Goal: Information Seeking & Learning: Learn about a topic

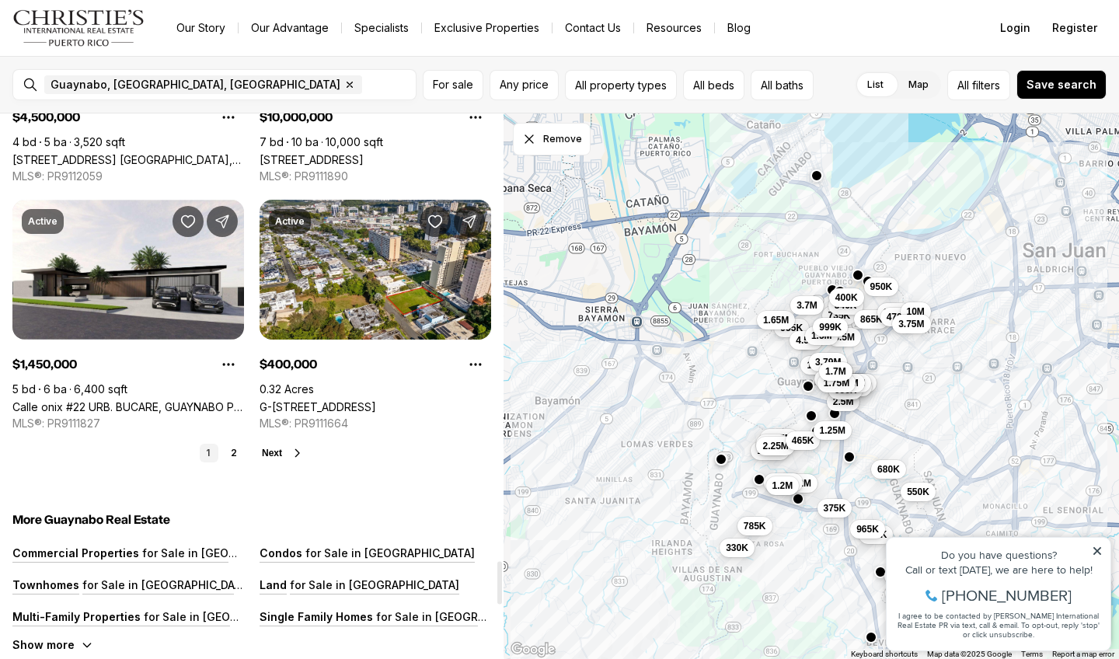
scroll to position [5659, 0]
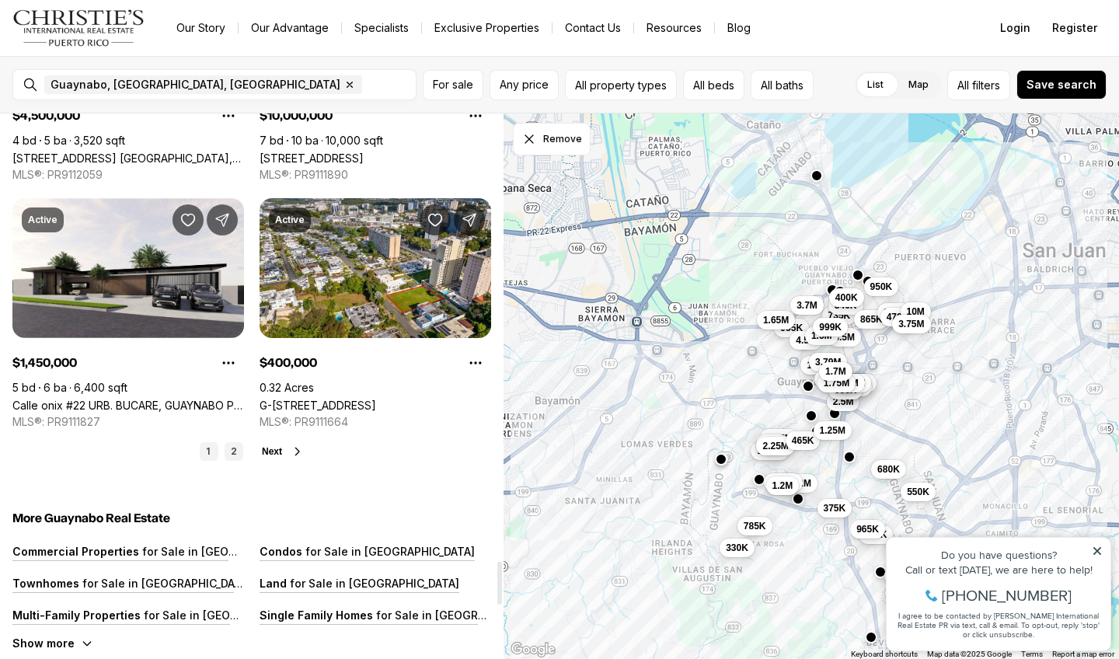
click at [234, 456] on link "2" at bounding box center [234, 451] width 19 height 19
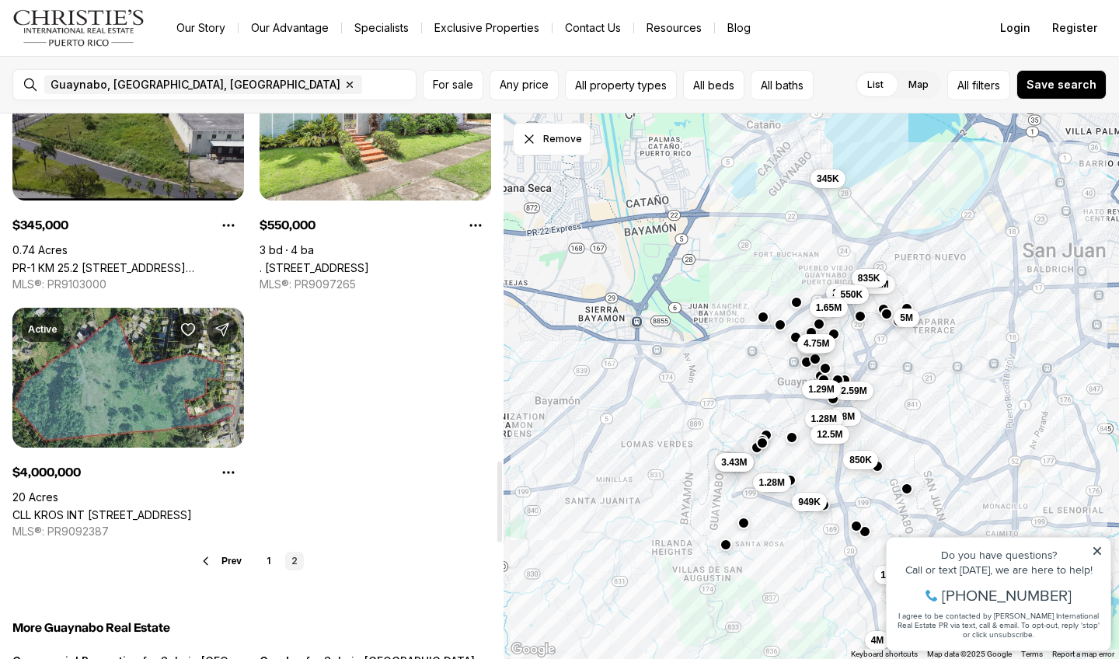
scroll to position [2358, 0]
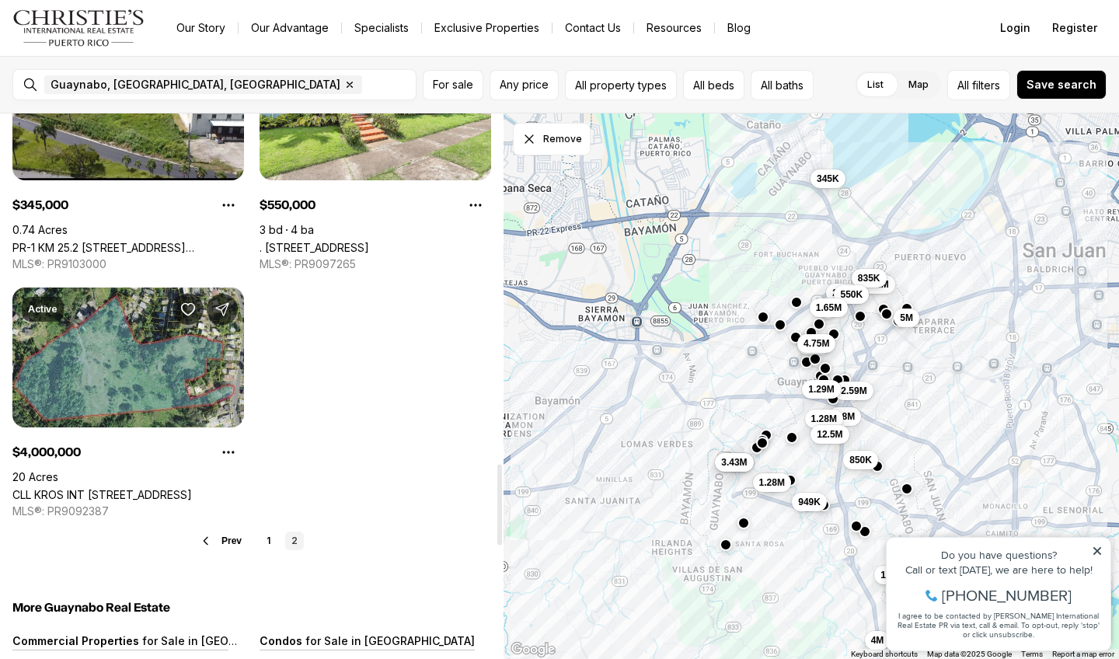
click at [235, 546] on span "Prev" at bounding box center [231, 540] width 20 height 11
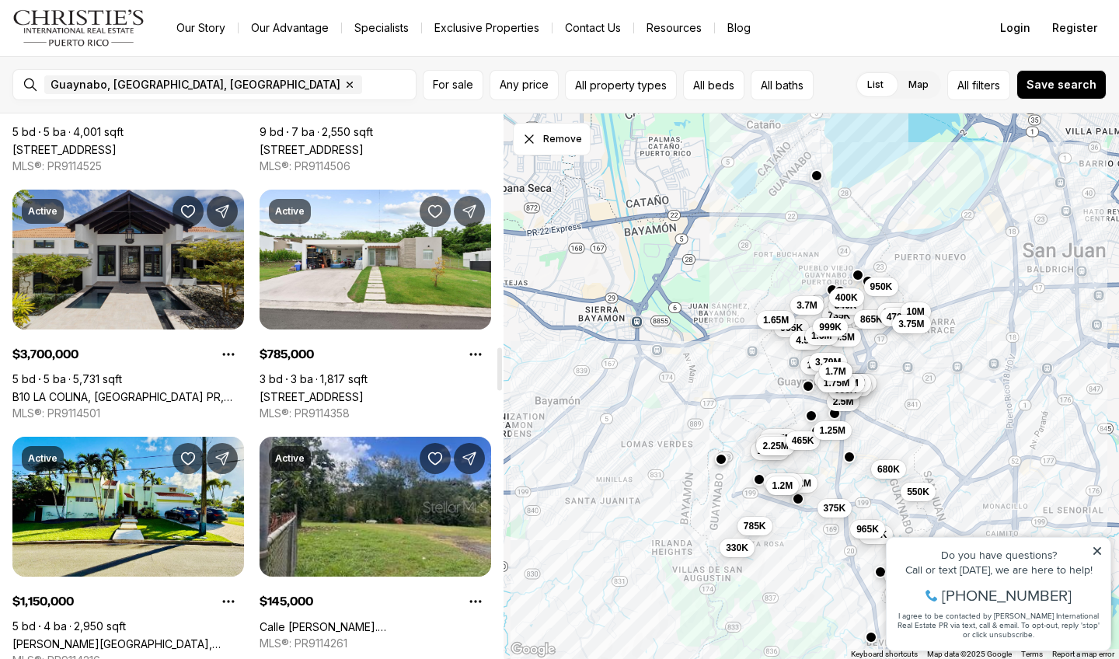
scroll to position [2951, 0]
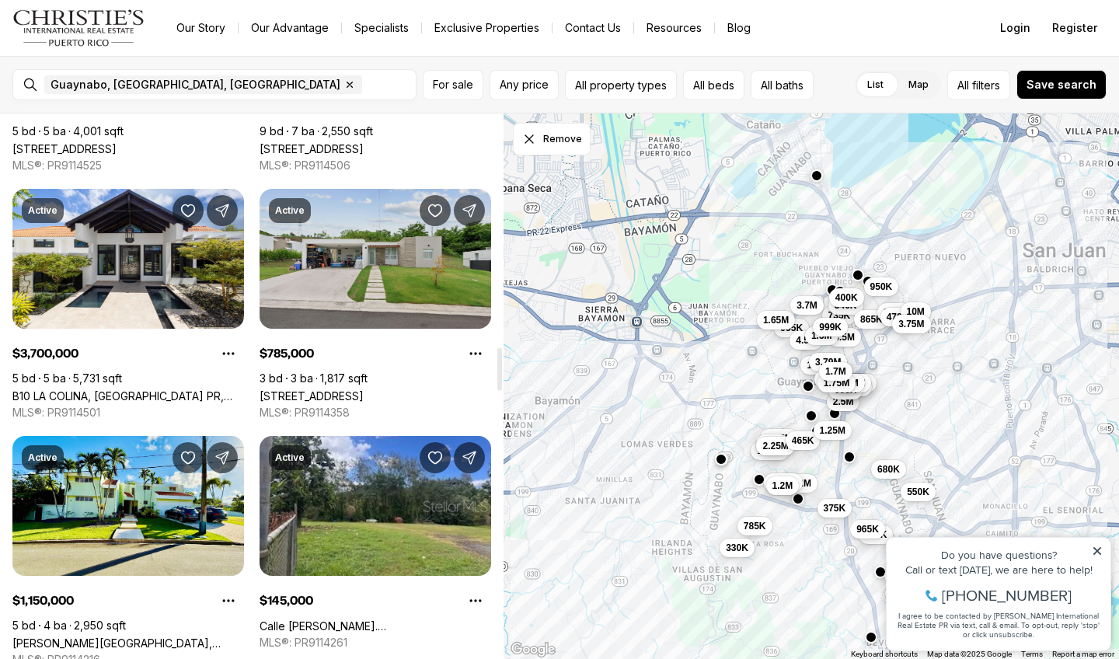
click at [325, 389] on link "[STREET_ADDRESS]" at bounding box center [312, 395] width 104 height 13
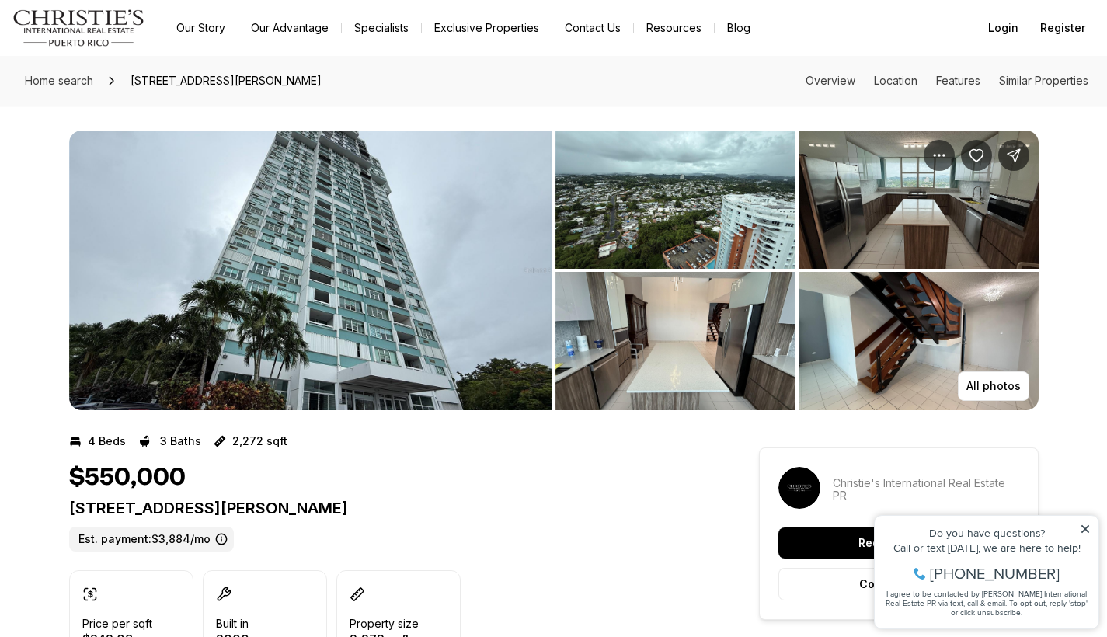
click at [348, 321] on img "View image gallery" at bounding box center [310, 271] width 483 height 280
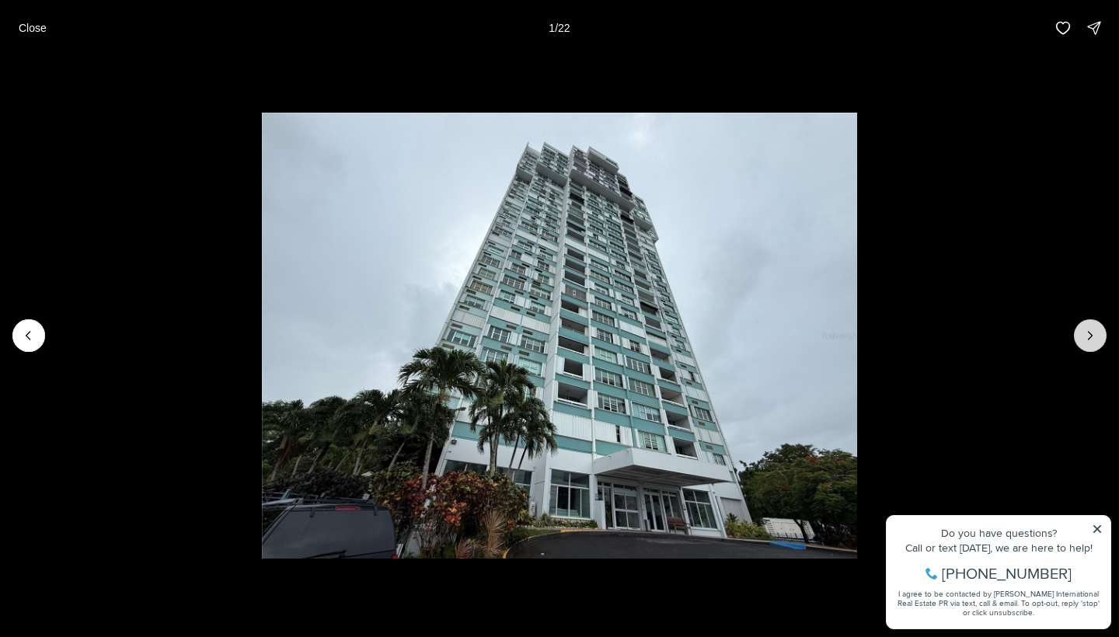
click at [1093, 338] on icon "Next slide" at bounding box center [1090, 336] width 16 height 16
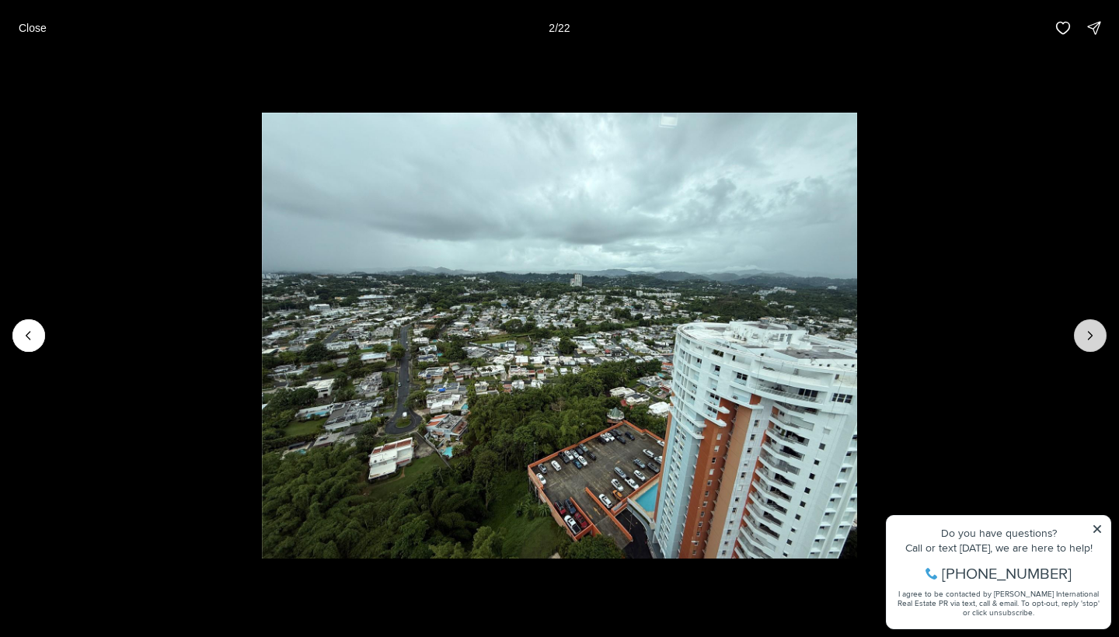
click at [1093, 338] on icon "Next slide" at bounding box center [1090, 336] width 16 height 16
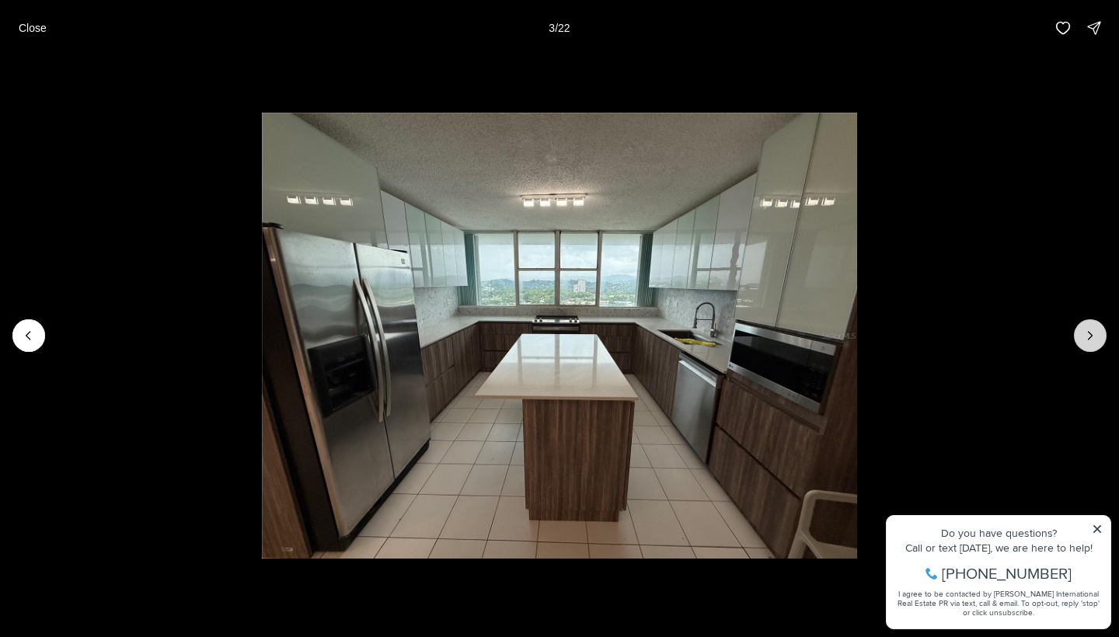
click at [1093, 338] on icon "Next slide" at bounding box center [1090, 336] width 16 height 16
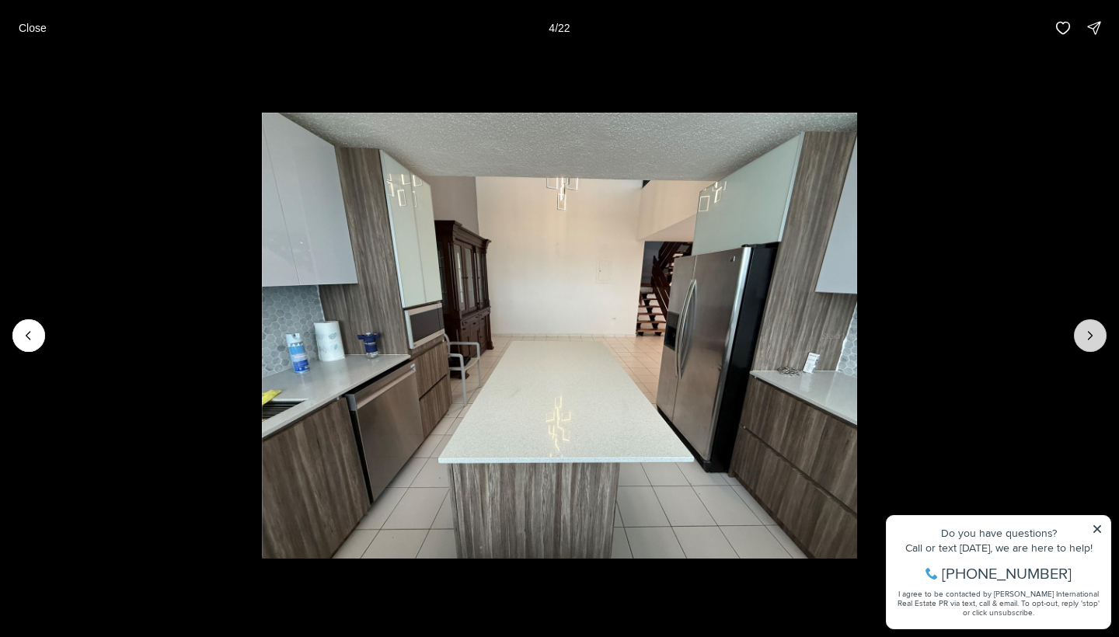
click at [1093, 338] on icon "Next slide" at bounding box center [1090, 336] width 16 height 16
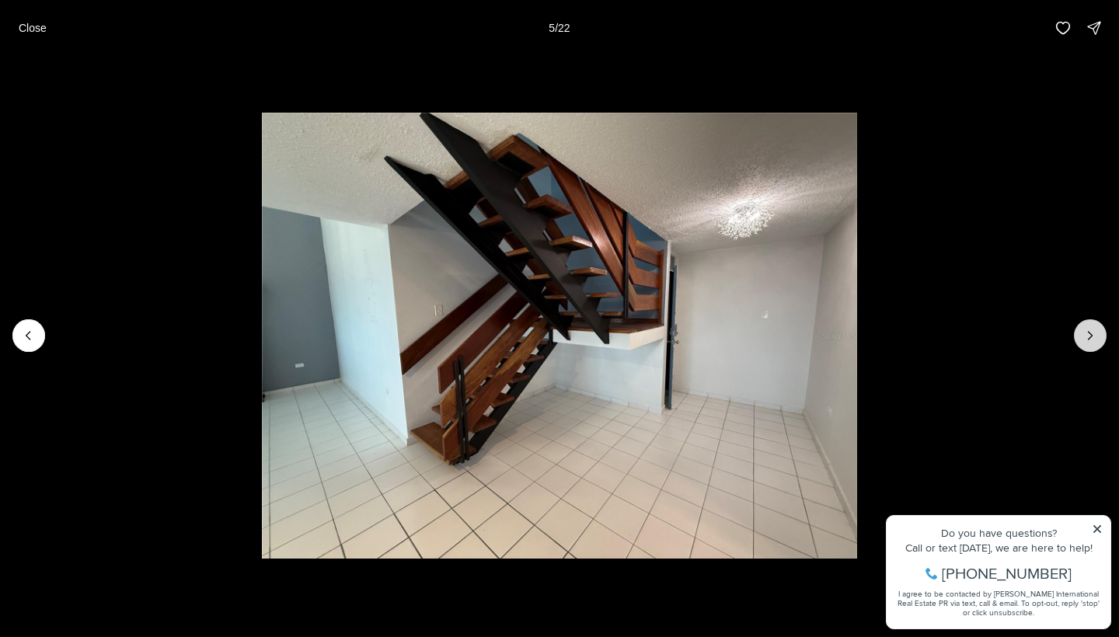
click at [1093, 338] on icon "Next slide" at bounding box center [1090, 336] width 16 height 16
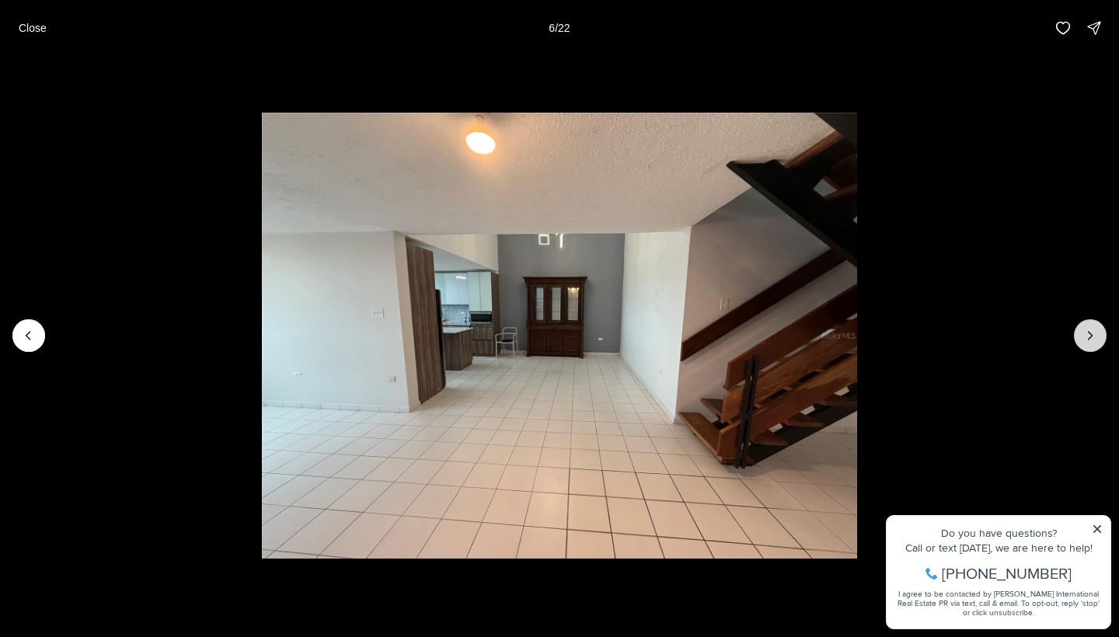
click at [1093, 338] on icon "Next slide" at bounding box center [1090, 336] width 16 height 16
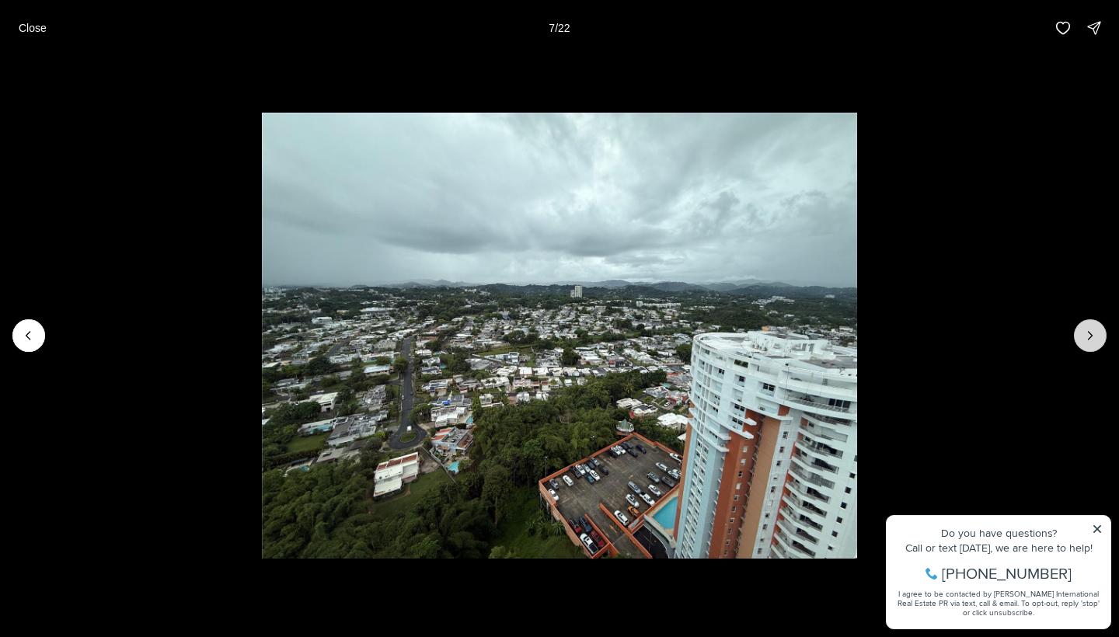
click at [1093, 338] on icon "Next slide" at bounding box center [1090, 336] width 16 height 16
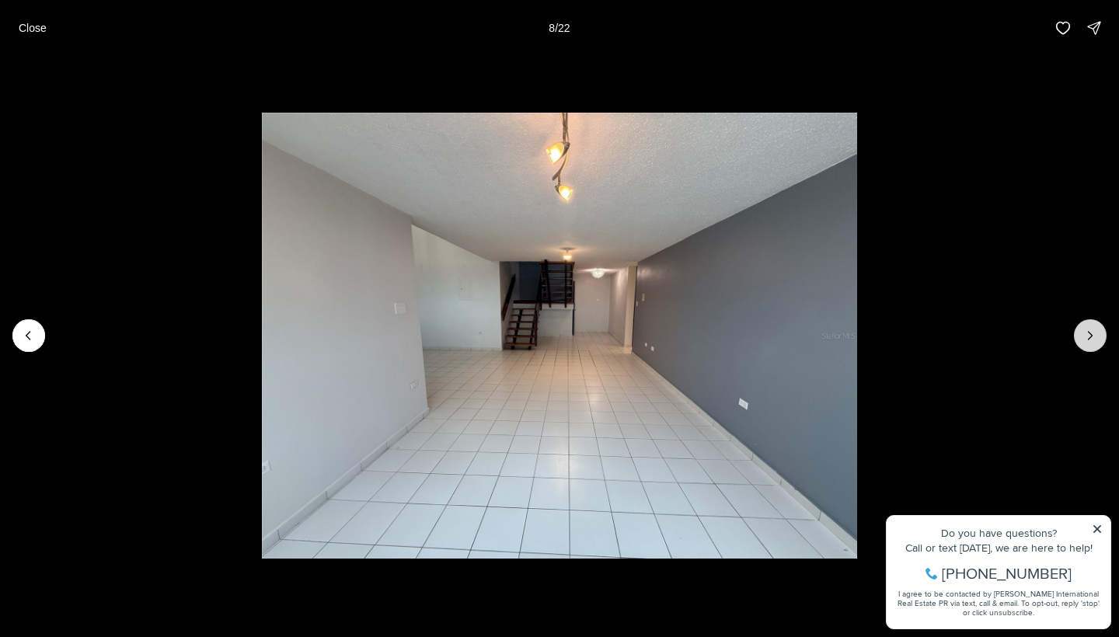
click at [1093, 338] on icon "Next slide" at bounding box center [1090, 336] width 16 height 16
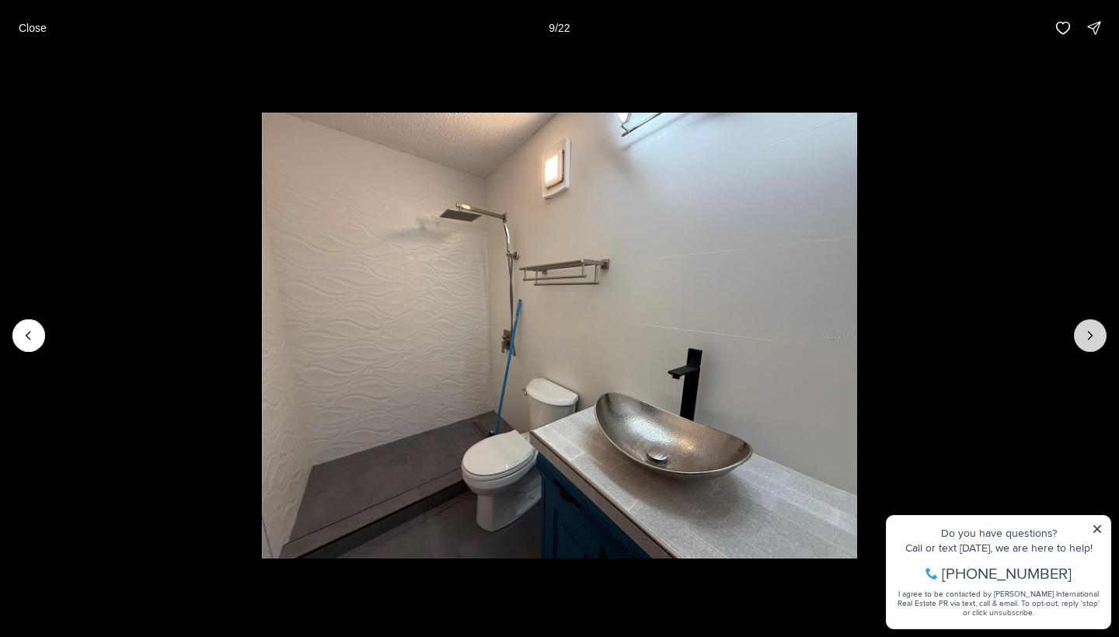
click at [1093, 338] on icon "Next slide" at bounding box center [1090, 336] width 16 height 16
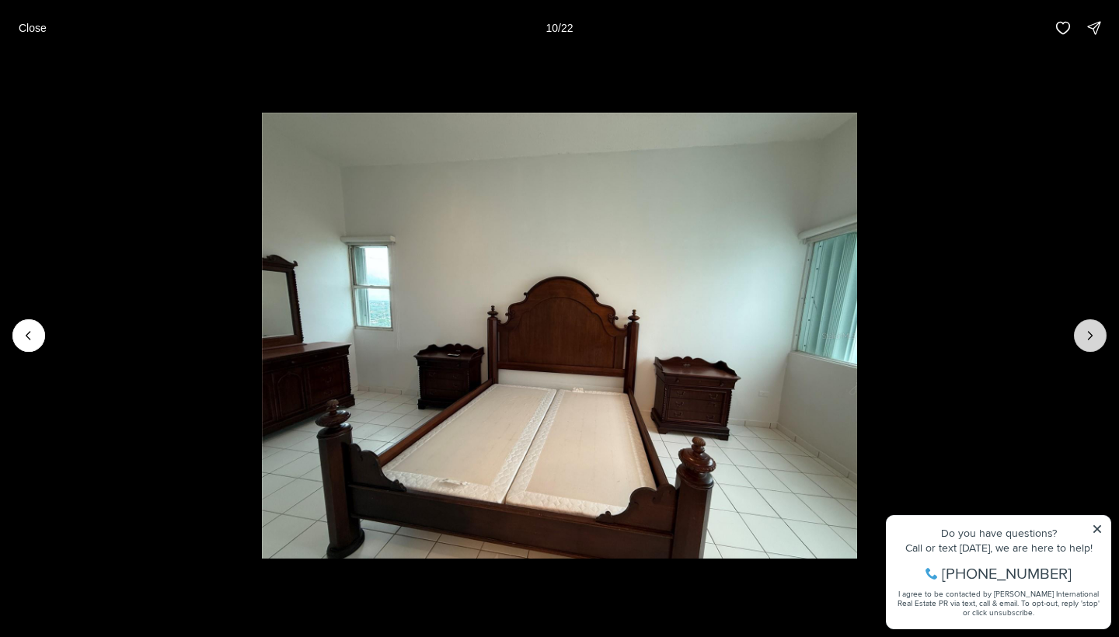
click at [1093, 338] on icon "Next slide" at bounding box center [1090, 336] width 16 height 16
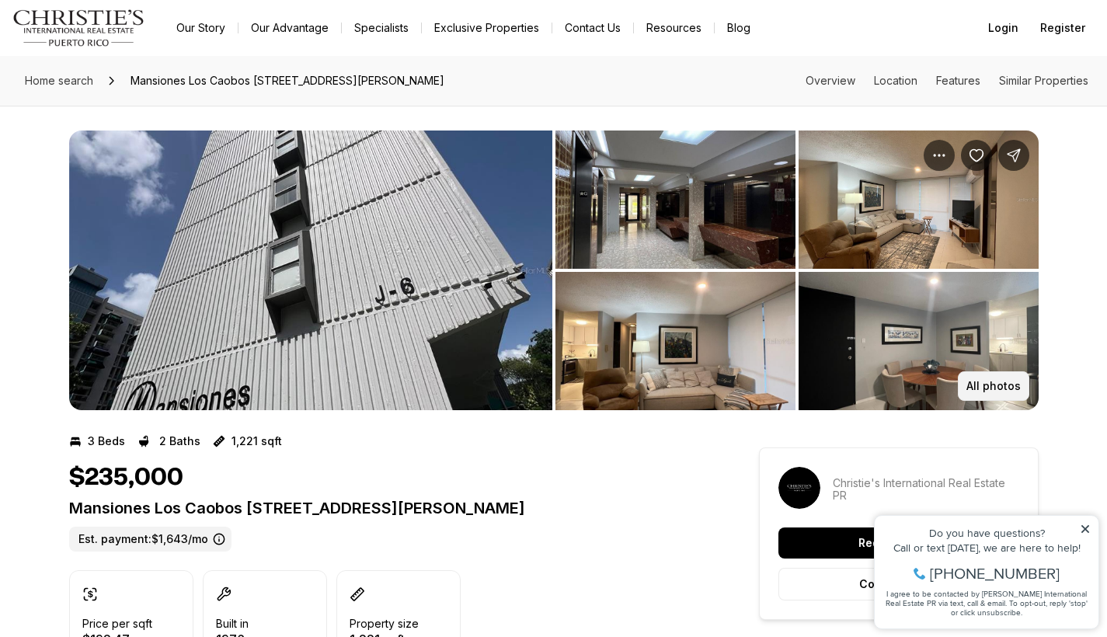
click at [1016, 394] on button "All photos" at bounding box center [993, 386] width 71 height 30
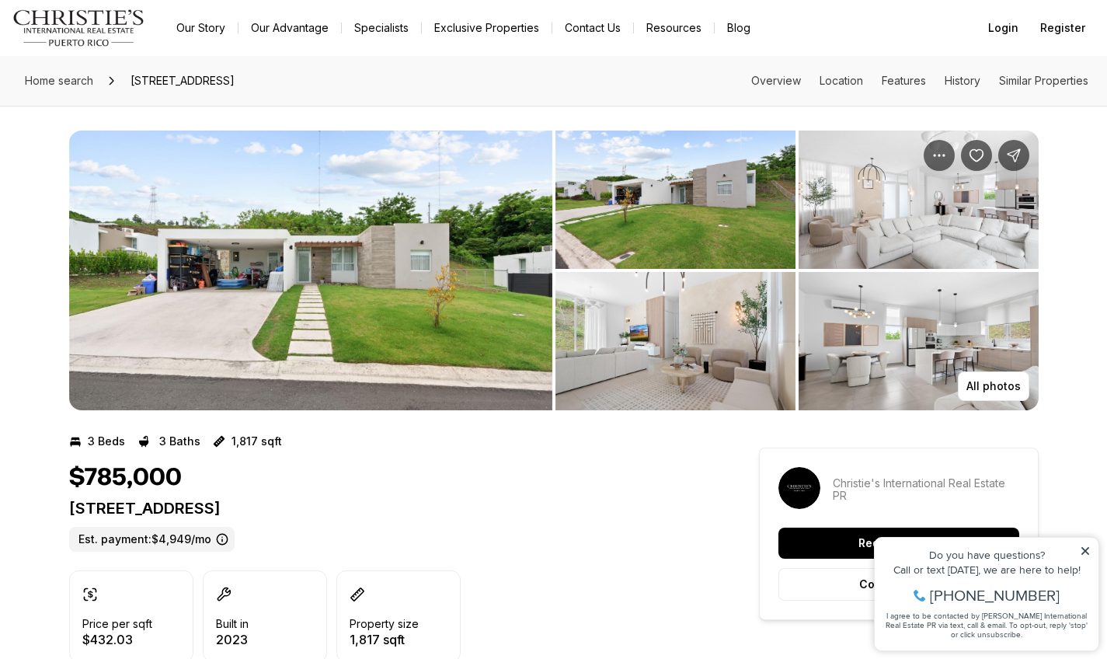
click at [357, 328] on img "View image gallery" at bounding box center [310, 271] width 483 height 280
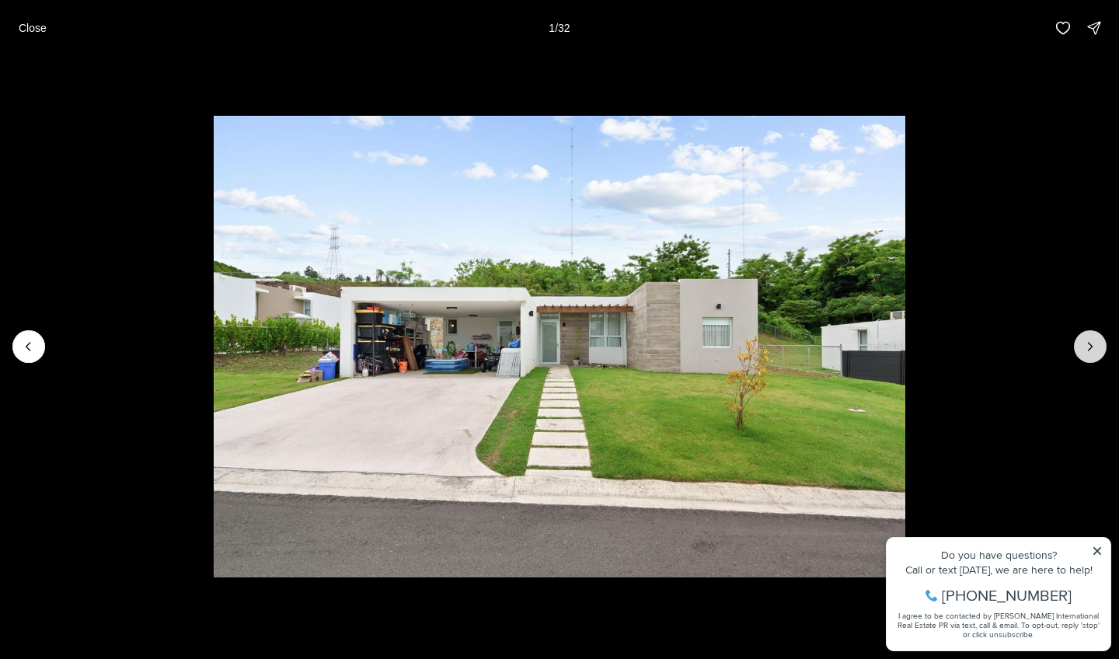
click at [1089, 343] on icon "Next slide" at bounding box center [1091, 347] width 4 height 8
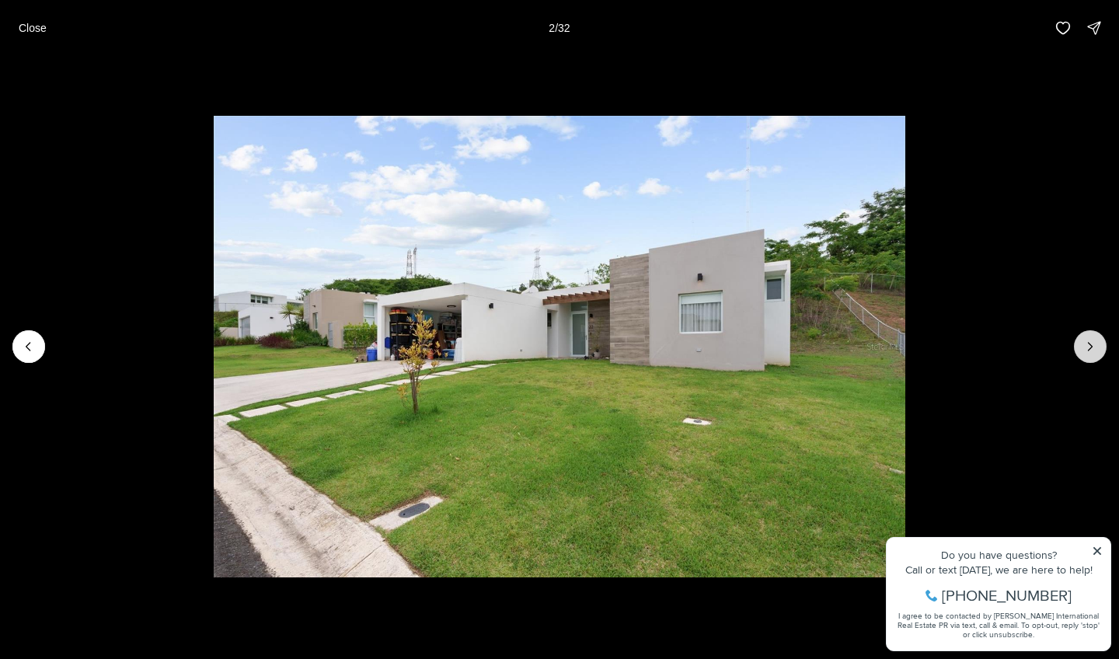
click at [1089, 343] on icon "Next slide" at bounding box center [1091, 347] width 4 height 8
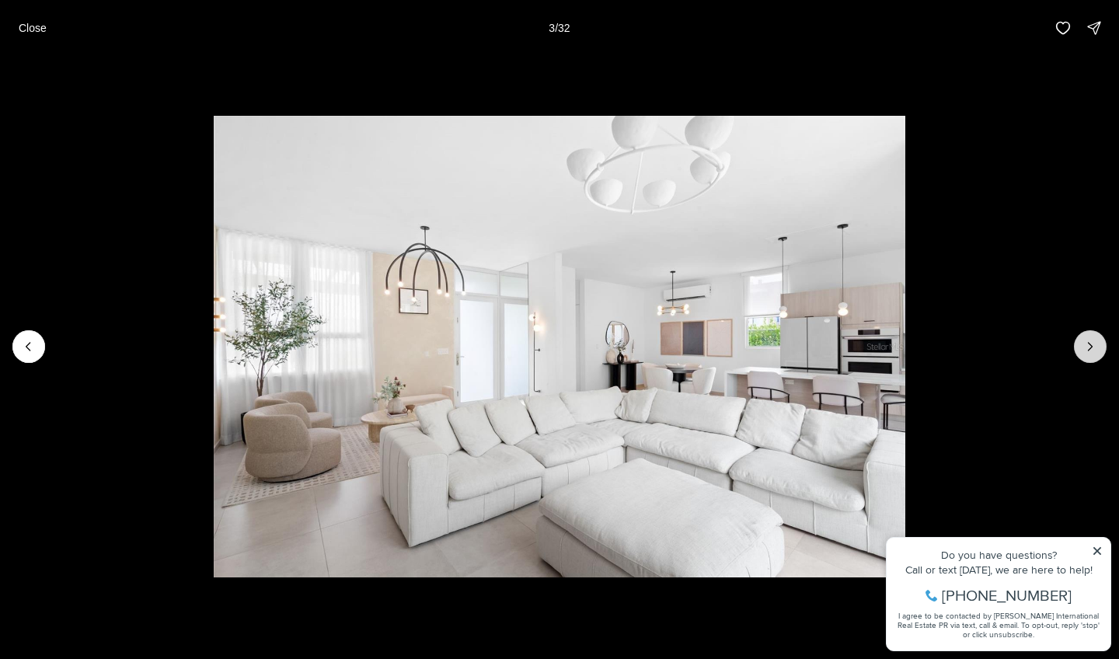
click at [1089, 343] on icon "Next slide" at bounding box center [1091, 347] width 4 height 8
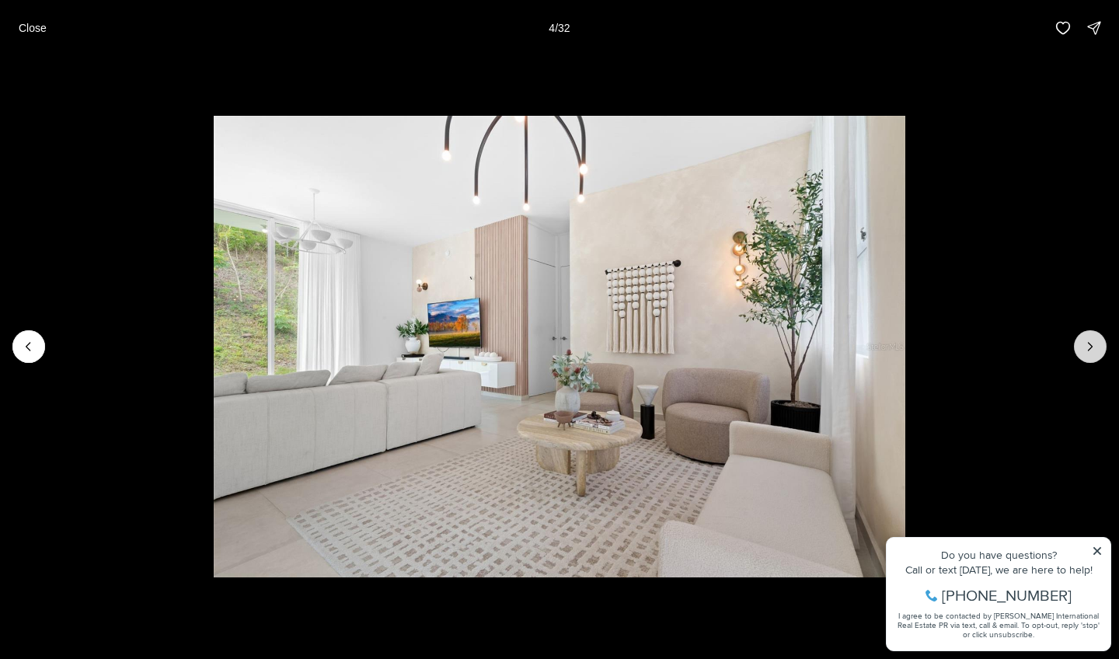
click at [1089, 343] on icon "Next slide" at bounding box center [1091, 347] width 4 height 8
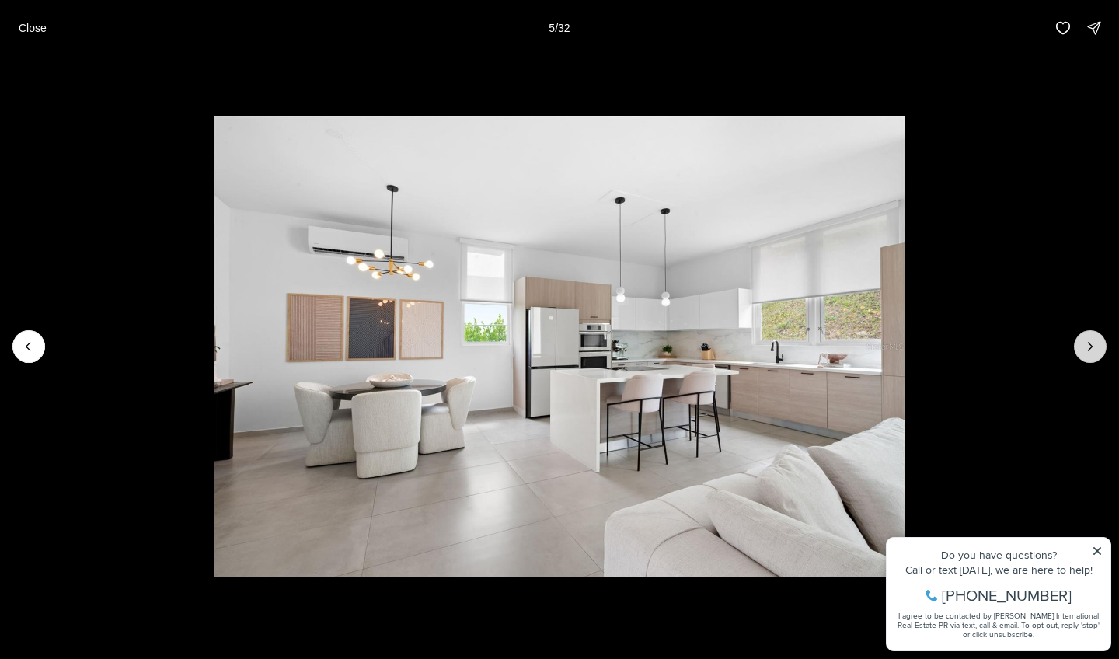
click at [1089, 343] on icon "Next slide" at bounding box center [1091, 347] width 4 height 8
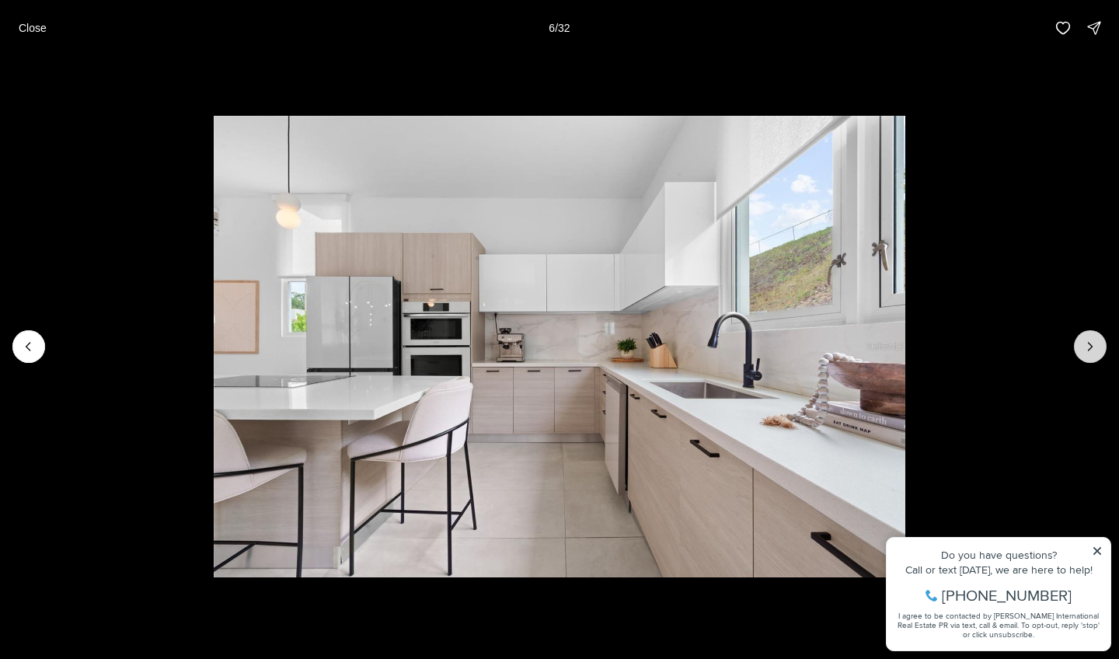
click at [1089, 343] on icon "Next slide" at bounding box center [1091, 347] width 4 height 8
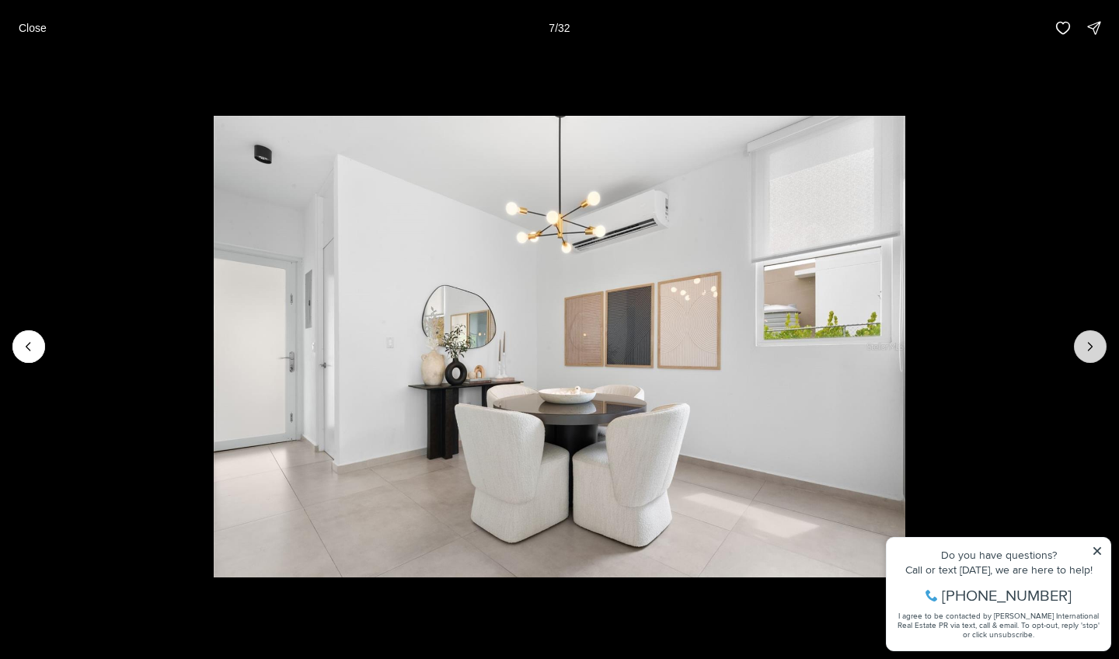
click at [1089, 343] on icon "Next slide" at bounding box center [1091, 347] width 4 height 8
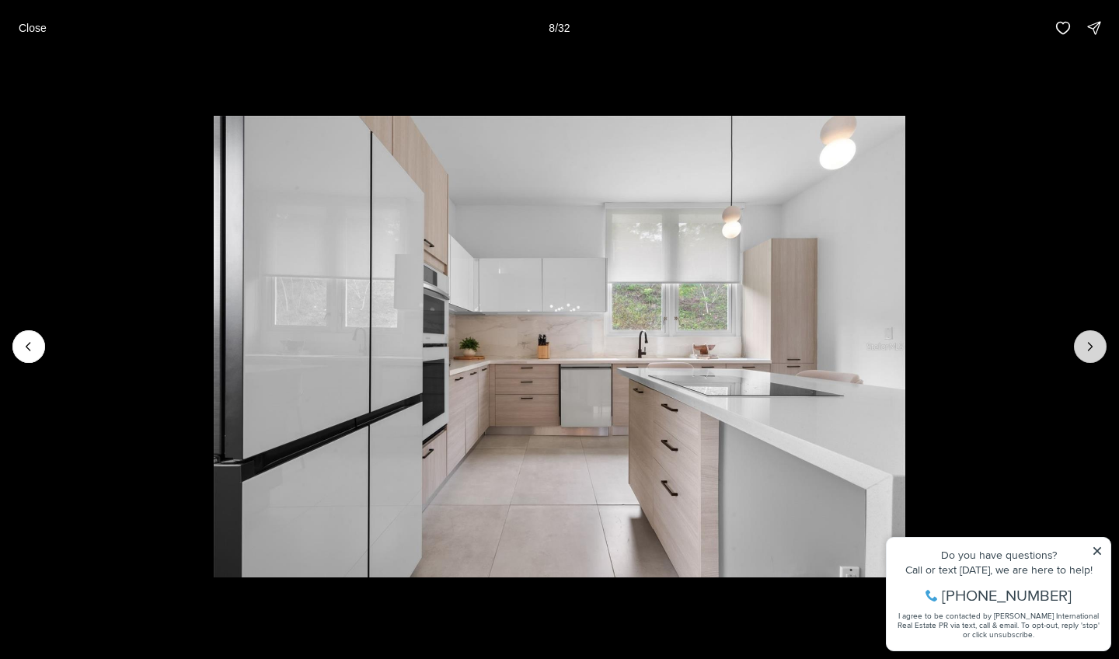
click at [1089, 343] on icon "Next slide" at bounding box center [1091, 347] width 4 height 8
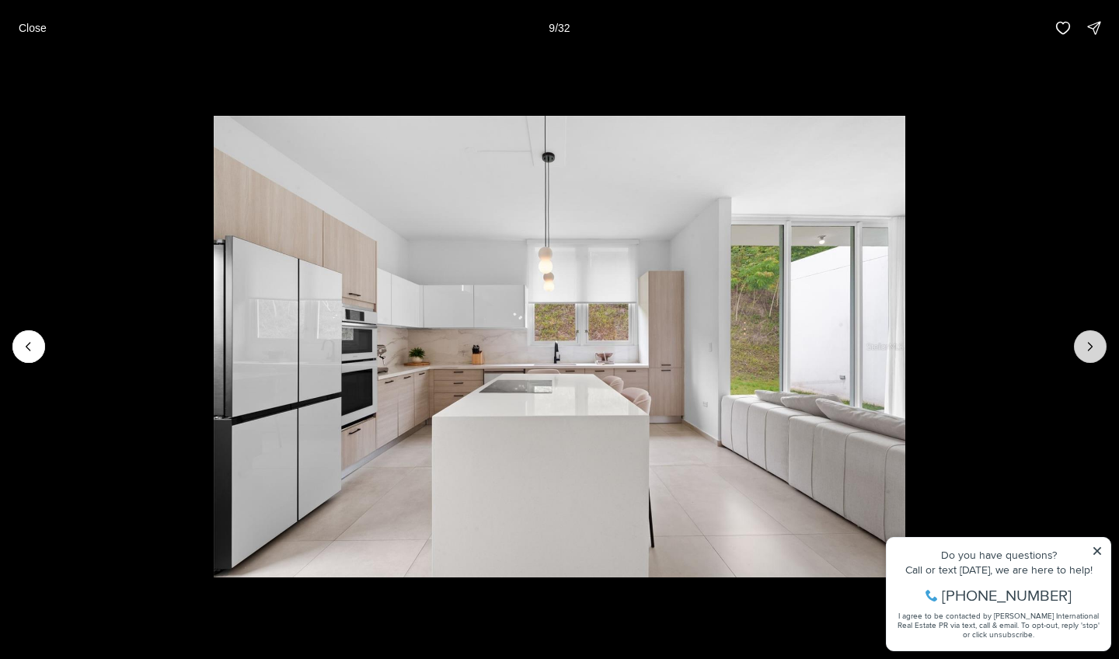
click at [1089, 343] on icon "Next slide" at bounding box center [1091, 347] width 4 height 8
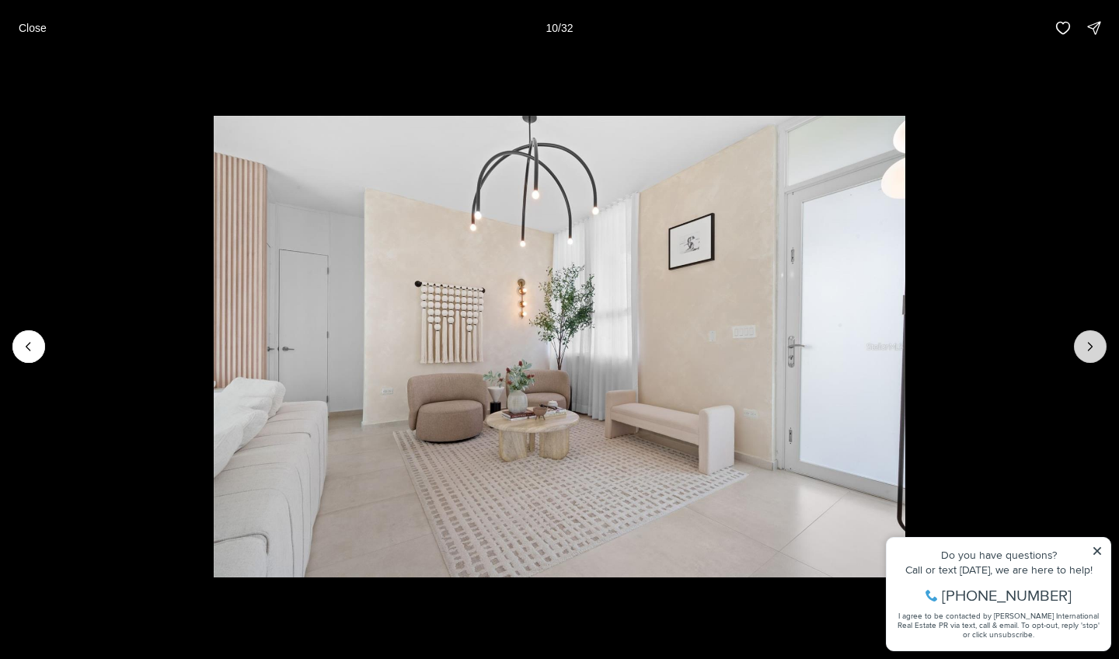
click at [1089, 343] on icon "Next slide" at bounding box center [1091, 347] width 4 height 8
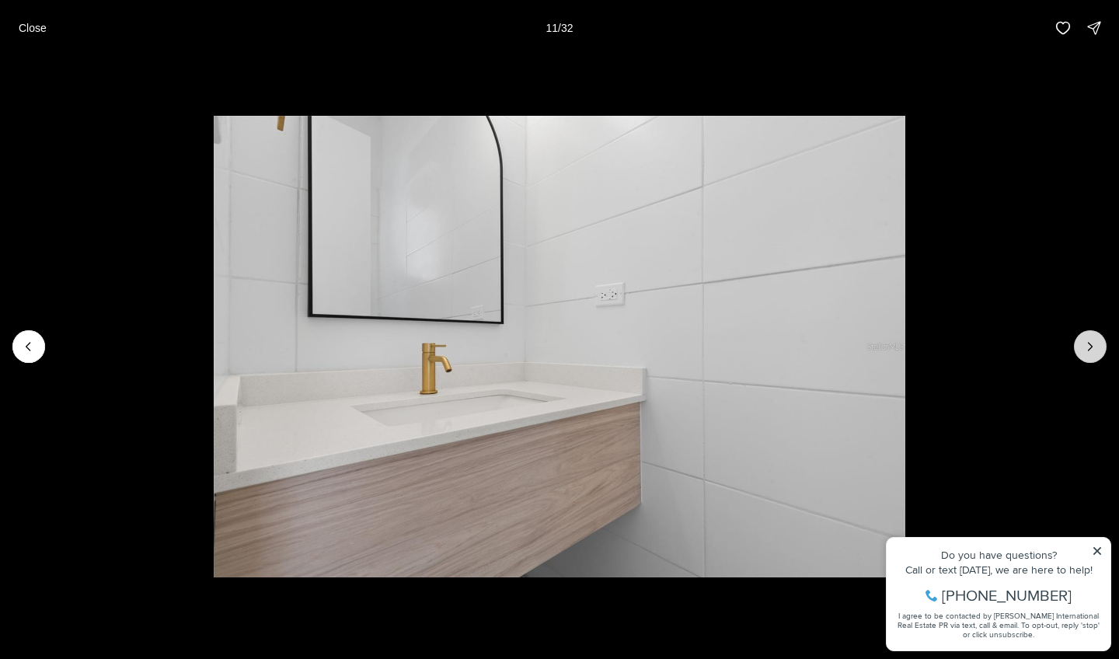
click at [1089, 343] on icon "Next slide" at bounding box center [1091, 347] width 4 height 8
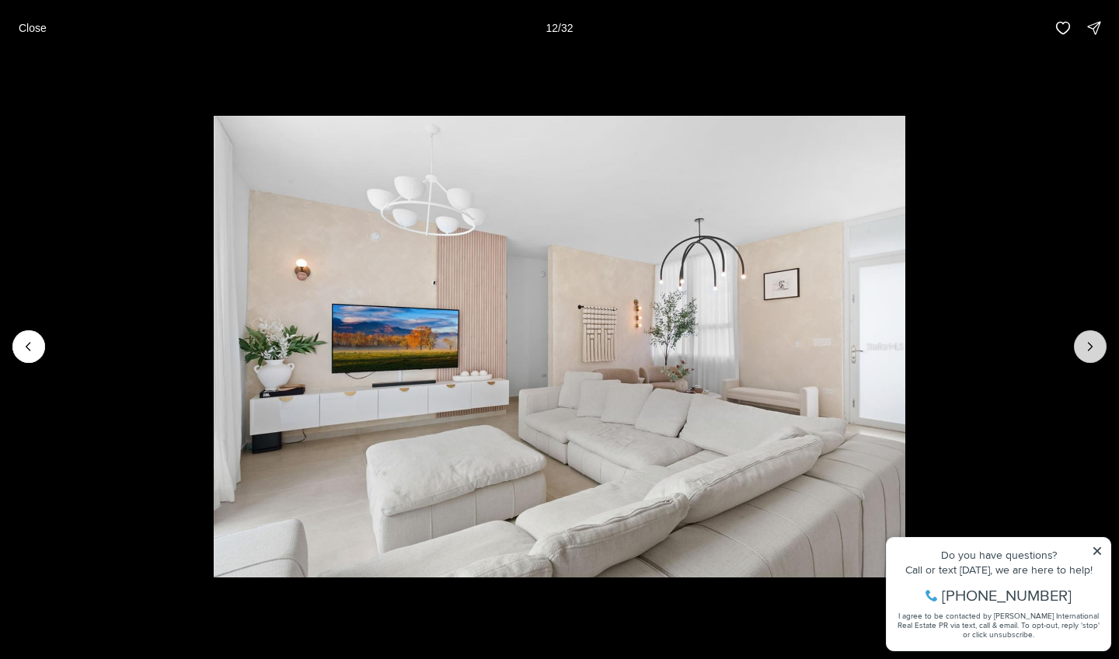
click at [1089, 343] on icon "Next slide" at bounding box center [1091, 347] width 4 height 8
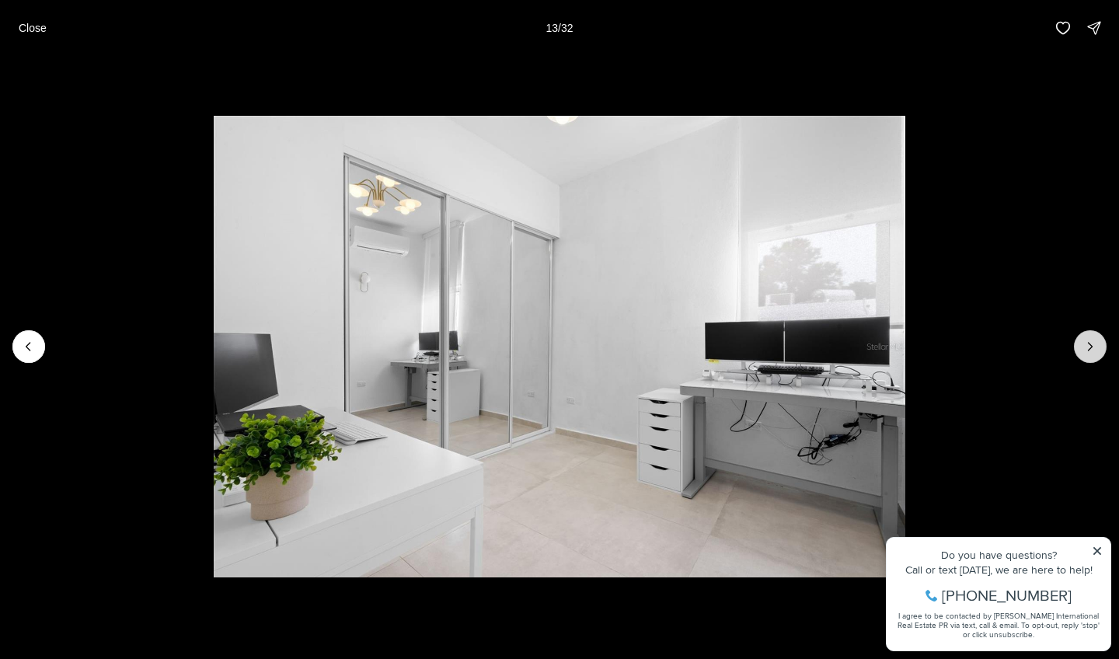
click at [1089, 343] on icon "Next slide" at bounding box center [1091, 347] width 4 height 8
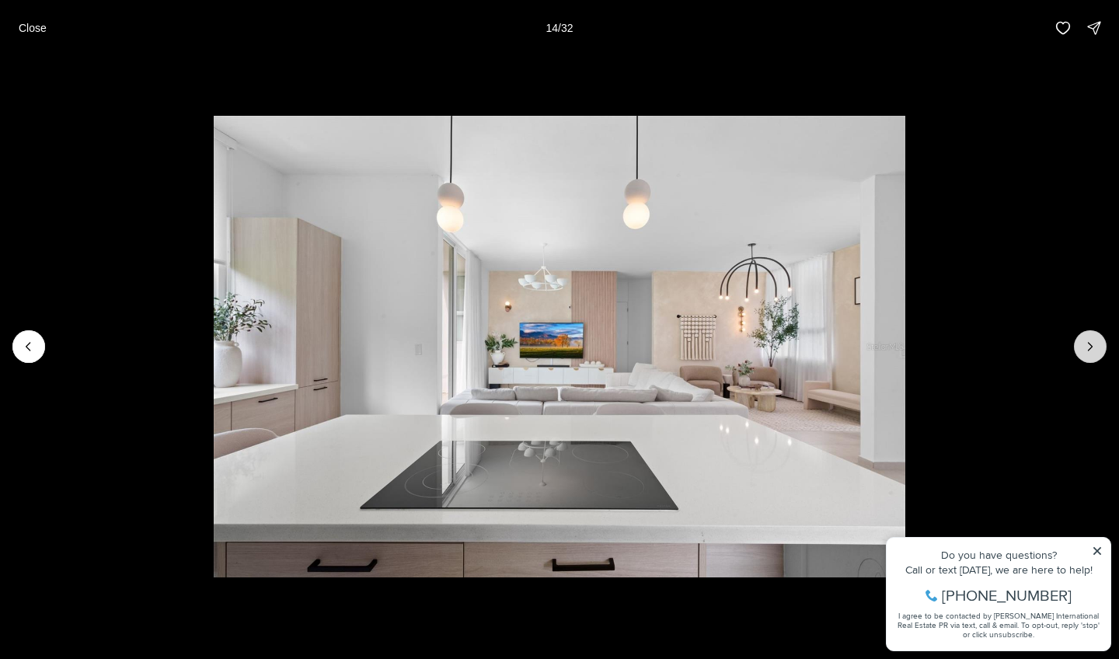
click at [1089, 343] on icon "Next slide" at bounding box center [1091, 347] width 4 height 8
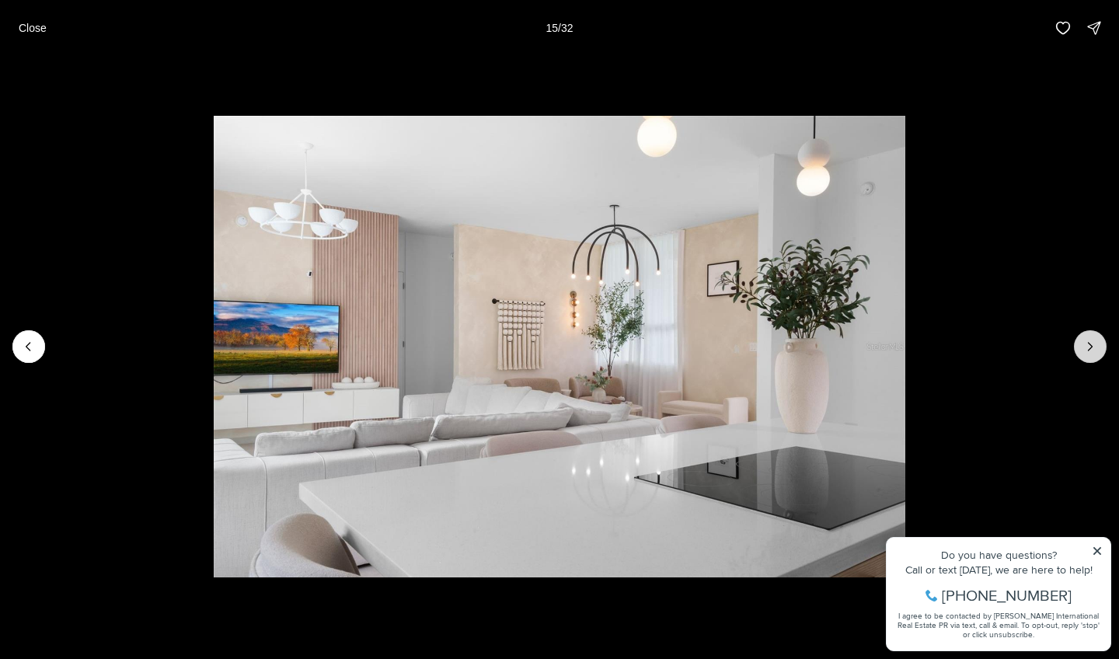
click at [1089, 343] on icon "Next slide" at bounding box center [1091, 347] width 4 height 8
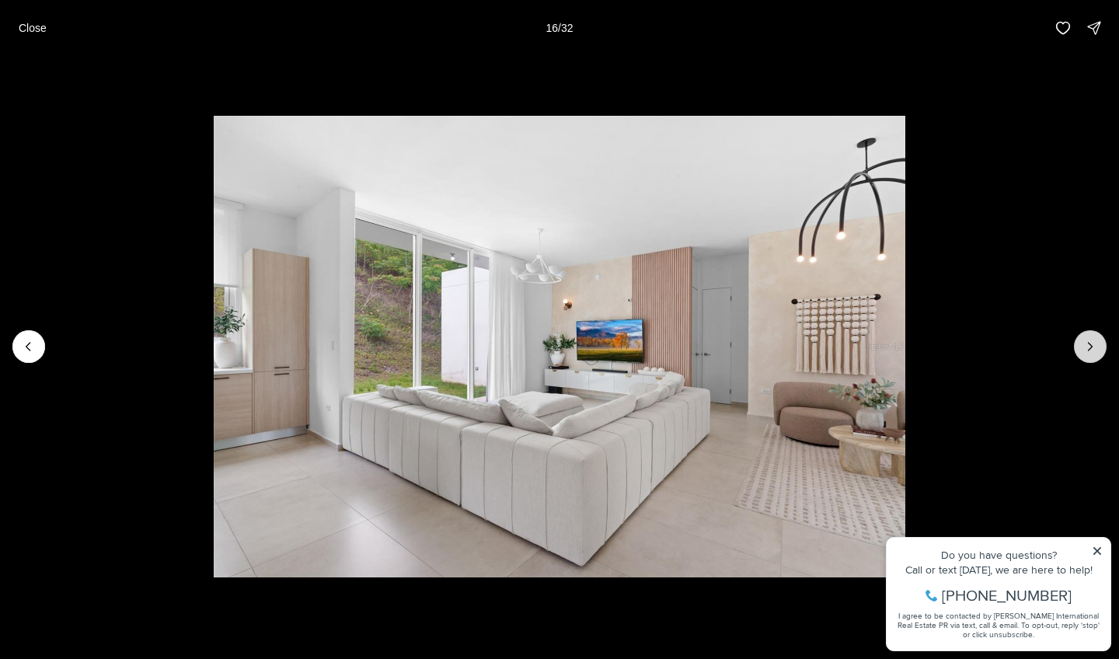
click at [1089, 343] on icon "Next slide" at bounding box center [1091, 347] width 4 height 8
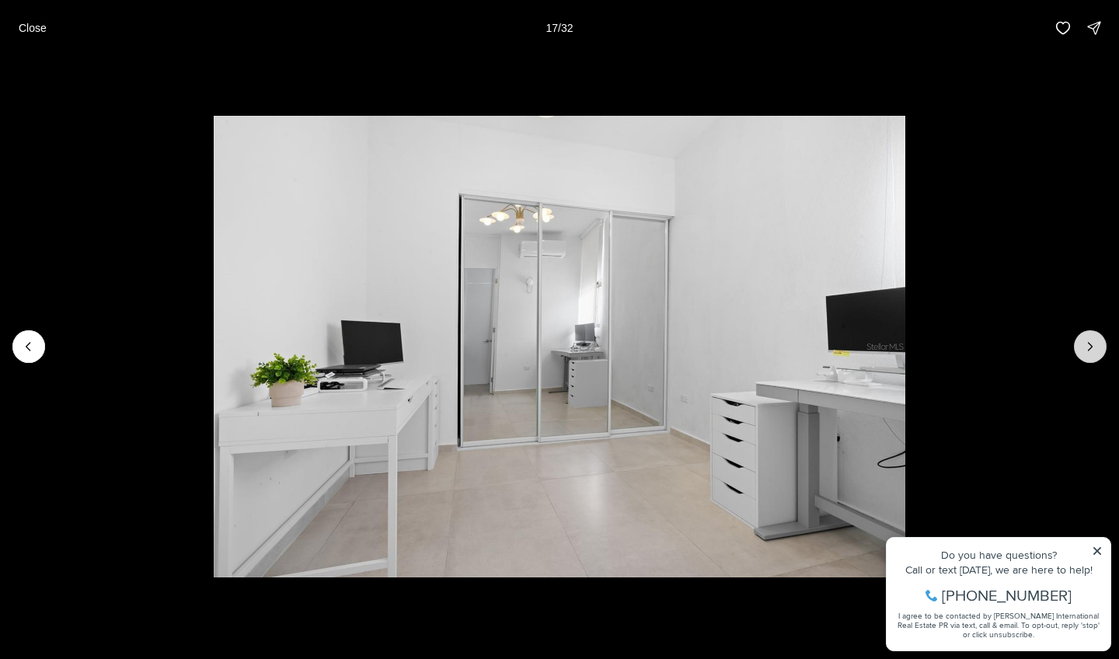
click at [1089, 343] on icon "Next slide" at bounding box center [1091, 347] width 4 height 8
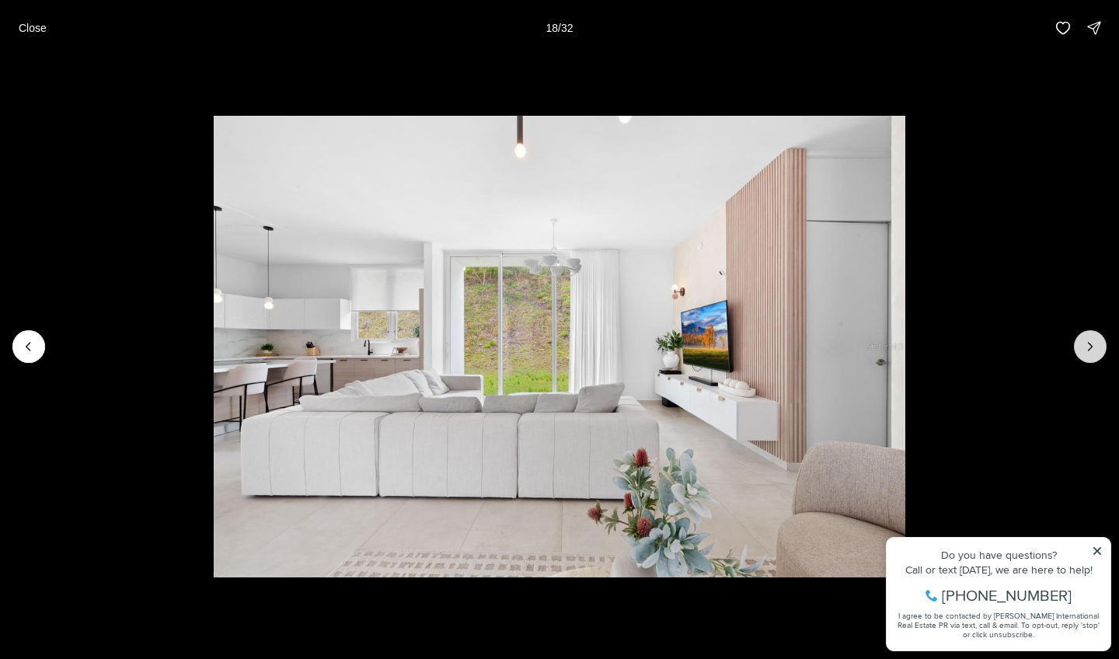
click at [1089, 343] on icon "Next slide" at bounding box center [1091, 347] width 4 height 8
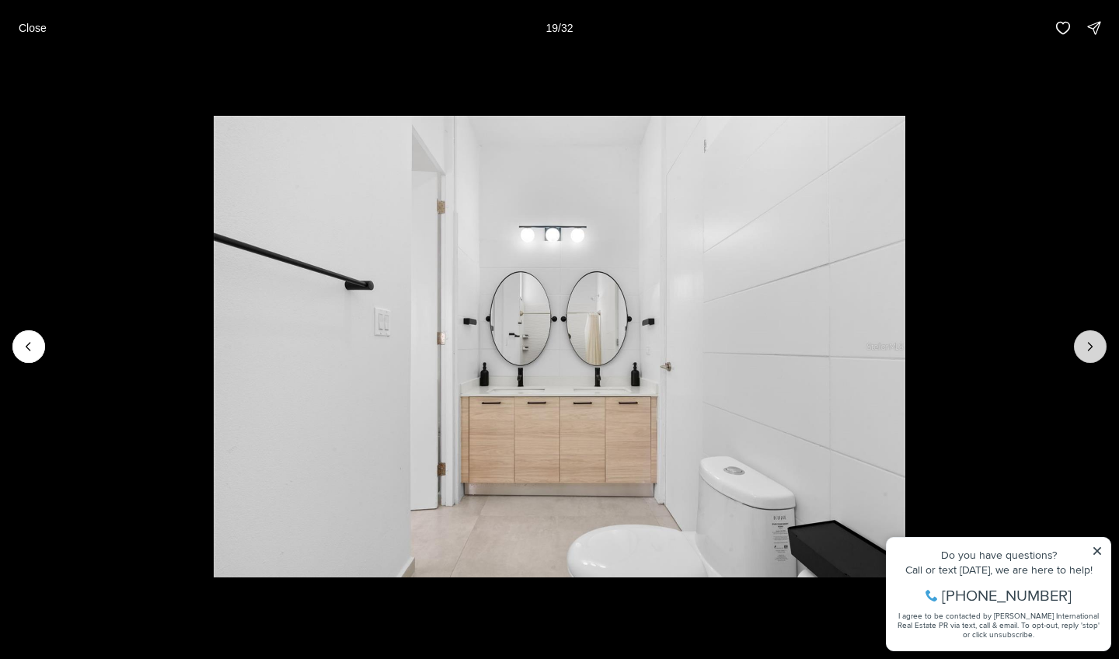
click at [1089, 343] on icon "Next slide" at bounding box center [1091, 347] width 4 height 8
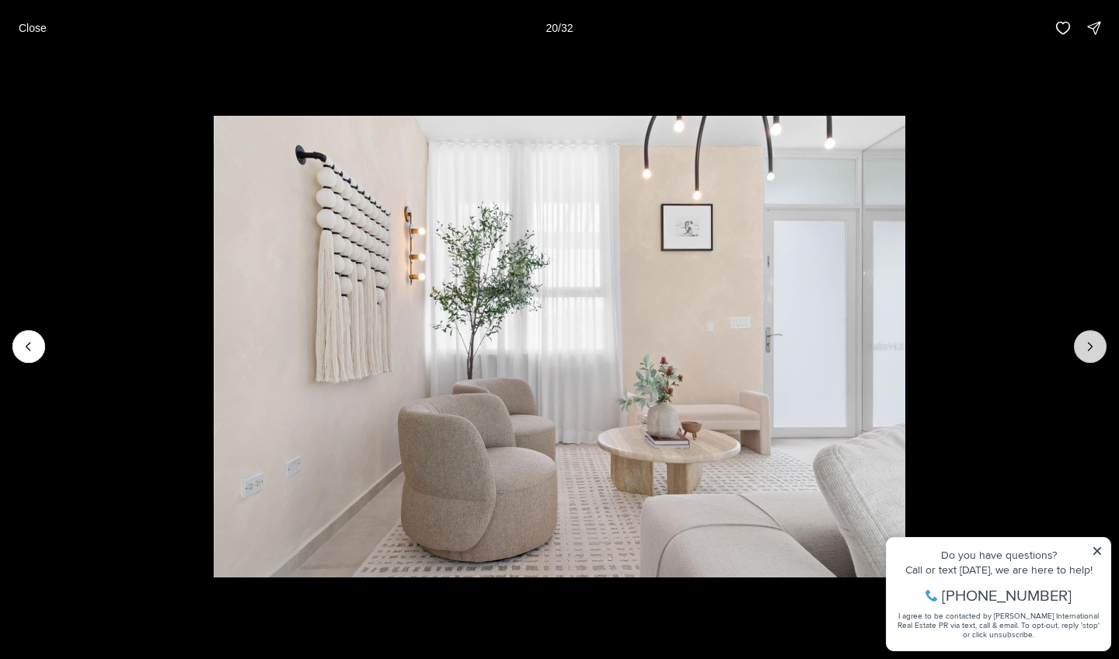
click at [1089, 343] on icon "Next slide" at bounding box center [1091, 347] width 4 height 8
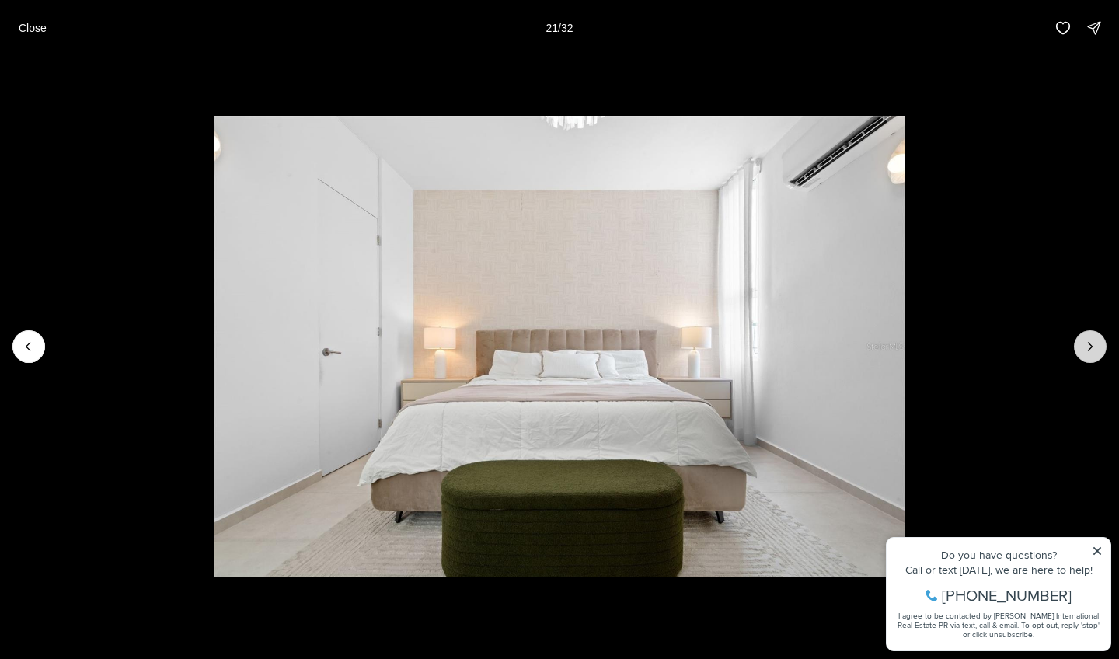
click at [1089, 343] on icon "Next slide" at bounding box center [1091, 347] width 4 height 8
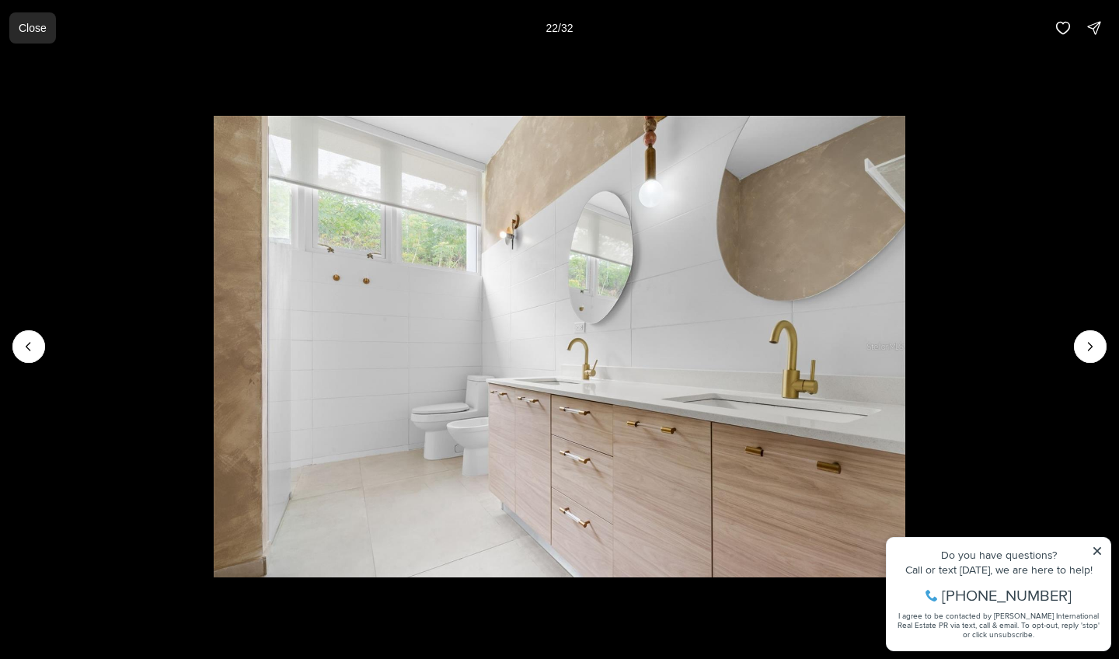
click at [26, 32] on p "Close" at bounding box center [33, 28] width 28 height 12
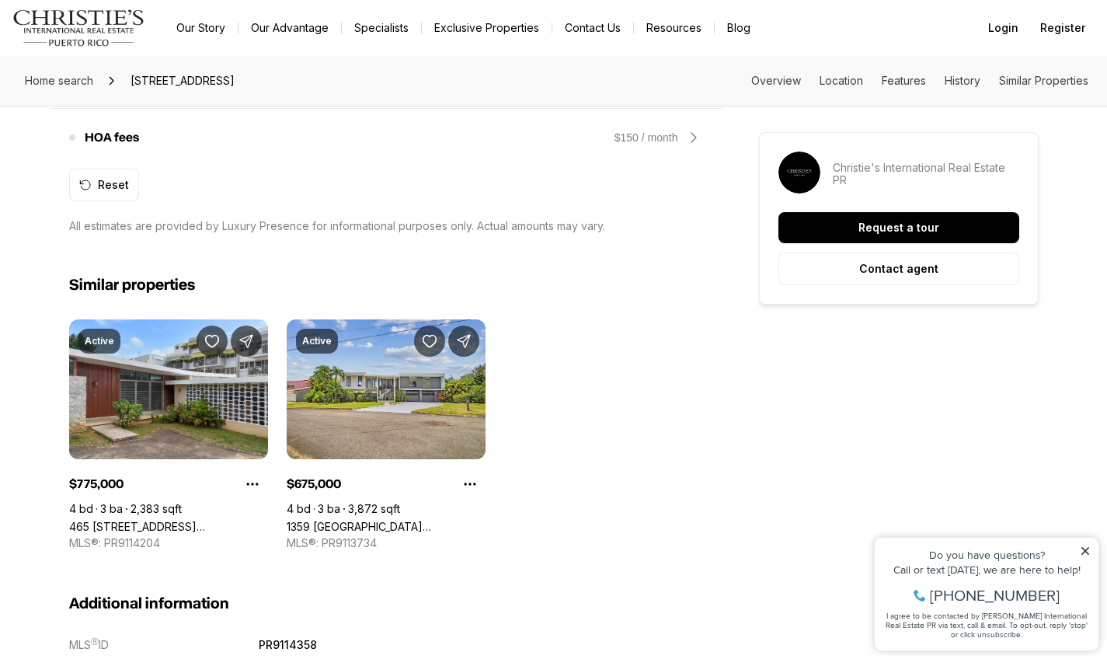
scroll to position [1532, 0]
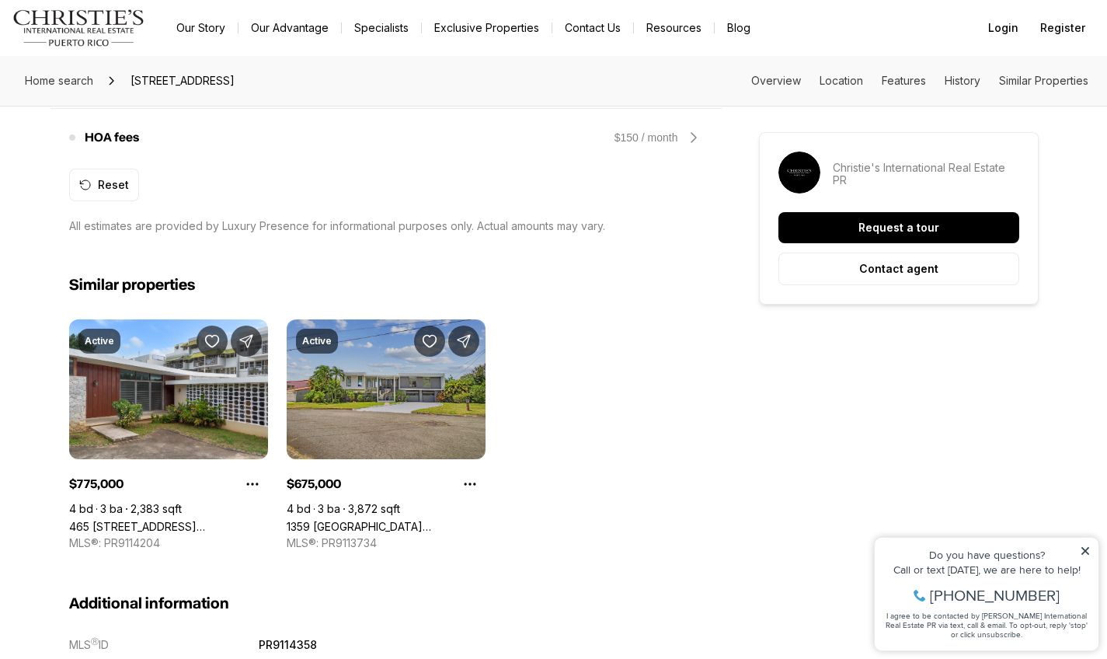
click at [380, 520] on link "1359 [GEOGRAPHIC_DATA][PERSON_NAME], [GEOGRAPHIC_DATA][PERSON_NAME], 00924" at bounding box center [386, 526] width 199 height 13
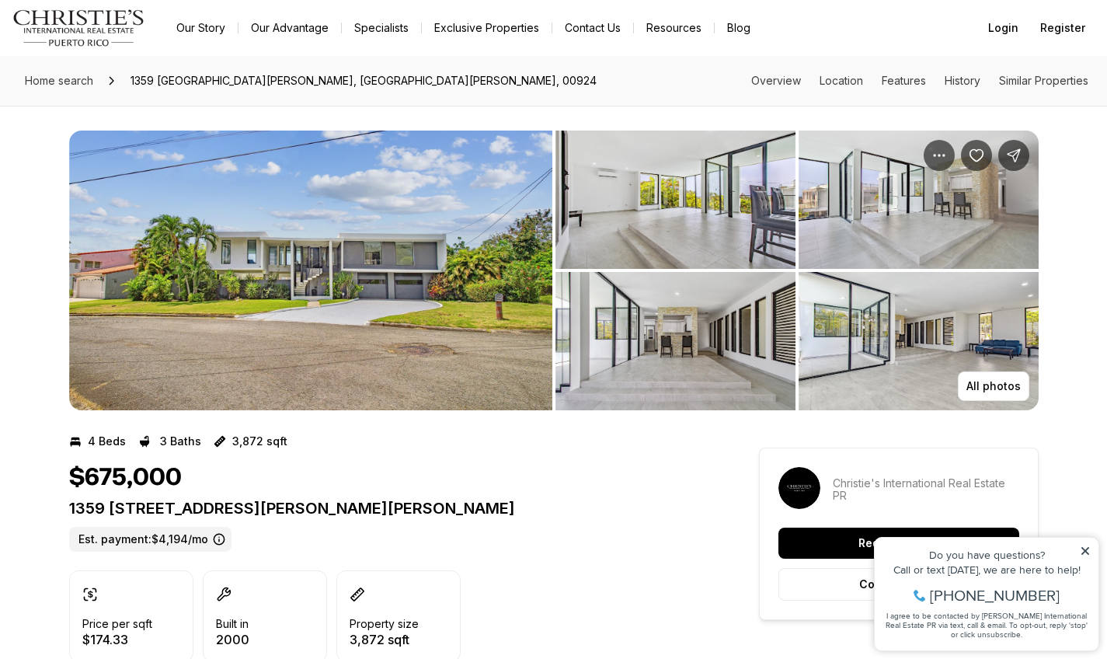
click at [298, 307] on img "View image gallery" at bounding box center [310, 271] width 483 height 280
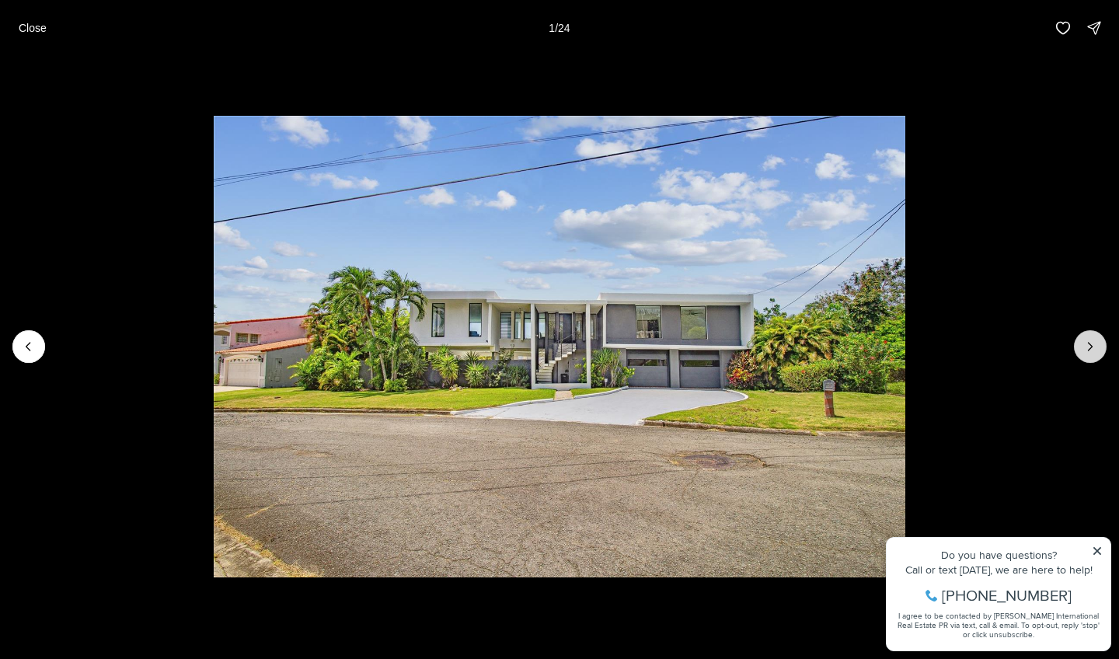
click at [1096, 352] on icon "Next slide" at bounding box center [1090, 347] width 16 height 16
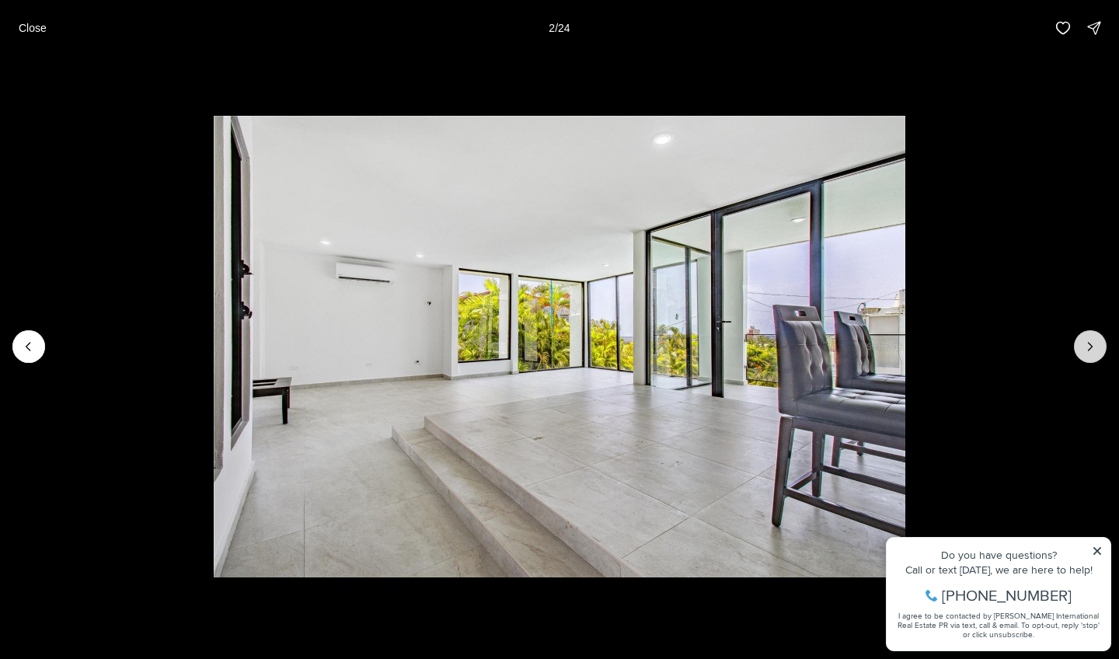
click at [1096, 352] on icon "Next slide" at bounding box center [1090, 347] width 16 height 16
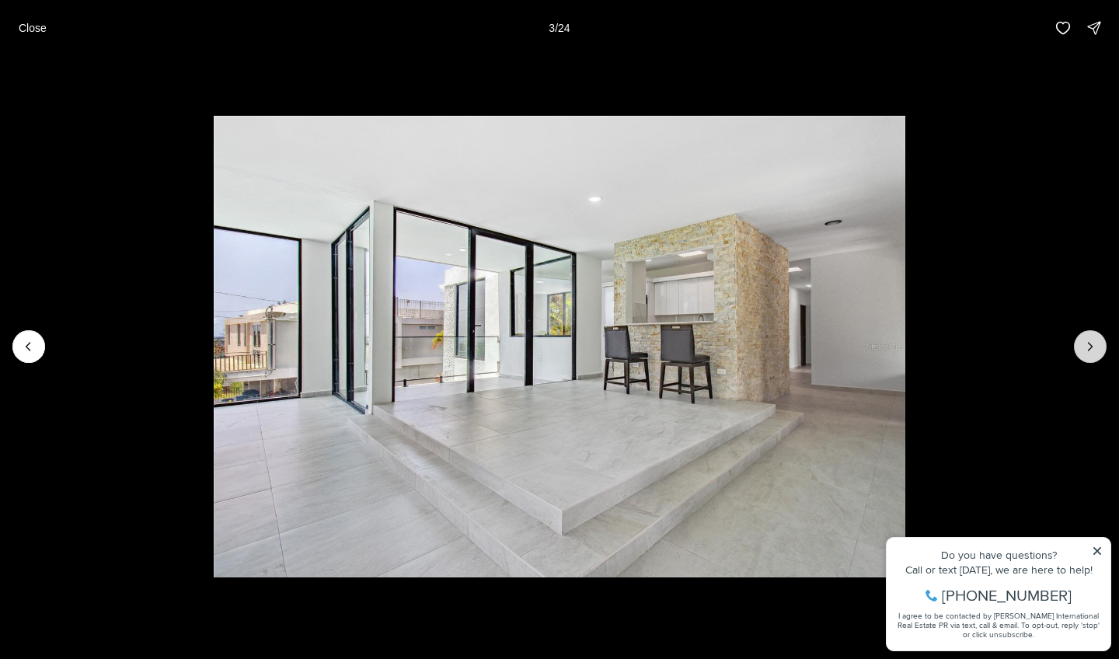
click at [1096, 352] on icon "Next slide" at bounding box center [1090, 347] width 16 height 16
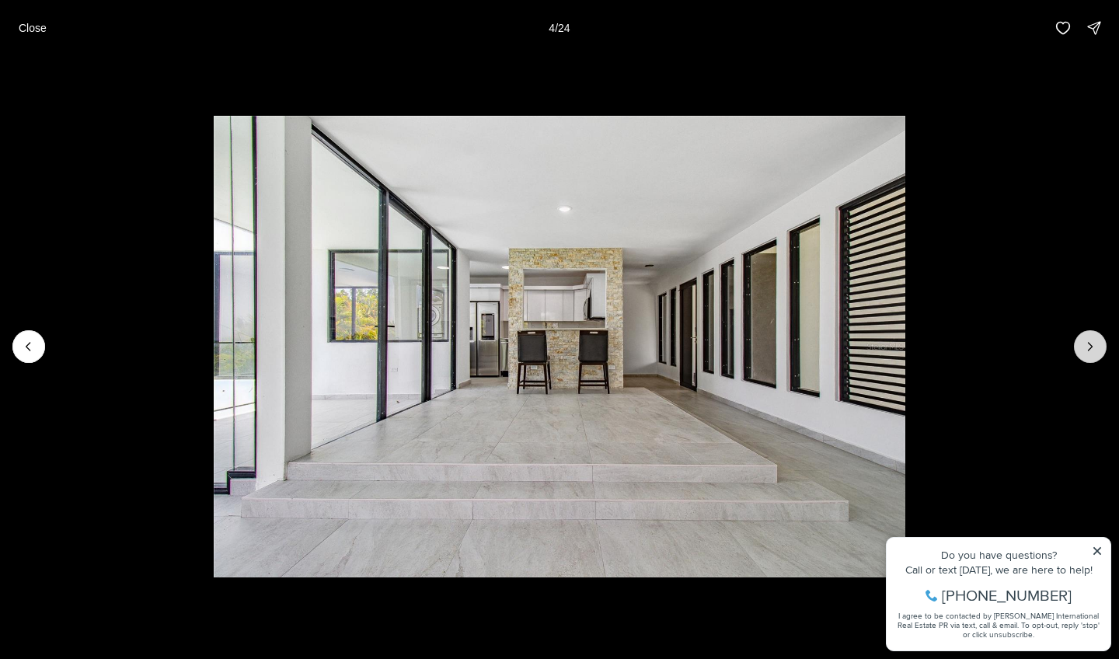
click at [1096, 352] on icon "Next slide" at bounding box center [1090, 347] width 16 height 16
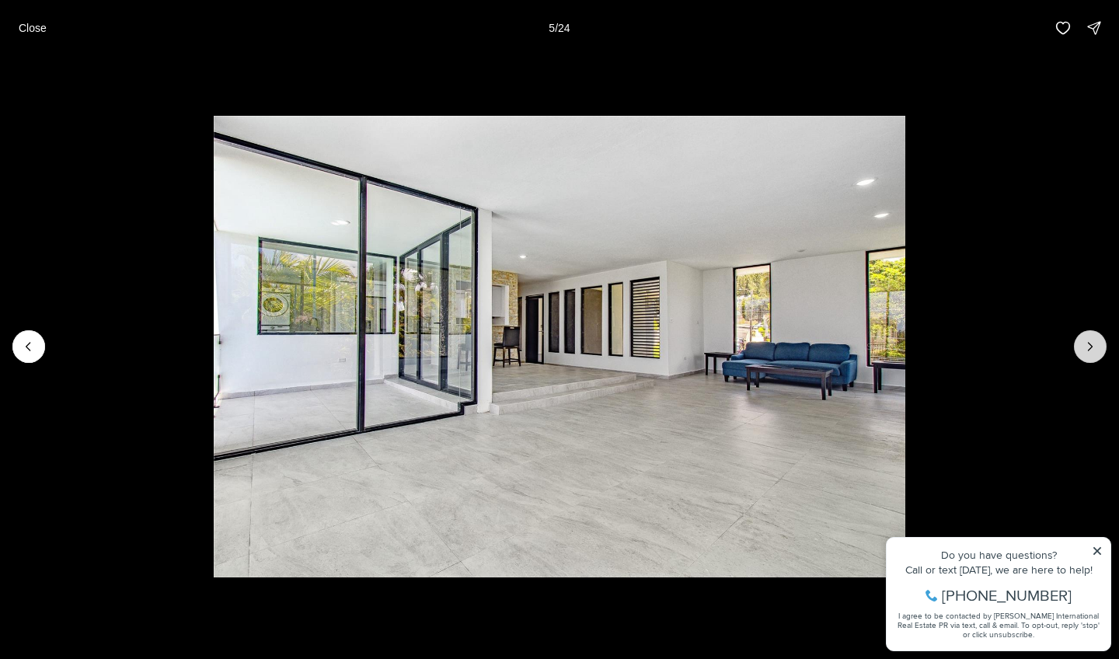
click at [1096, 352] on icon "Next slide" at bounding box center [1090, 347] width 16 height 16
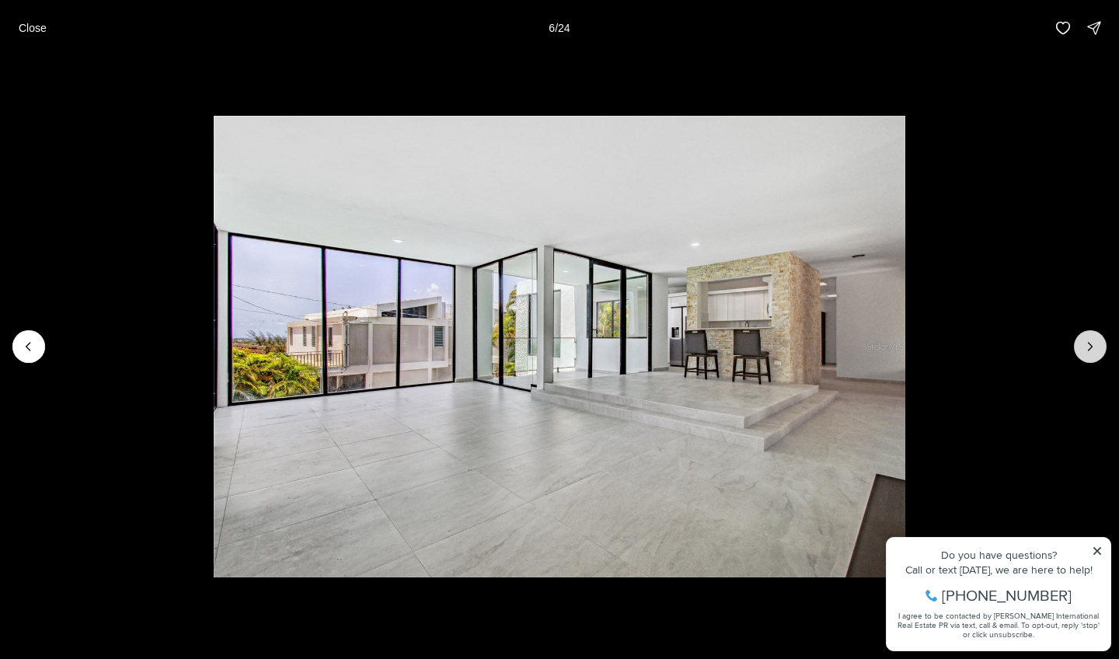
click at [1096, 352] on icon "Next slide" at bounding box center [1090, 347] width 16 height 16
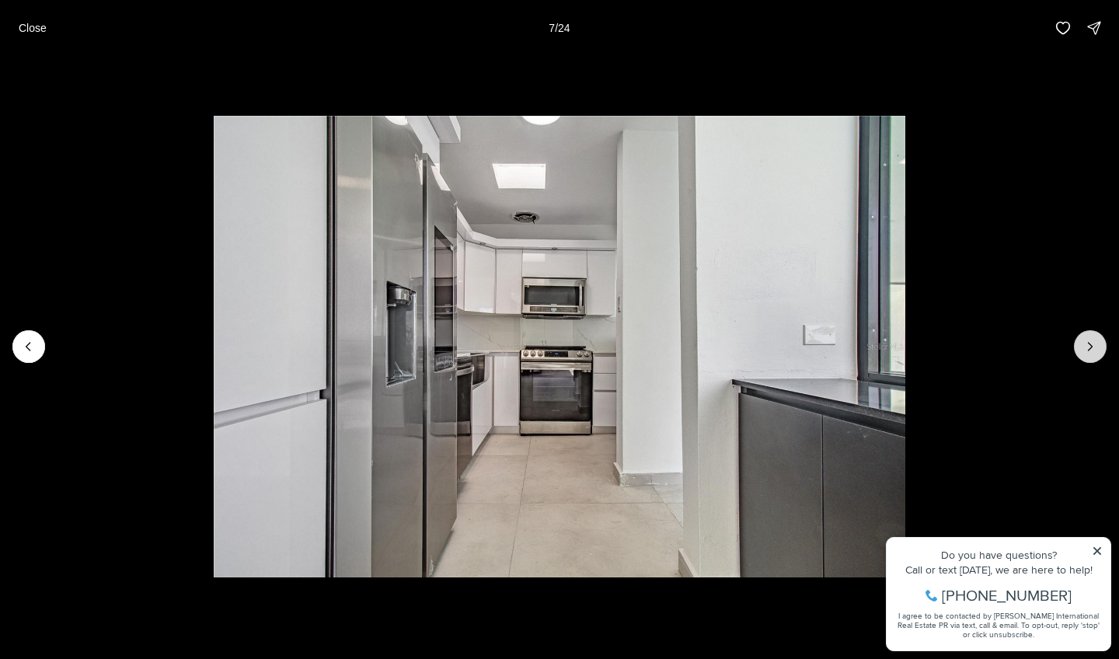
click at [1096, 352] on icon "Next slide" at bounding box center [1090, 347] width 16 height 16
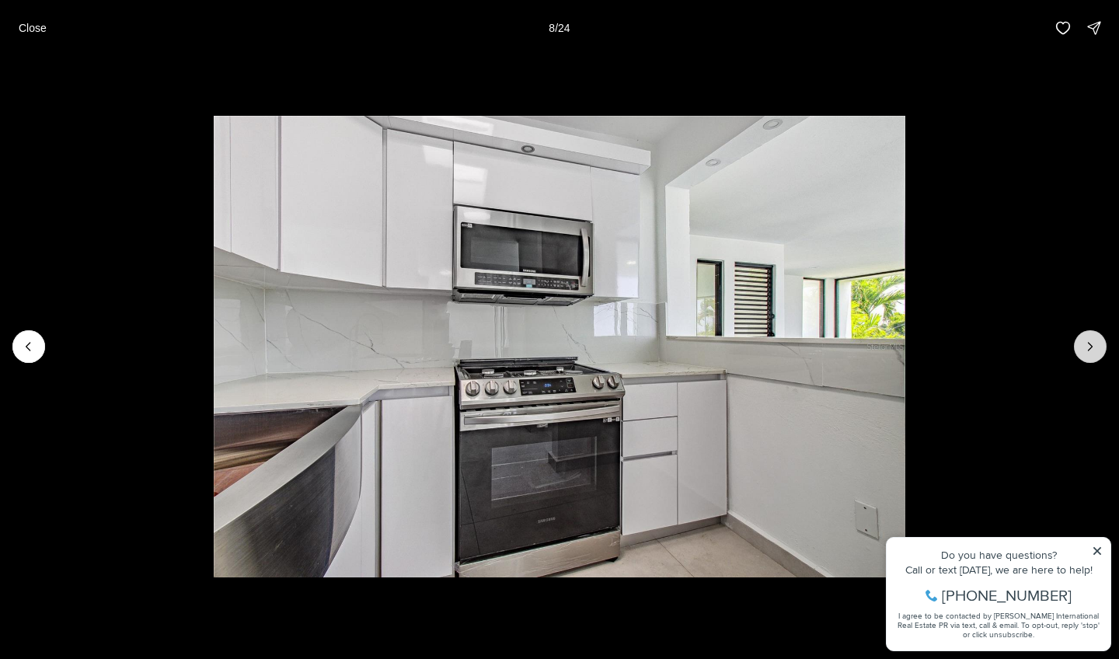
click at [1096, 352] on icon "Next slide" at bounding box center [1090, 347] width 16 height 16
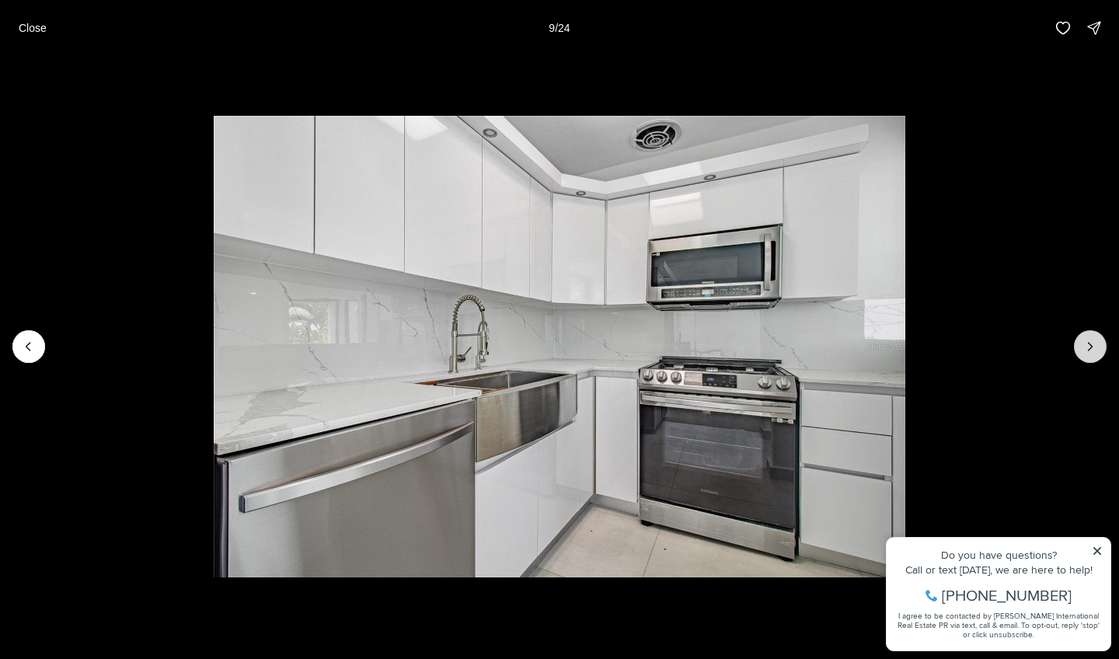
click at [1096, 352] on icon "Next slide" at bounding box center [1090, 347] width 16 height 16
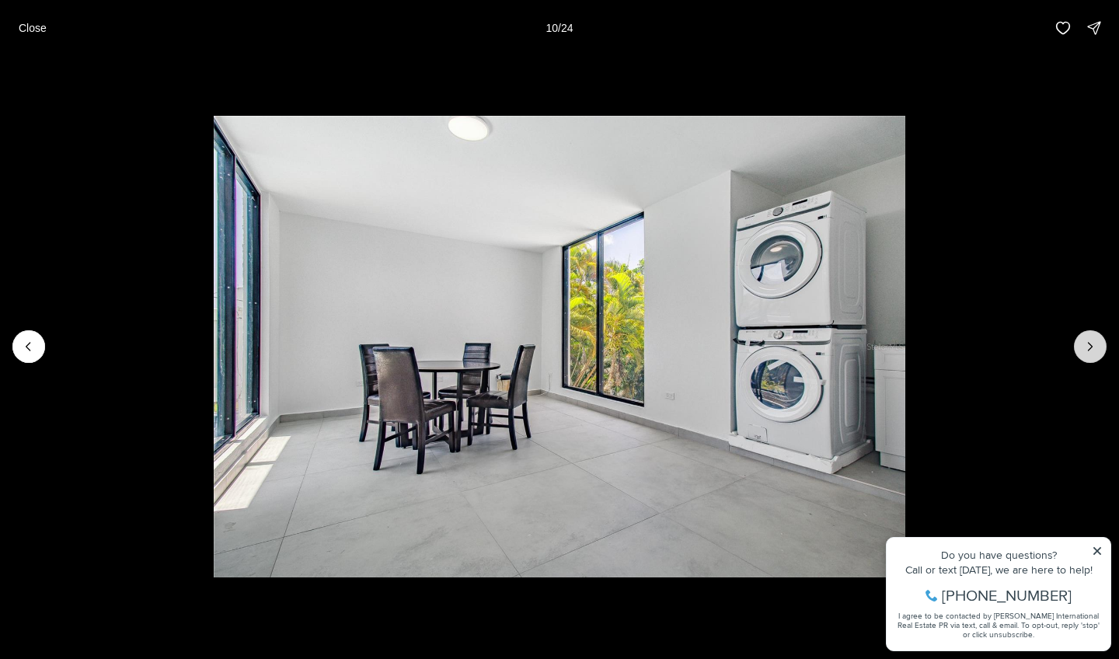
click at [1096, 352] on icon "Next slide" at bounding box center [1090, 347] width 16 height 16
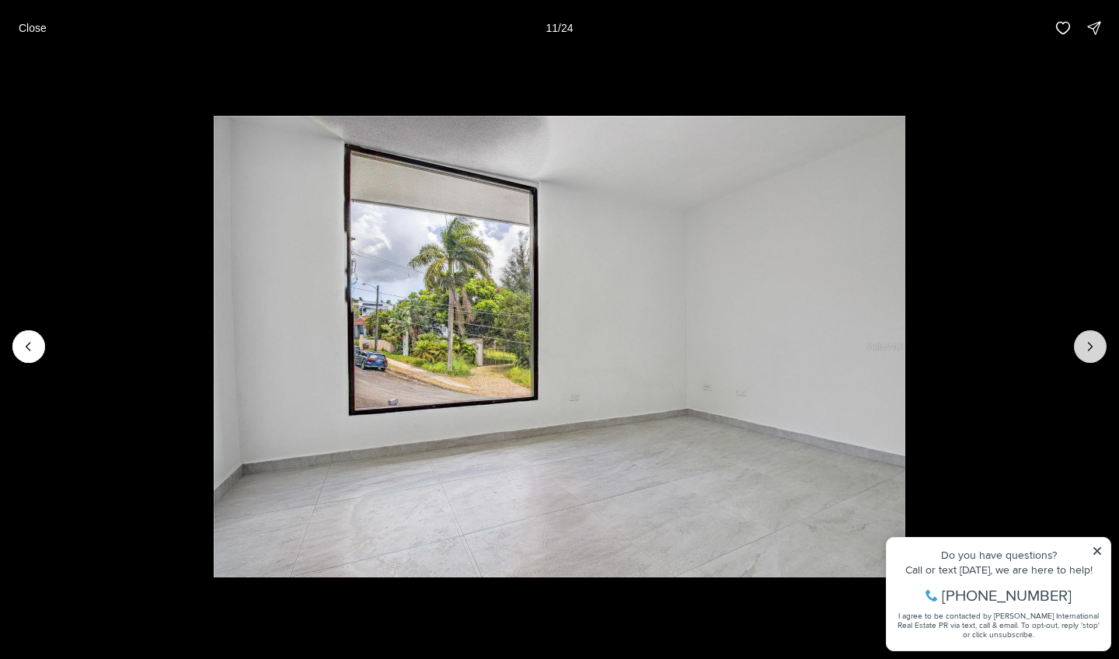
click at [1096, 352] on icon "Next slide" at bounding box center [1090, 347] width 16 height 16
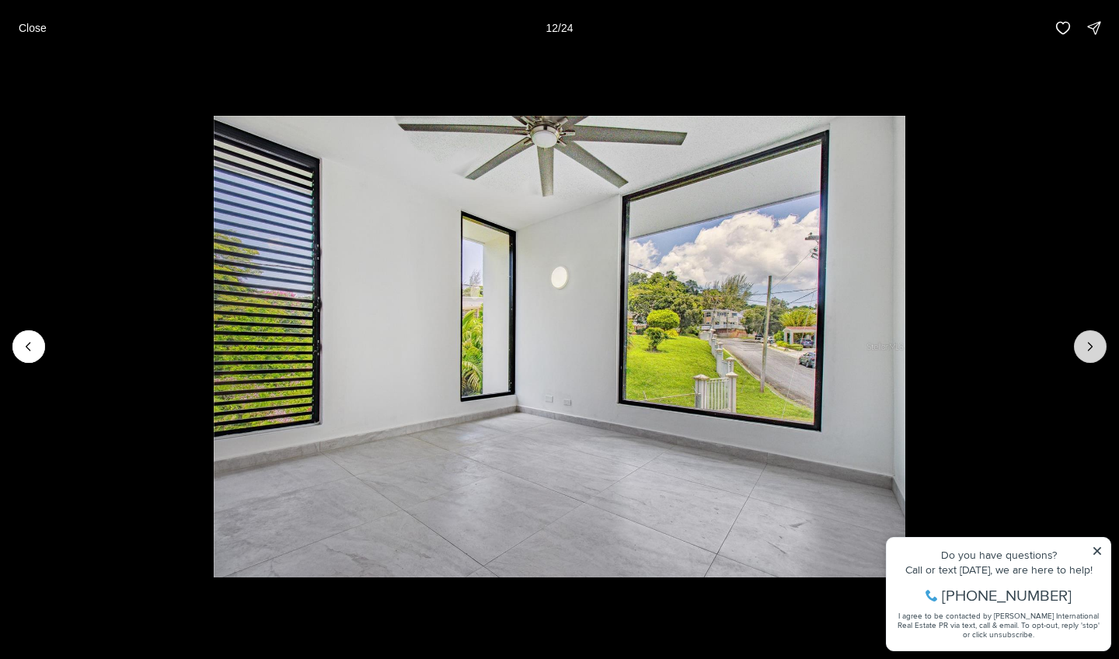
click at [1096, 352] on icon "Next slide" at bounding box center [1090, 347] width 16 height 16
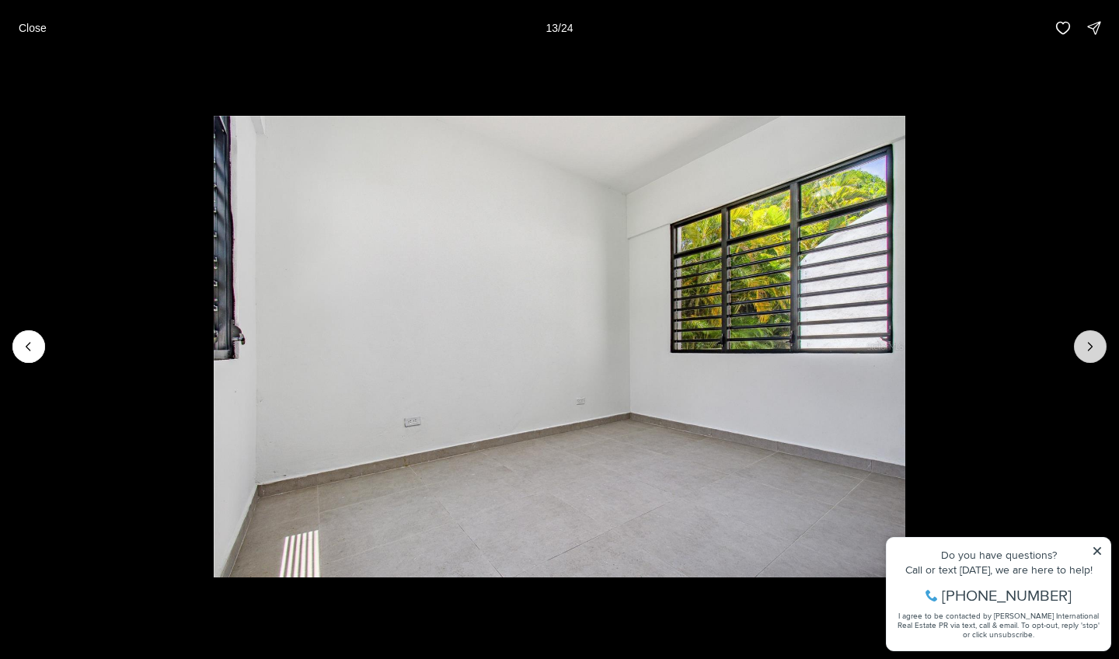
click at [1096, 352] on icon "Next slide" at bounding box center [1090, 347] width 16 height 16
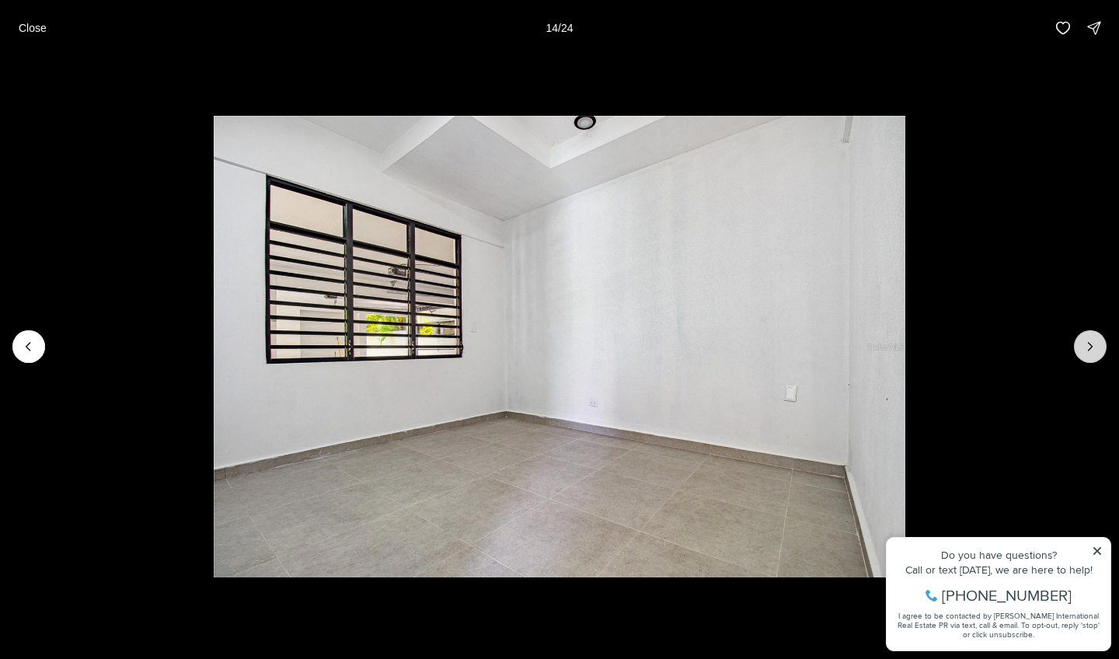
click at [1096, 352] on icon "Next slide" at bounding box center [1090, 347] width 16 height 16
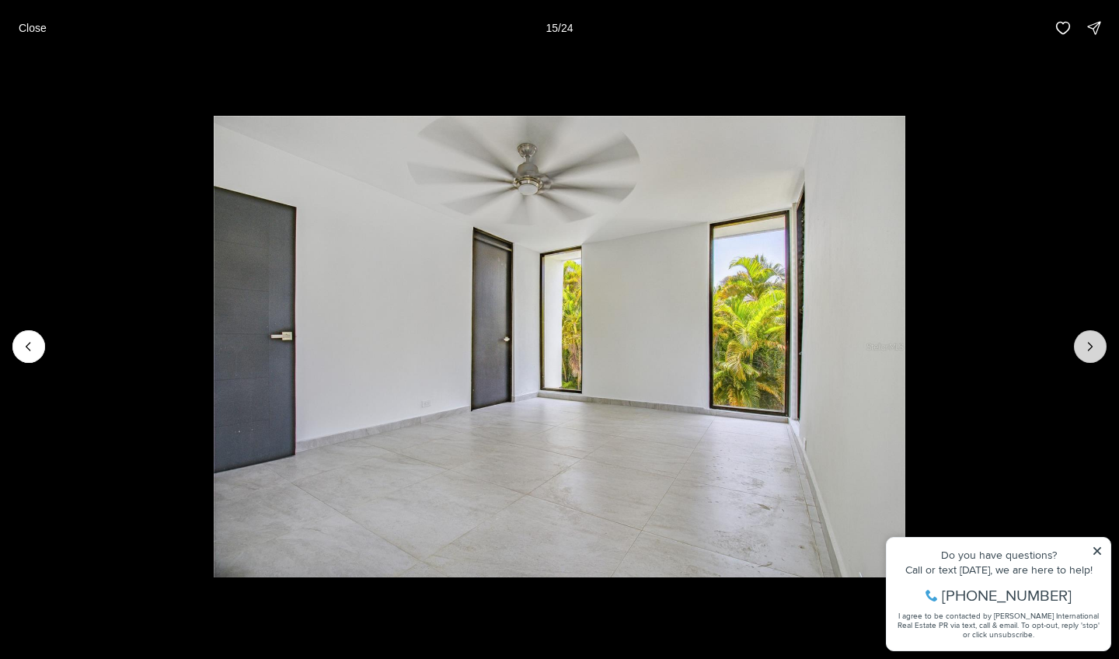
click at [1096, 352] on icon "Next slide" at bounding box center [1090, 347] width 16 height 16
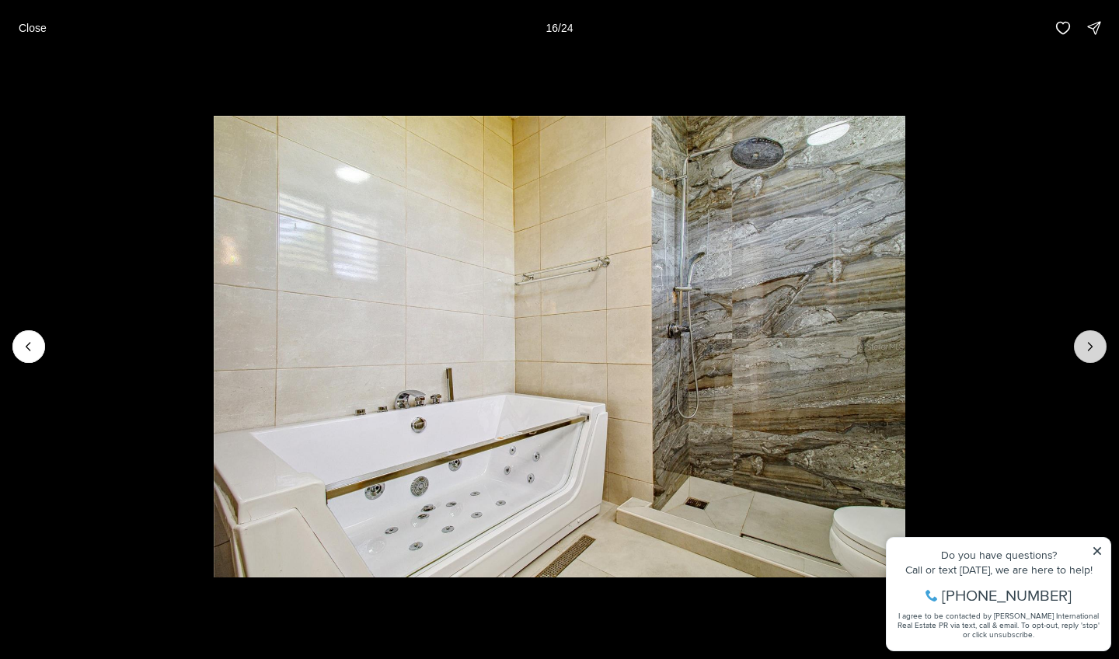
click at [1096, 352] on icon "Next slide" at bounding box center [1090, 347] width 16 height 16
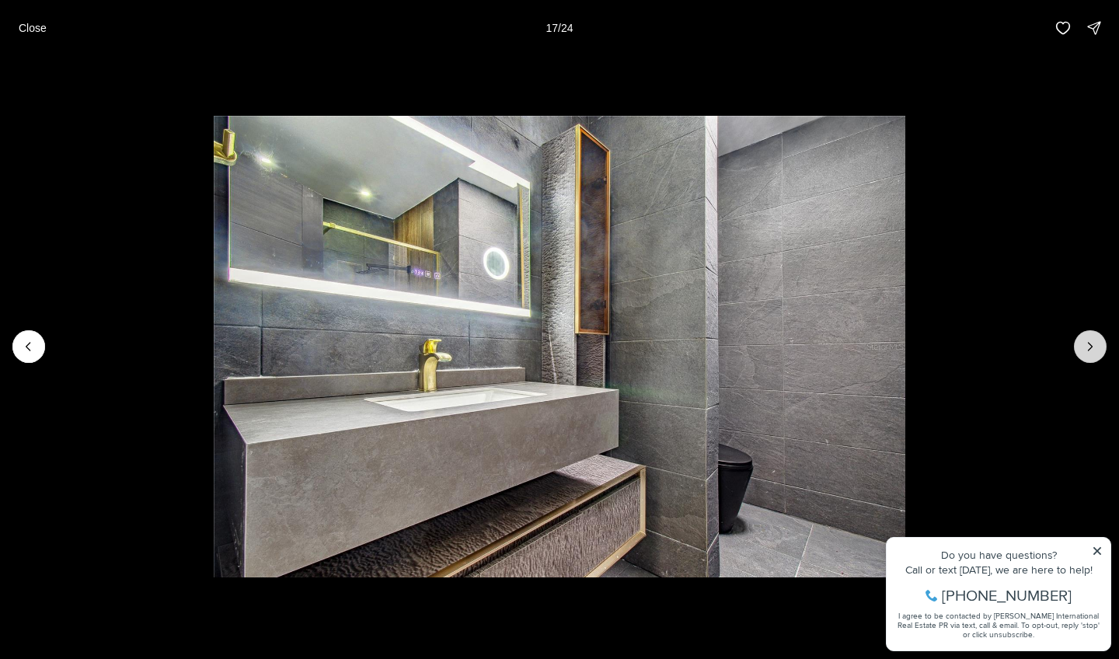
click at [1096, 352] on icon "Next slide" at bounding box center [1090, 347] width 16 height 16
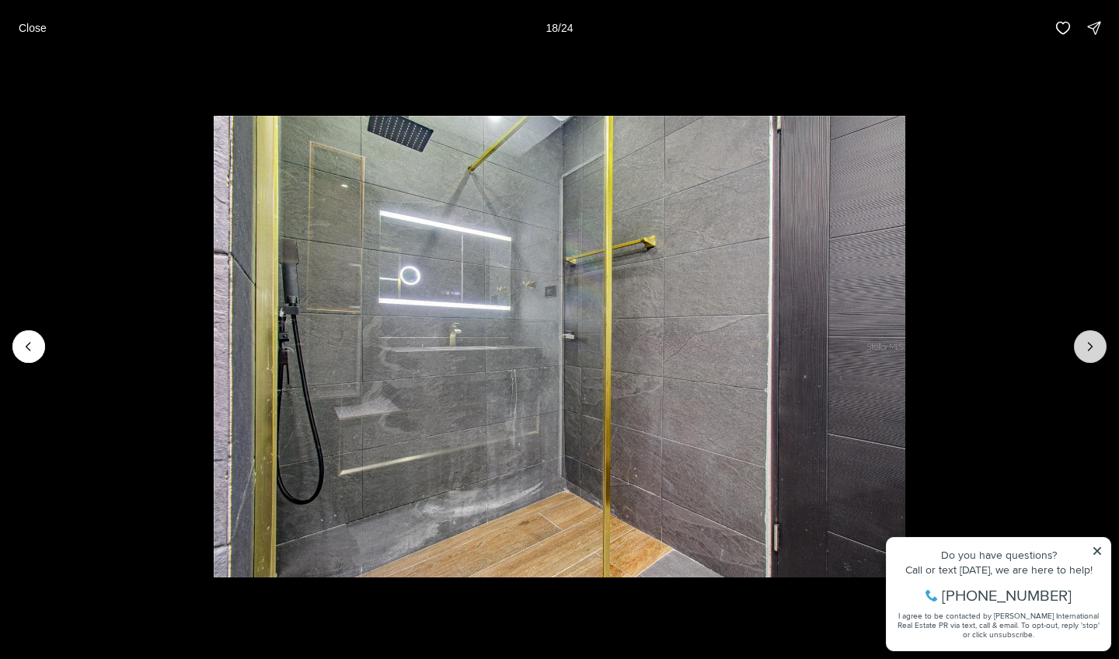
click at [1096, 352] on icon "Next slide" at bounding box center [1090, 347] width 16 height 16
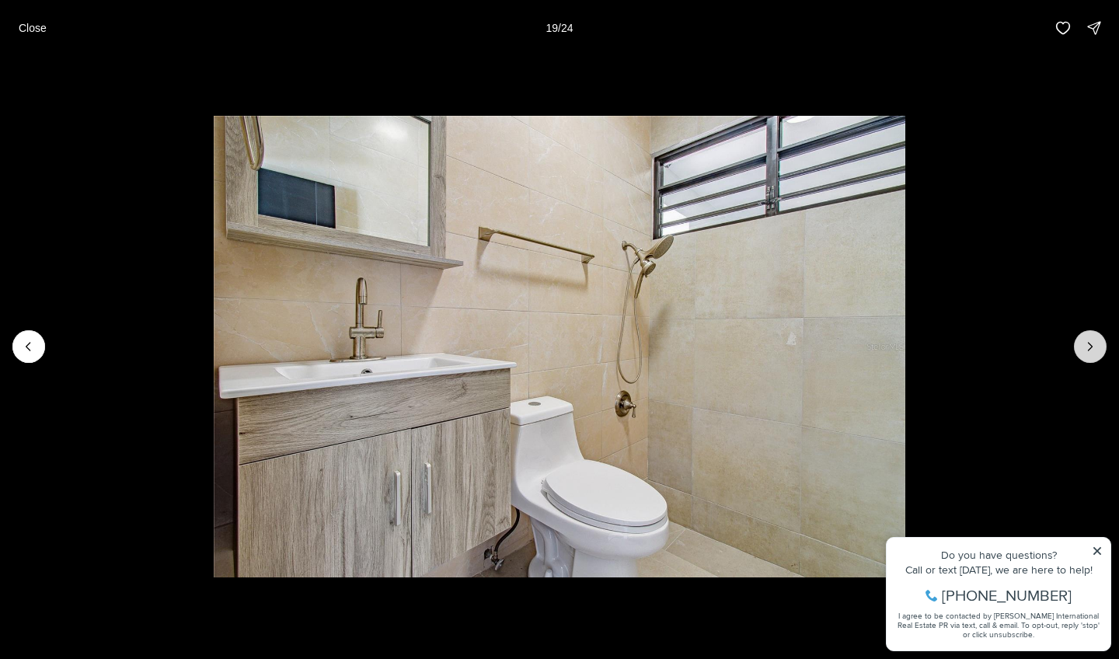
click at [1096, 352] on icon "Next slide" at bounding box center [1090, 347] width 16 height 16
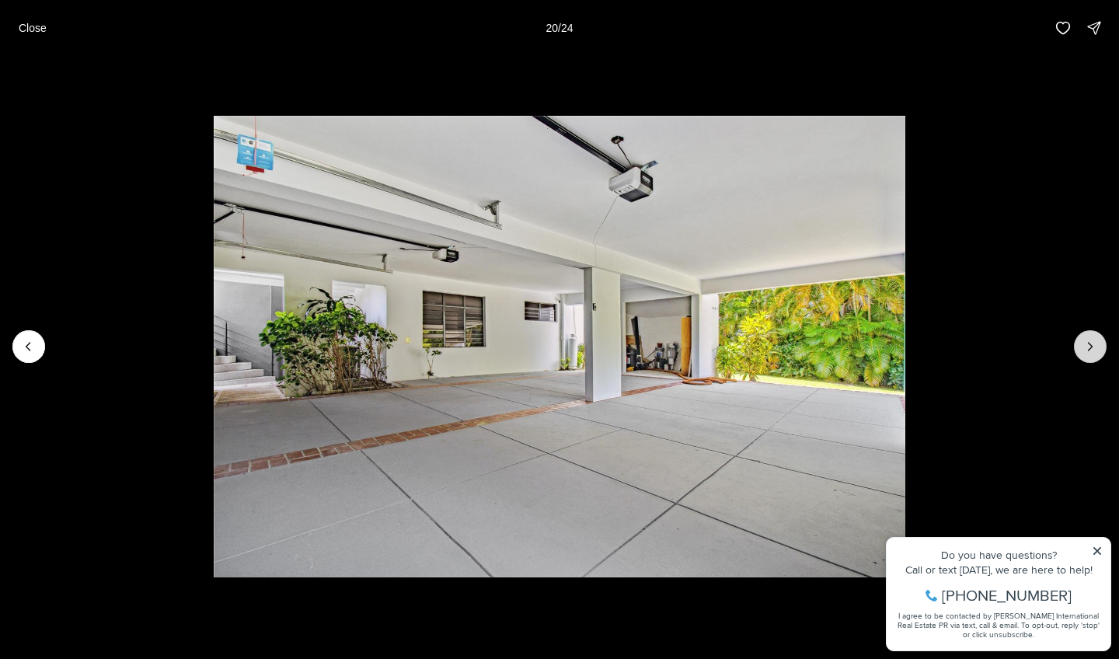
click at [1096, 352] on icon "Next slide" at bounding box center [1090, 347] width 16 height 16
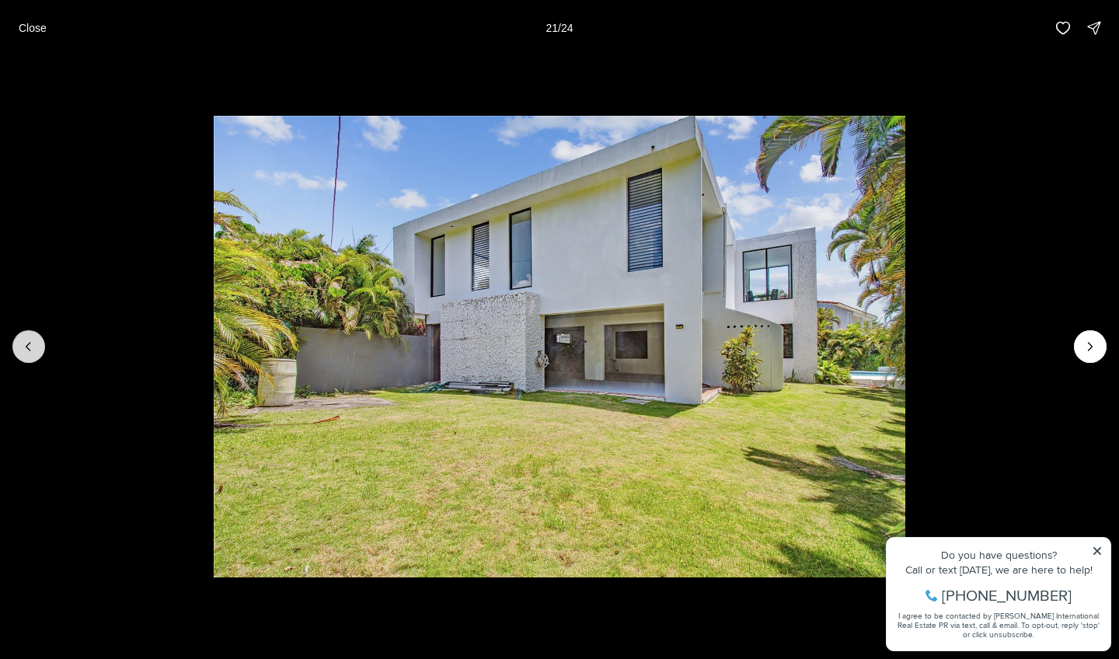
click at [32, 350] on icon "Previous slide" at bounding box center [29, 347] width 16 height 16
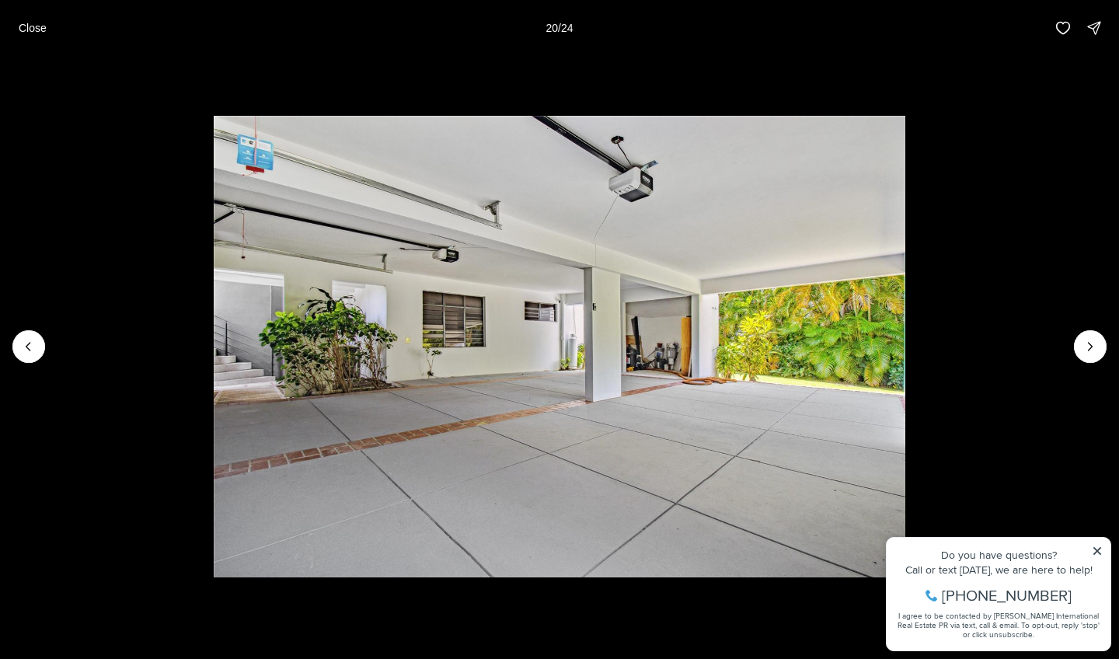
click at [906, 550] on img "20 of 24" at bounding box center [560, 347] width 692 height 462
click at [906, 551] on img "20 of 24" at bounding box center [560, 347] width 692 height 462
click at [1093, 343] on icon "Next slide" at bounding box center [1090, 347] width 16 height 16
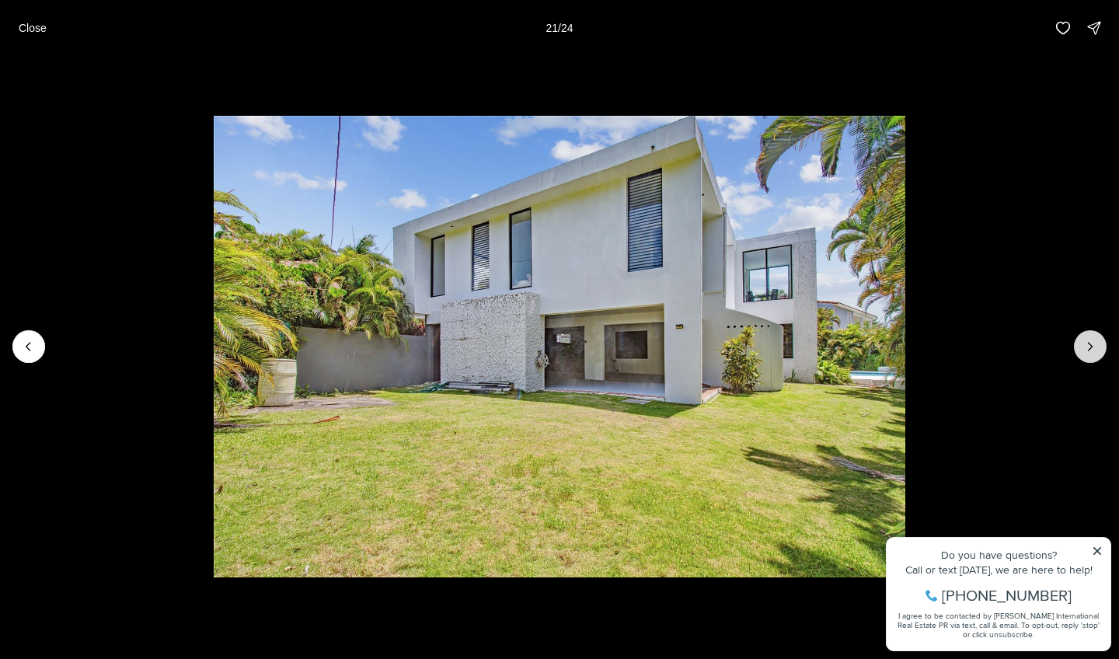
click at [1093, 343] on icon "Next slide" at bounding box center [1090, 347] width 16 height 16
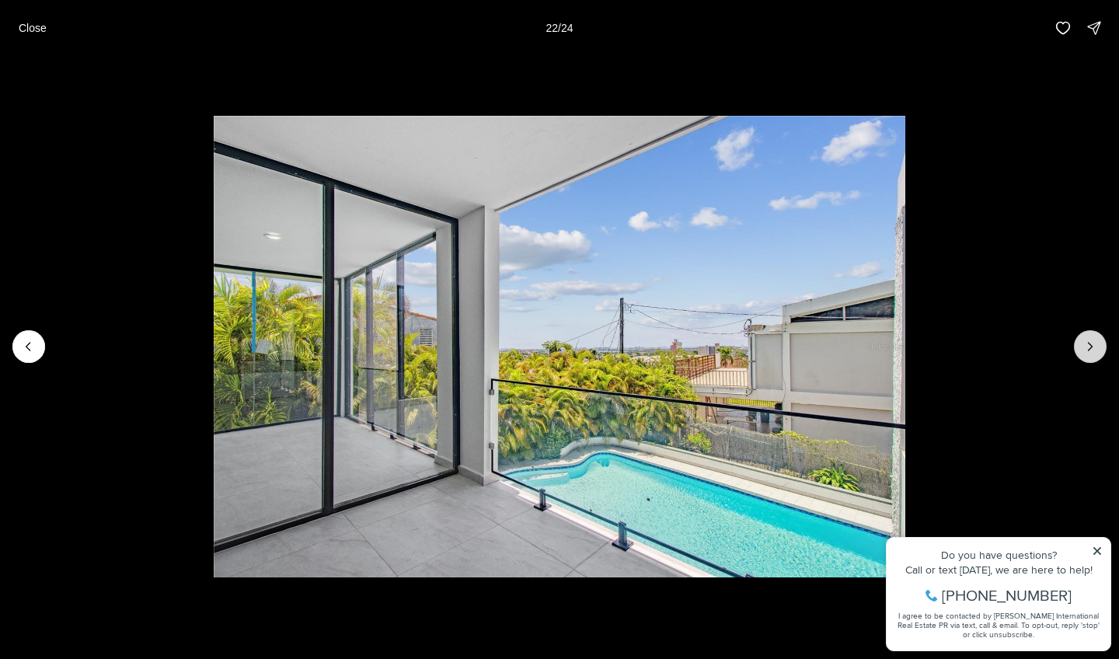
click at [1093, 343] on icon "Next slide" at bounding box center [1090, 347] width 16 height 16
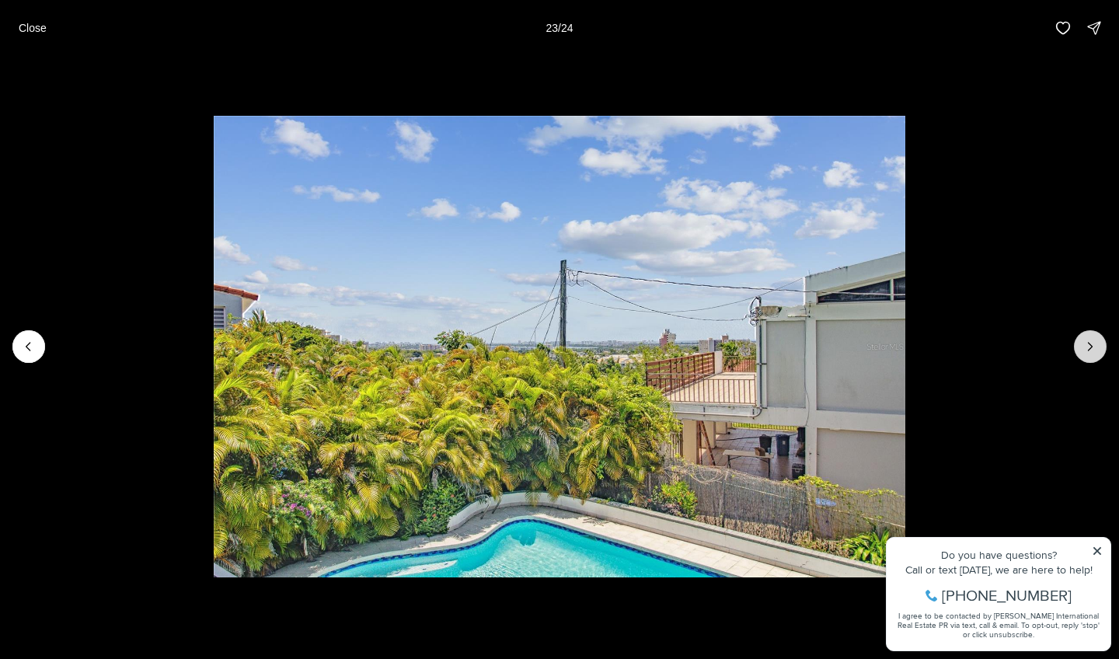
click at [1093, 343] on icon "Next slide" at bounding box center [1090, 347] width 16 height 16
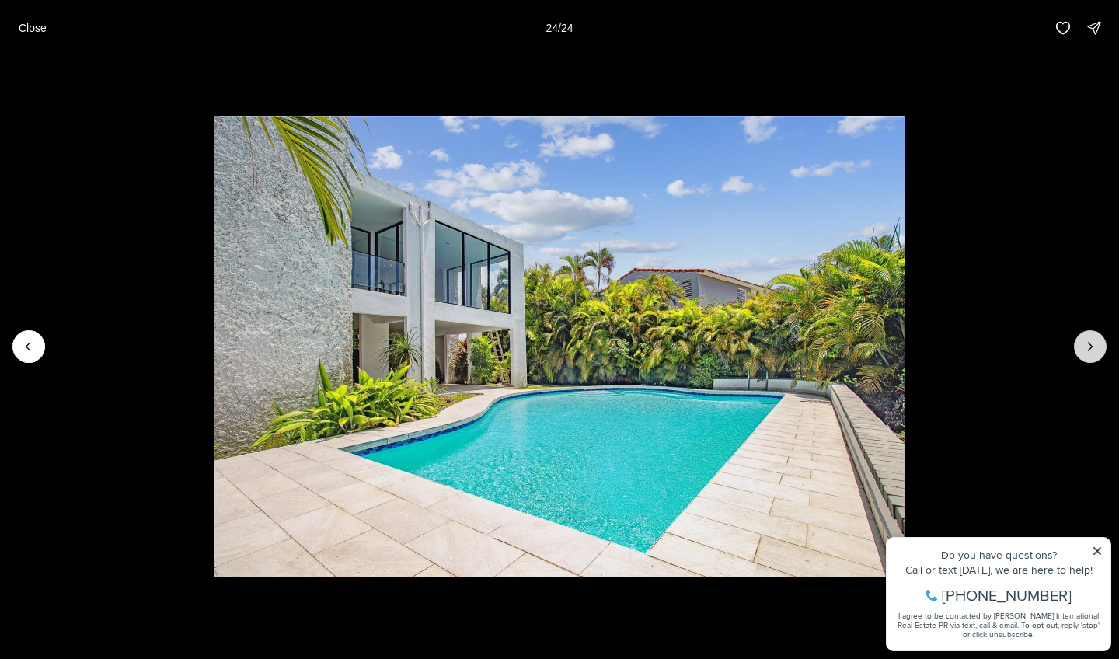
click at [1093, 343] on div at bounding box center [1090, 346] width 33 height 33
click at [27, 342] on icon "Previous slide" at bounding box center [29, 347] width 16 height 16
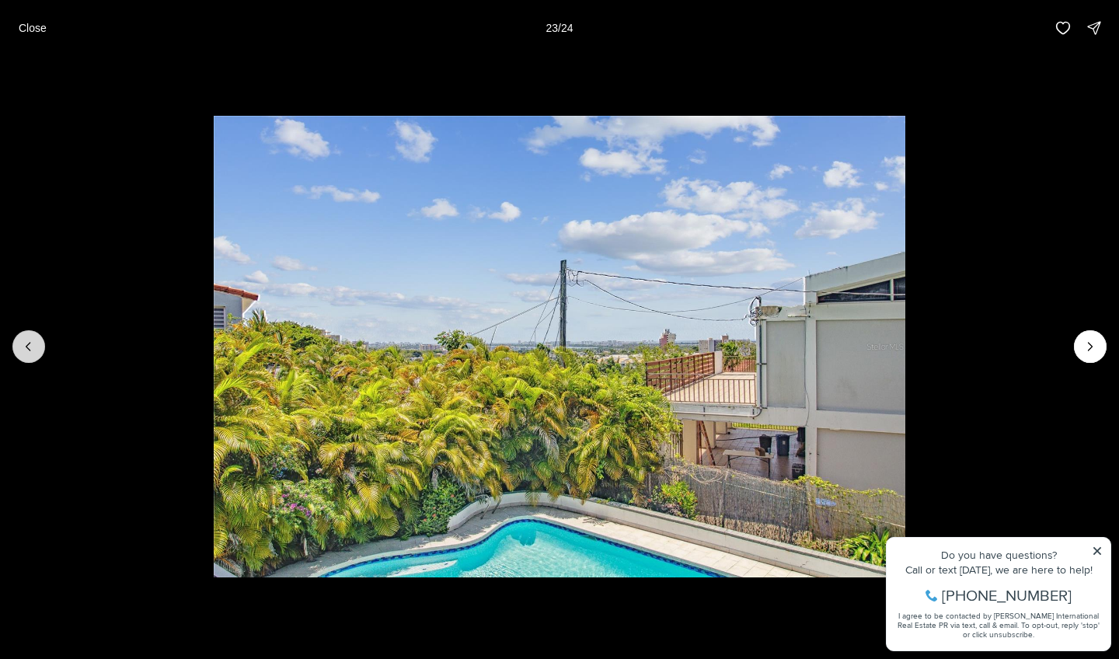
click at [27, 342] on icon "Previous slide" at bounding box center [29, 347] width 16 height 16
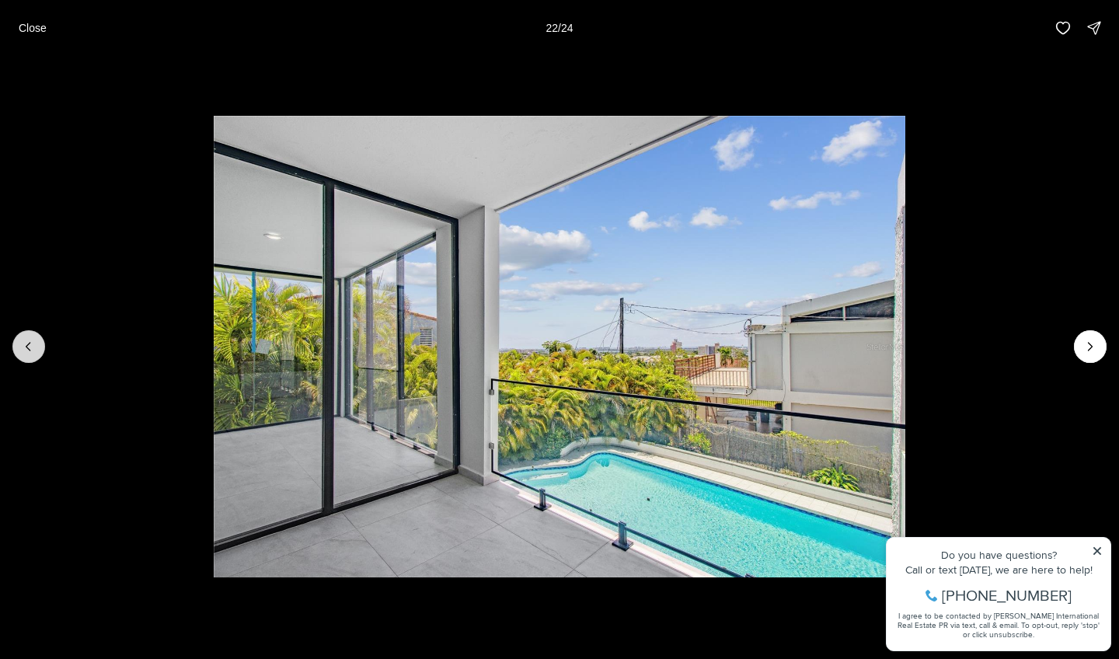
click at [27, 342] on icon "Previous slide" at bounding box center [29, 347] width 16 height 16
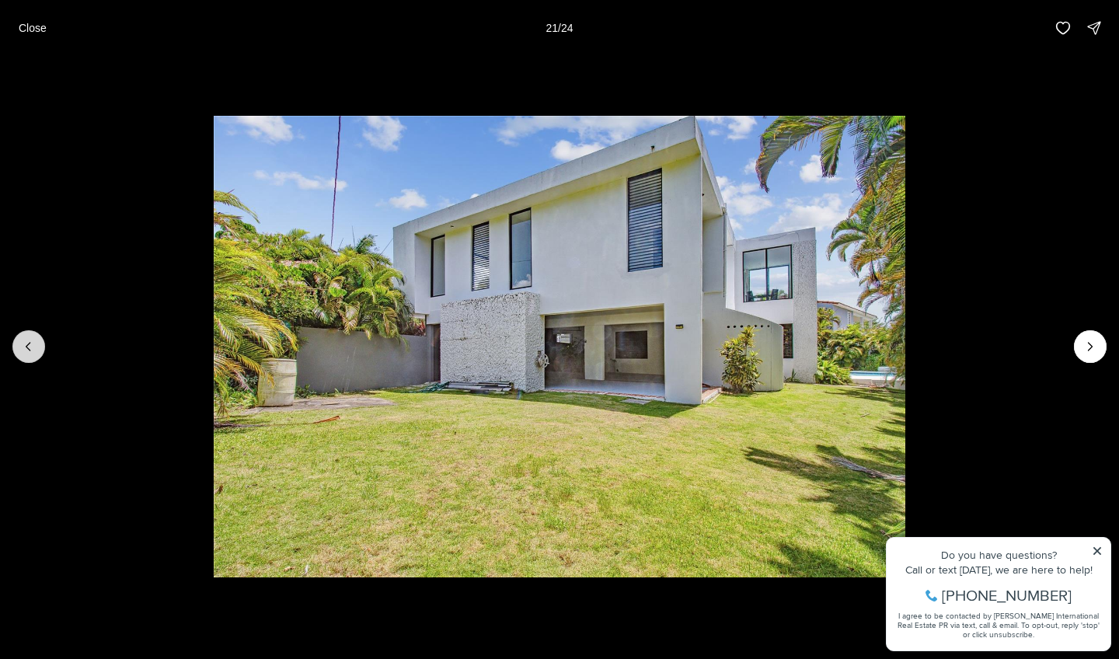
click at [27, 342] on icon "Previous slide" at bounding box center [29, 347] width 16 height 16
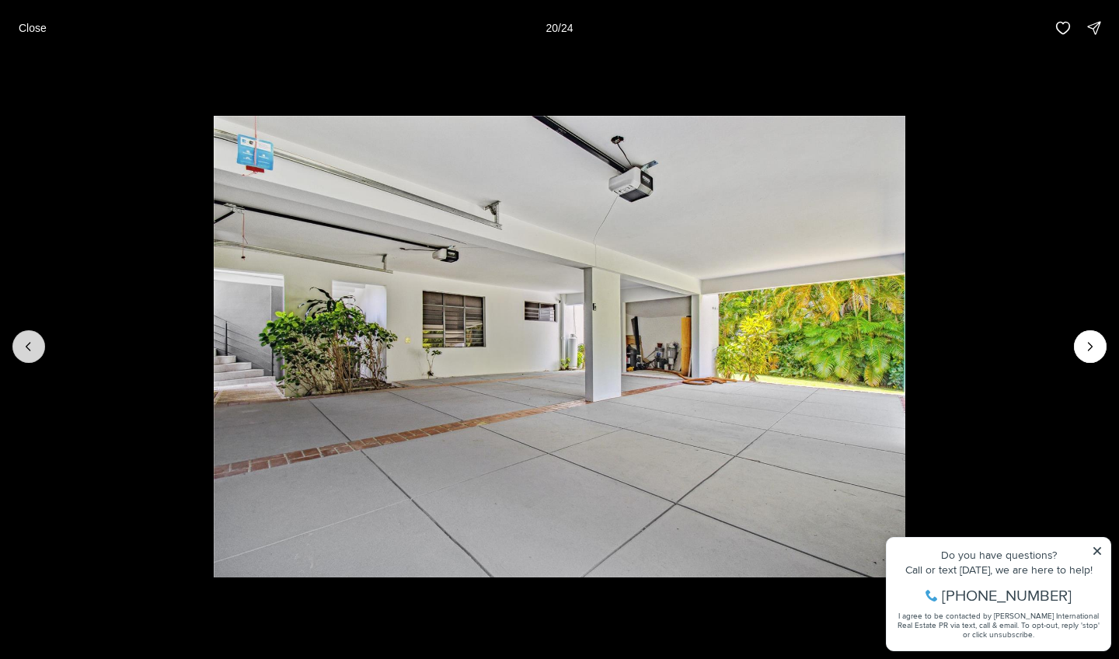
click at [27, 342] on icon "Previous slide" at bounding box center [29, 347] width 16 height 16
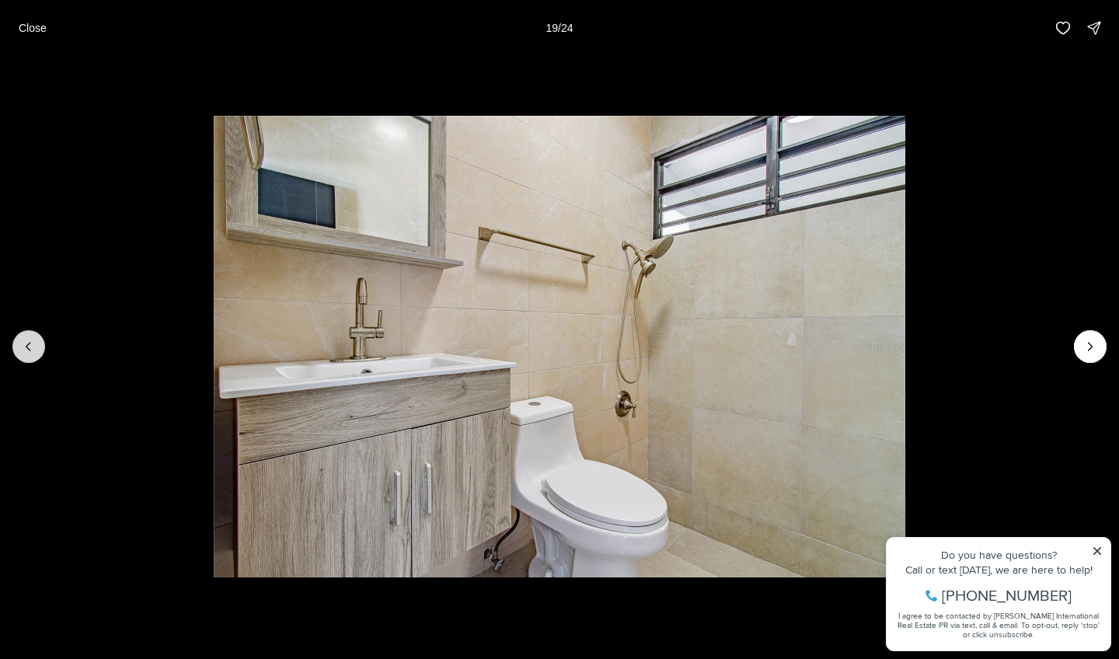
click at [27, 342] on icon "Previous slide" at bounding box center [29, 347] width 16 height 16
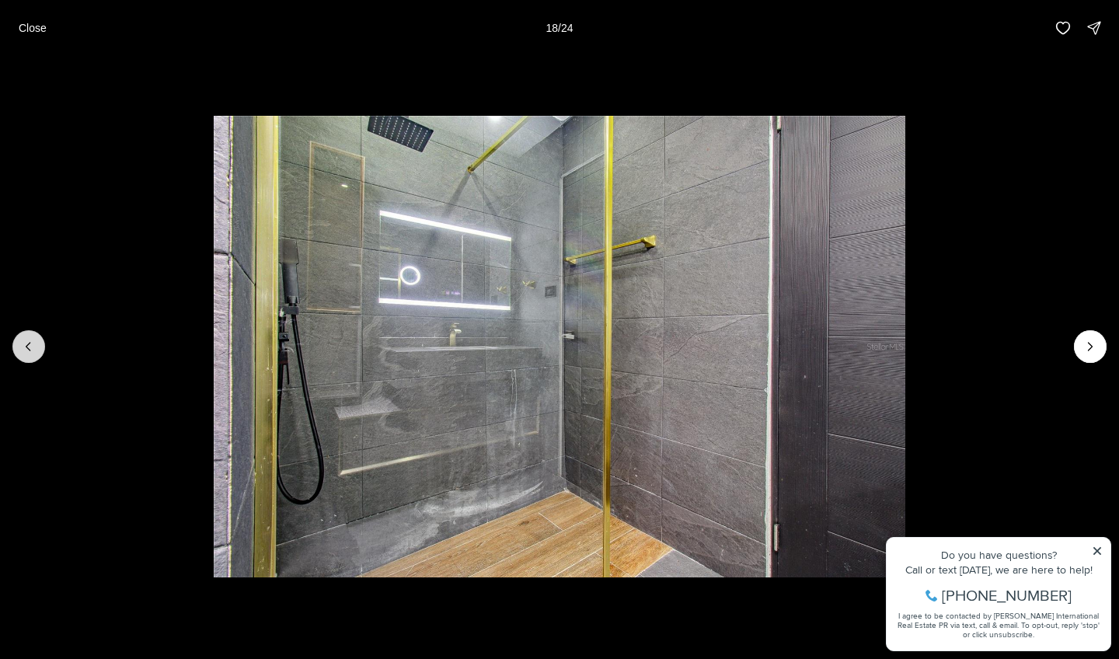
click at [27, 342] on icon "Previous slide" at bounding box center [29, 347] width 16 height 16
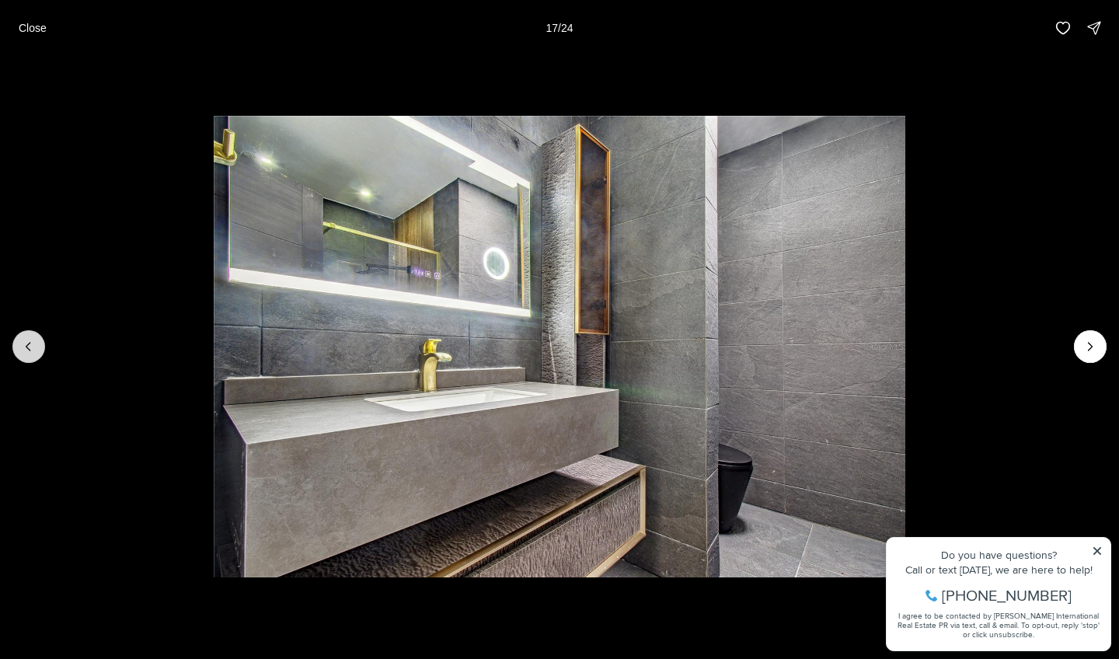
click at [27, 342] on icon "Previous slide" at bounding box center [29, 347] width 16 height 16
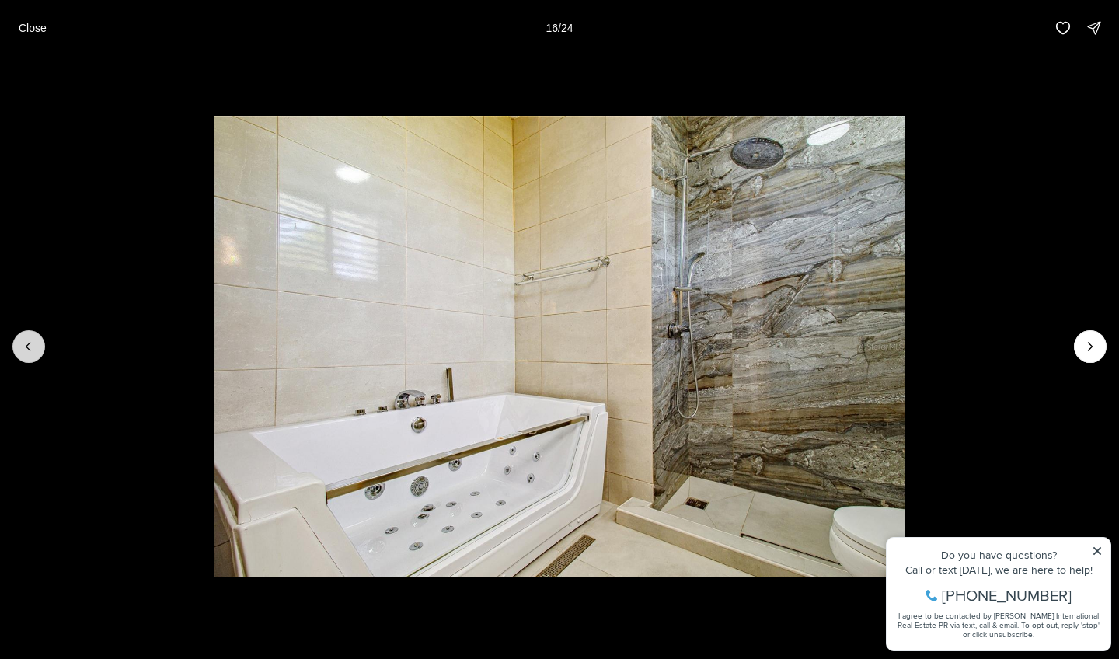
click at [27, 342] on icon "Previous slide" at bounding box center [29, 347] width 16 height 16
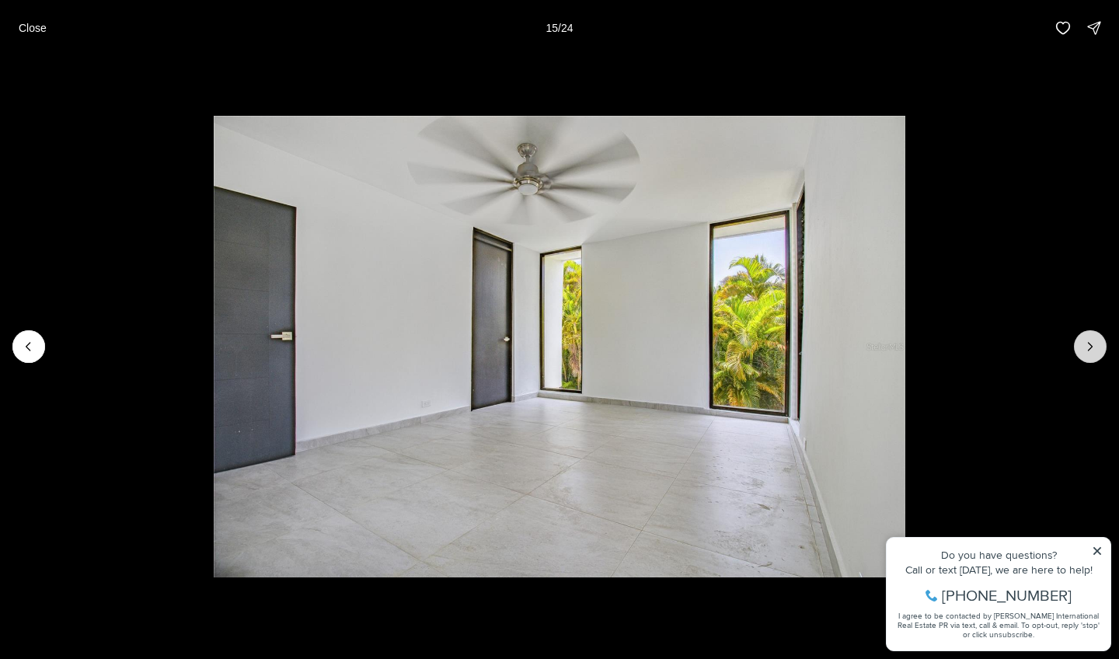
click at [1085, 347] on icon "Next slide" at bounding box center [1090, 347] width 16 height 16
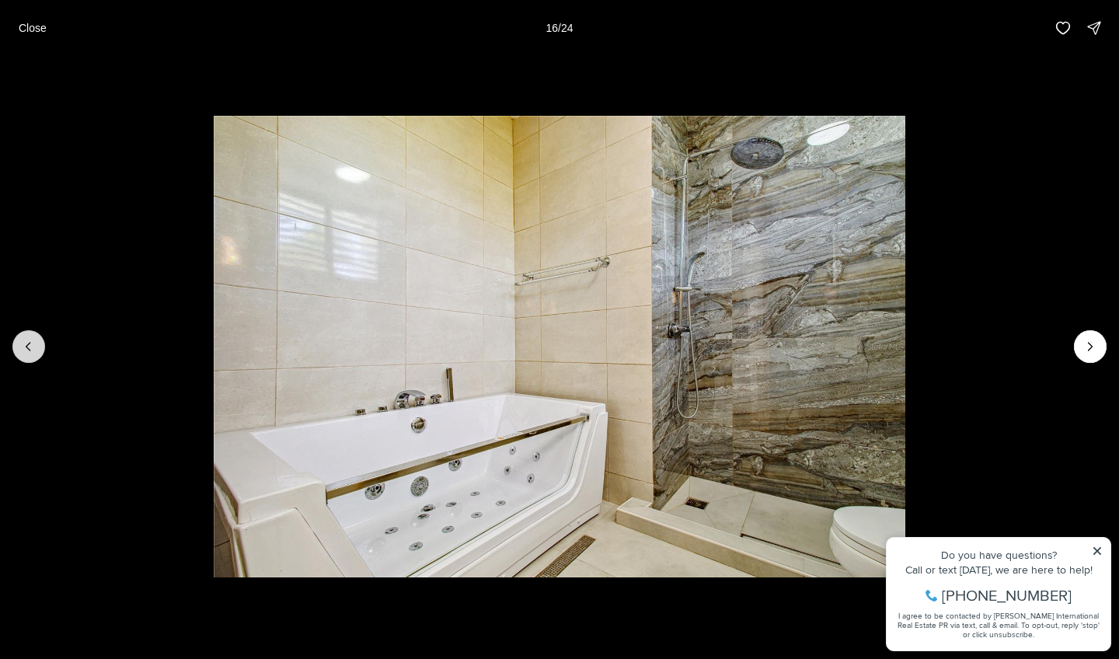
click at [26, 357] on button "Previous slide" at bounding box center [28, 346] width 33 height 33
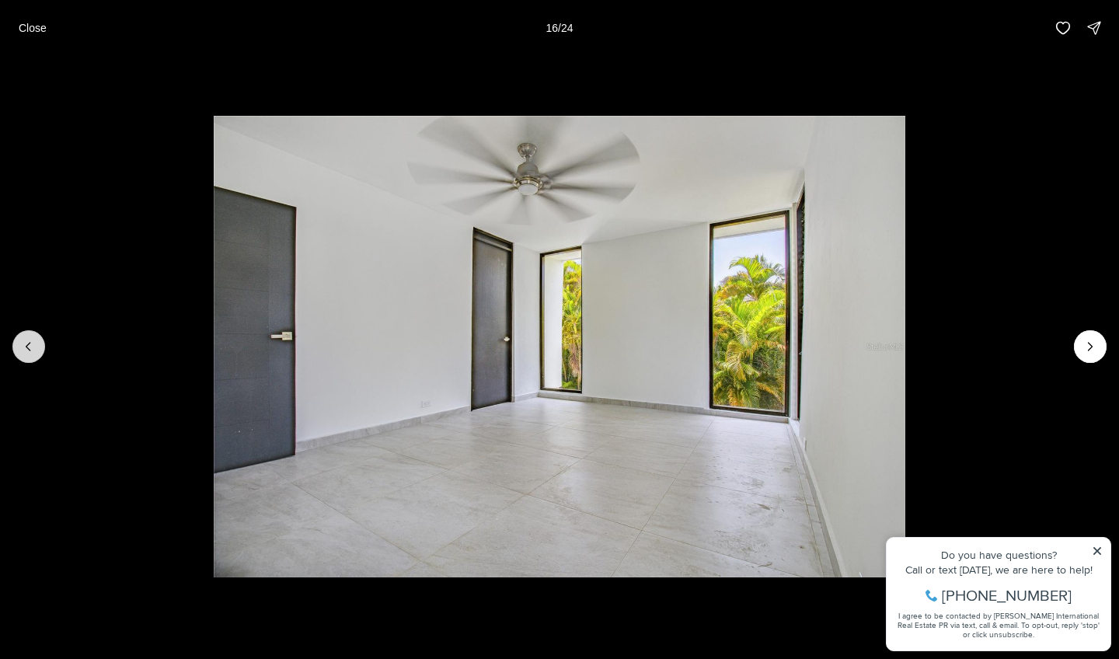
click at [26, 357] on button "Previous slide" at bounding box center [28, 346] width 33 height 33
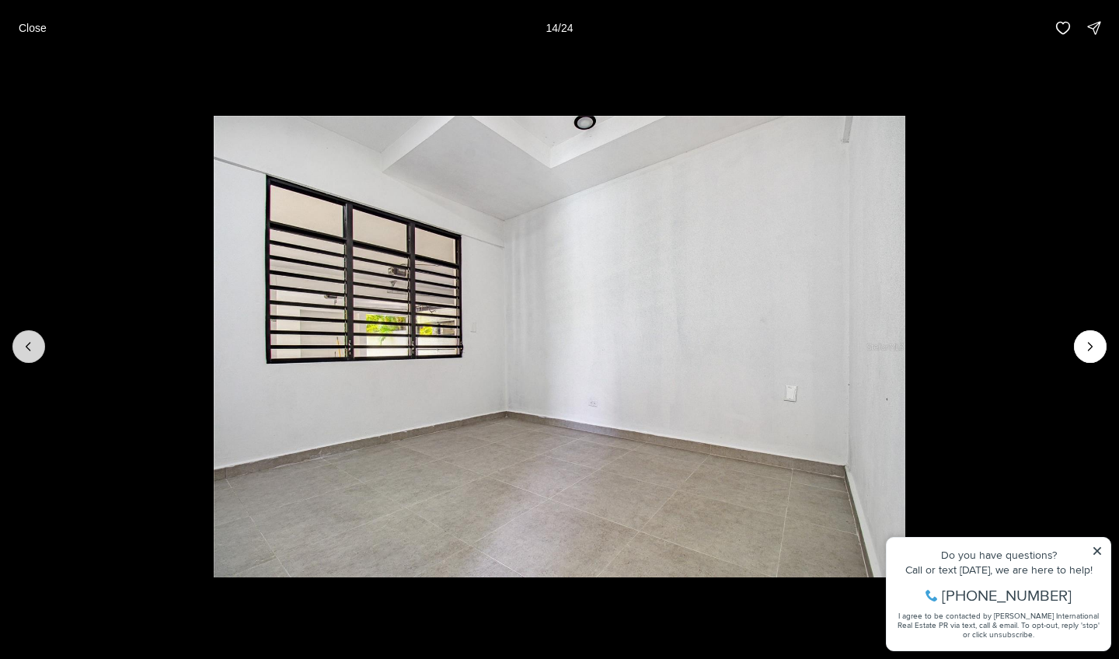
click at [26, 357] on button "Previous slide" at bounding box center [28, 346] width 33 height 33
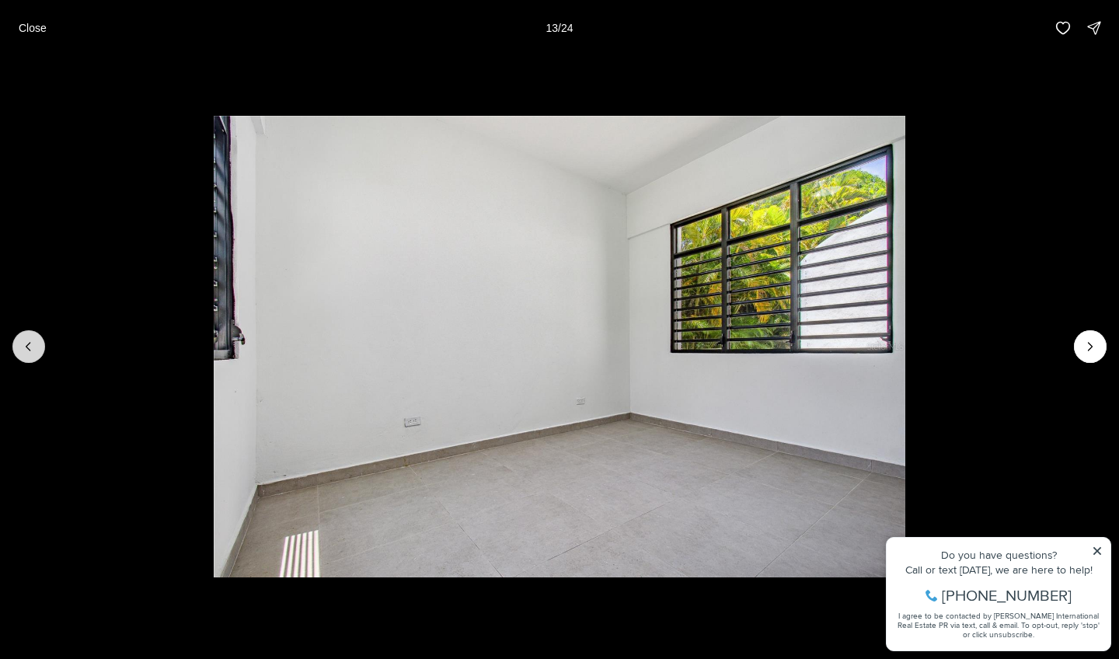
click at [26, 357] on button "Previous slide" at bounding box center [28, 346] width 33 height 33
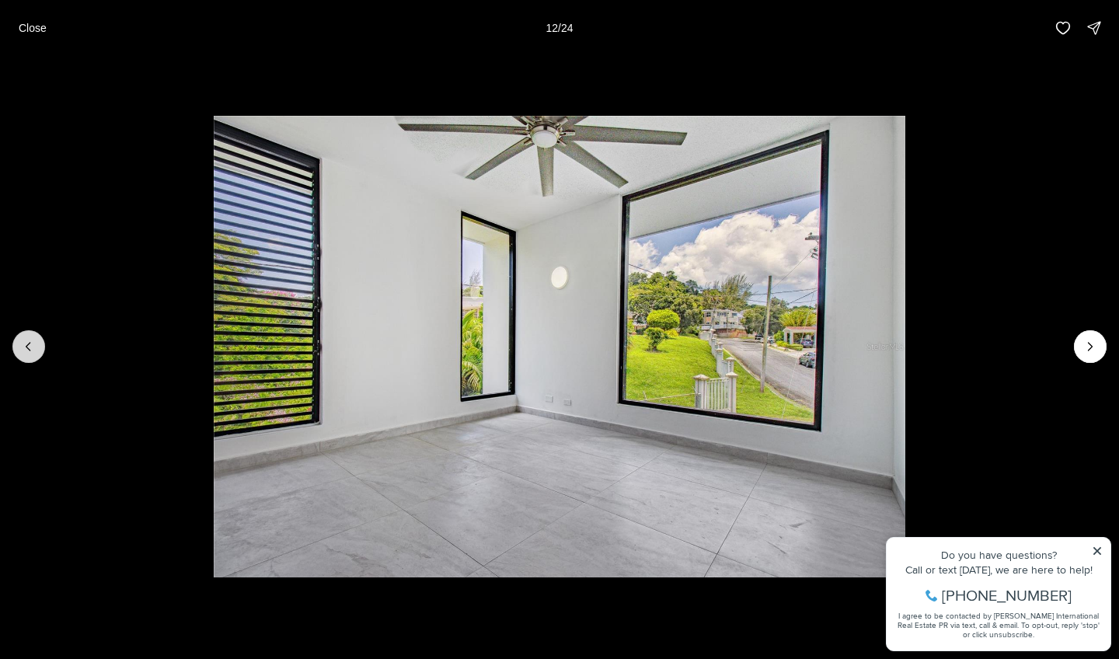
click at [26, 357] on button "Previous slide" at bounding box center [28, 346] width 33 height 33
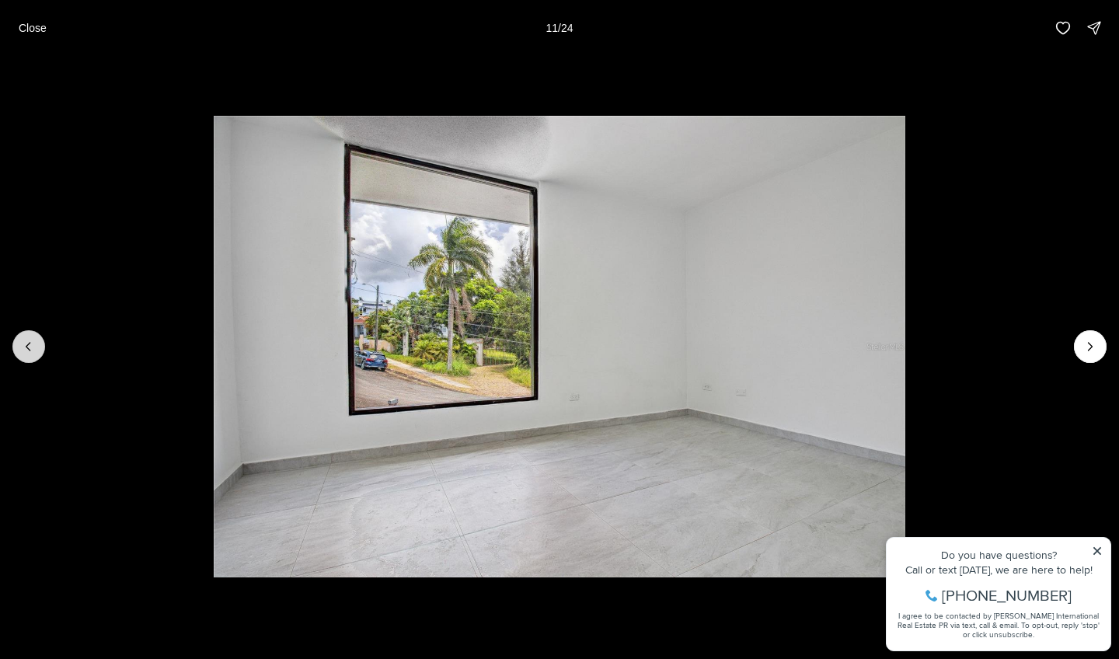
click at [26, 357] on button "Previous slide" at bounding box center [28, 346] width 33 height 33
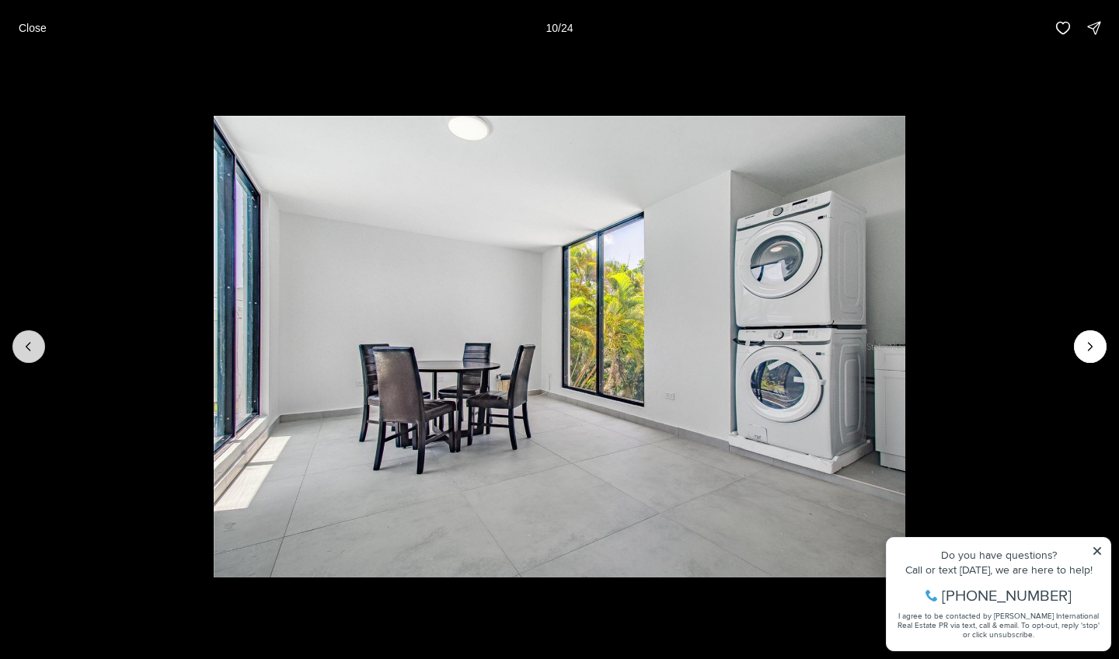
click at [26, 357] on button "Previous slide" at bounding box center [28, 346] width 33 height 33
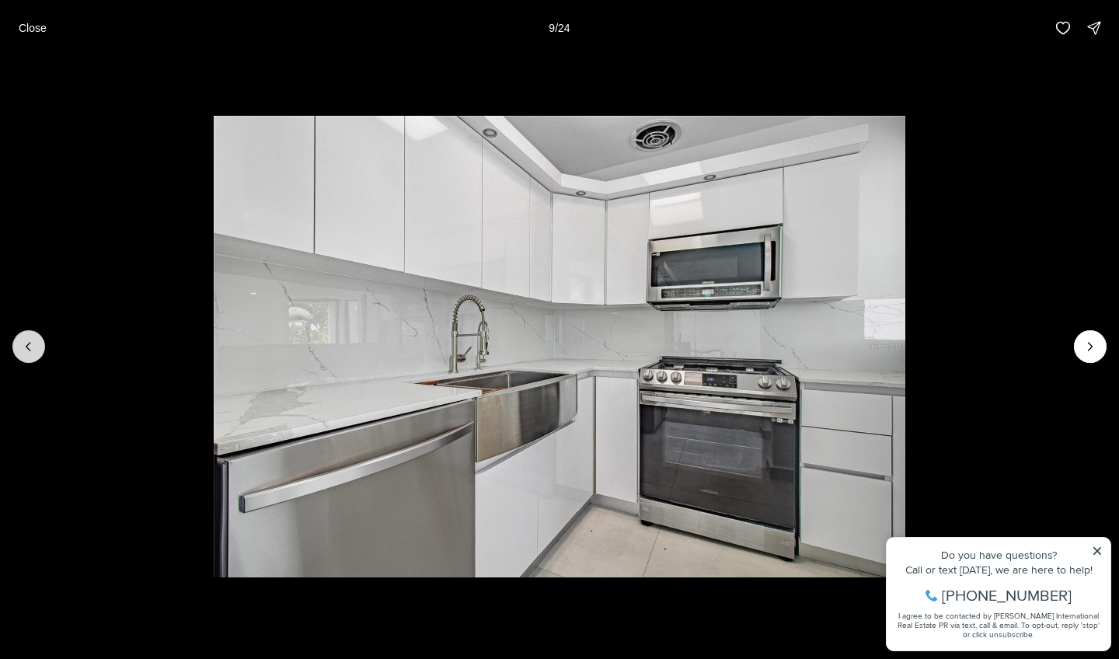
click at [26, 357] on button "Previous slide" at bounding box center [28, 346] width 33 height 33
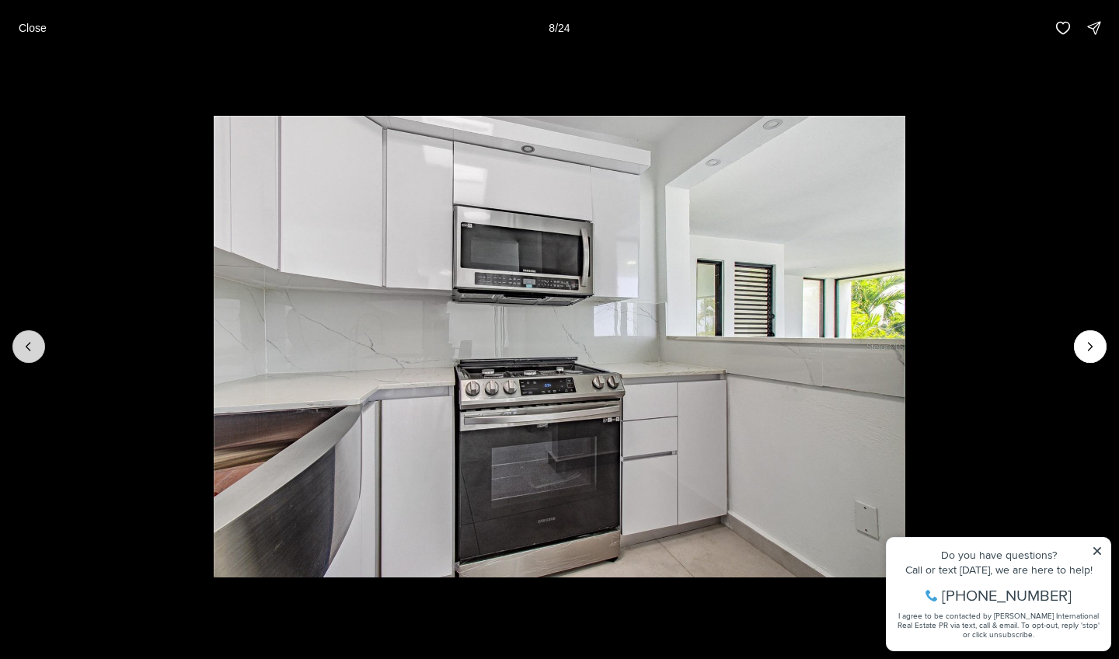
click at [26, 357] on button "Previous slide" at bounding box center [28, 346] width 33 height 33
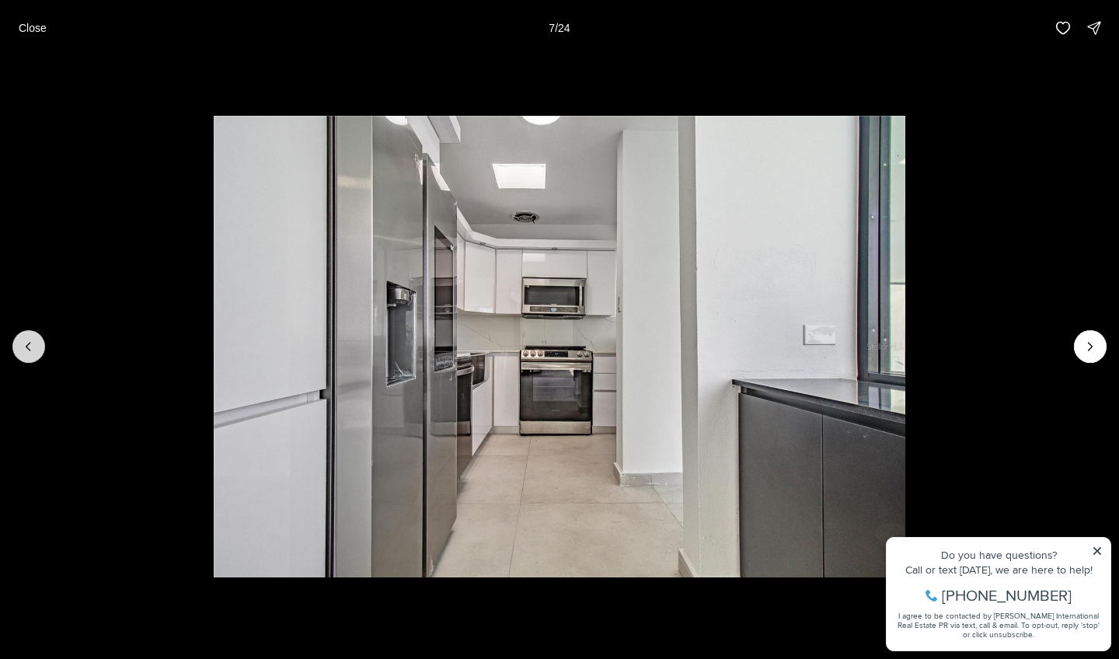
click at [26, 357] on button "Previous slide" at bounding box center [28, 346] width 33 height 33
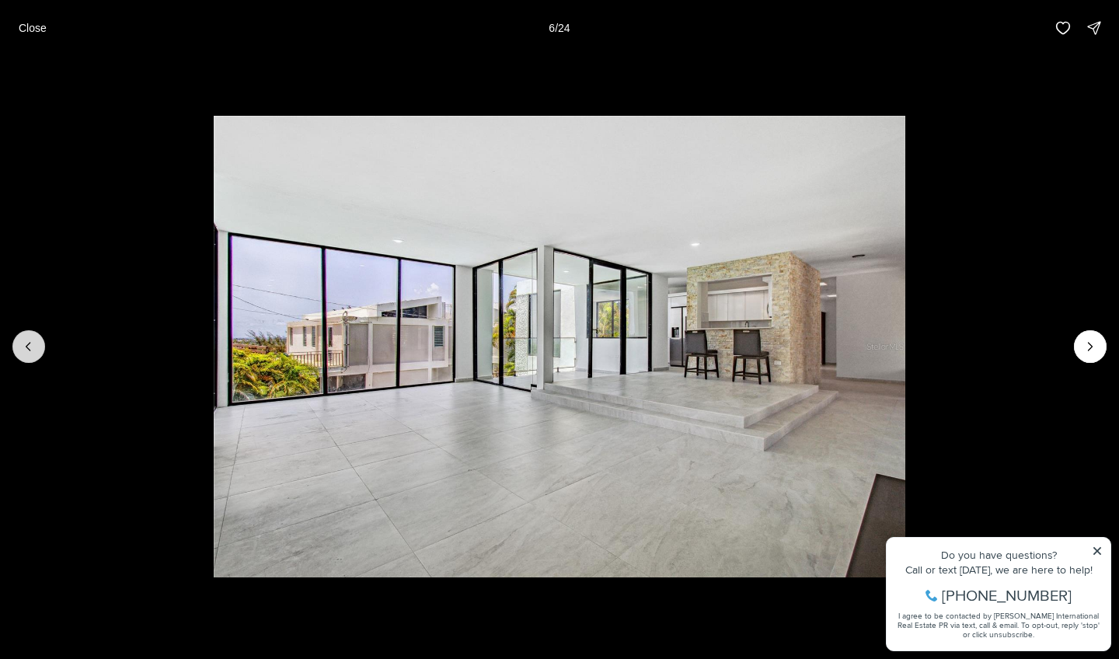
click at [26, 357] on button "Previous slide" at bounding box center [28, 346] width 33 height 33
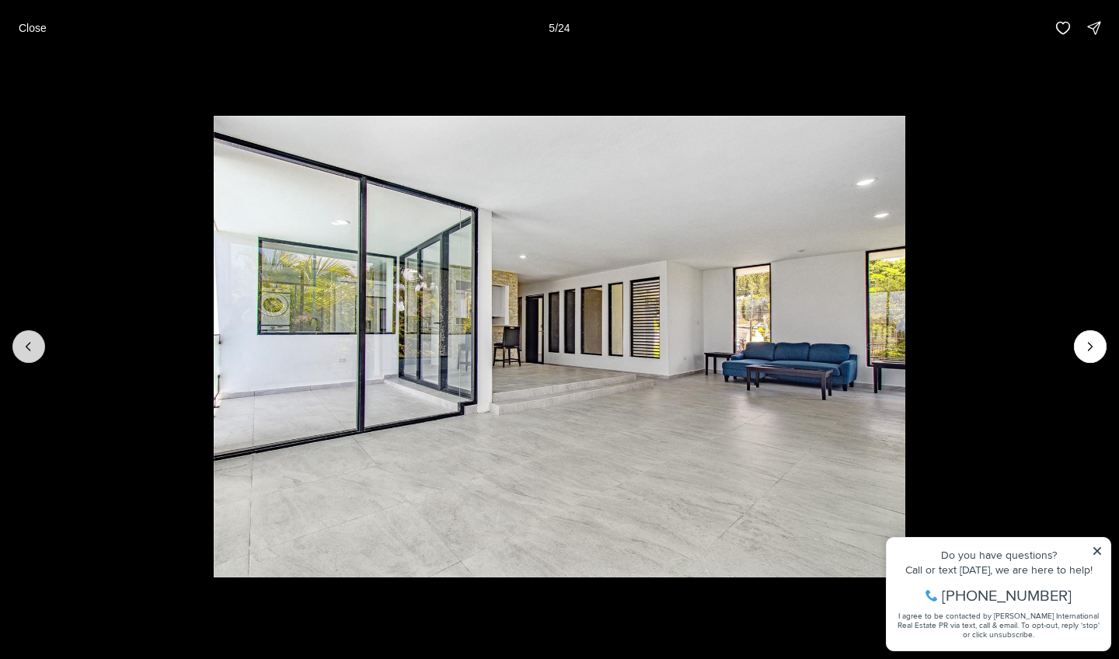
click at [26, 357] on button "Previous slide" at bounding box center [28, 346] width 33 height 33
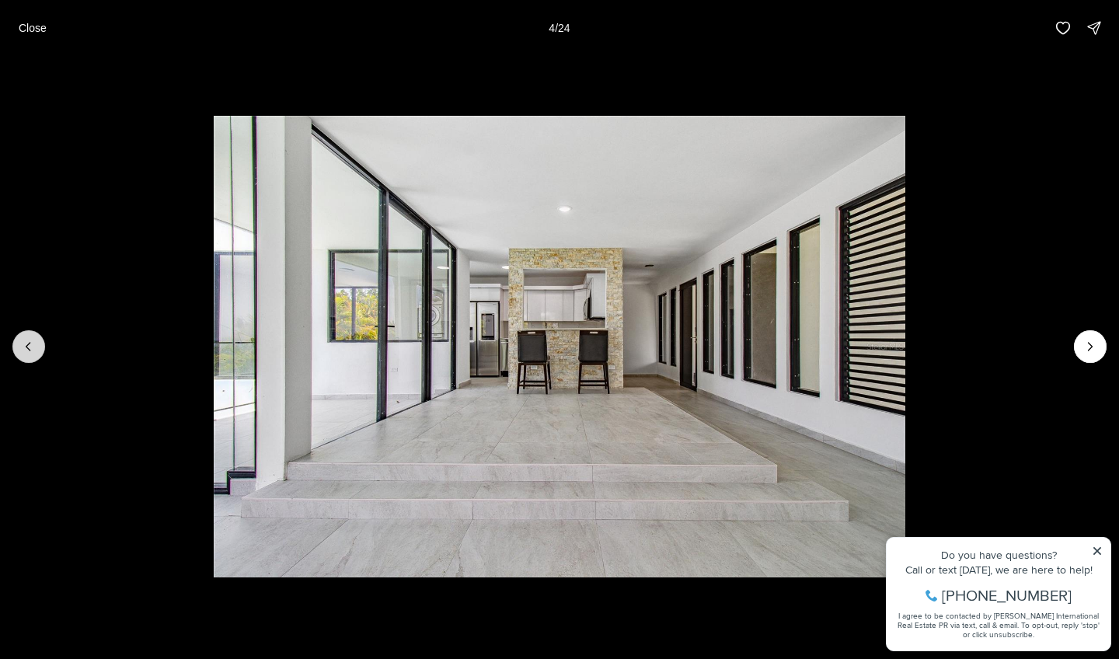
click at [26, 357] on button "Previous slide" at bounding box center [28, 346] width 33 height 33
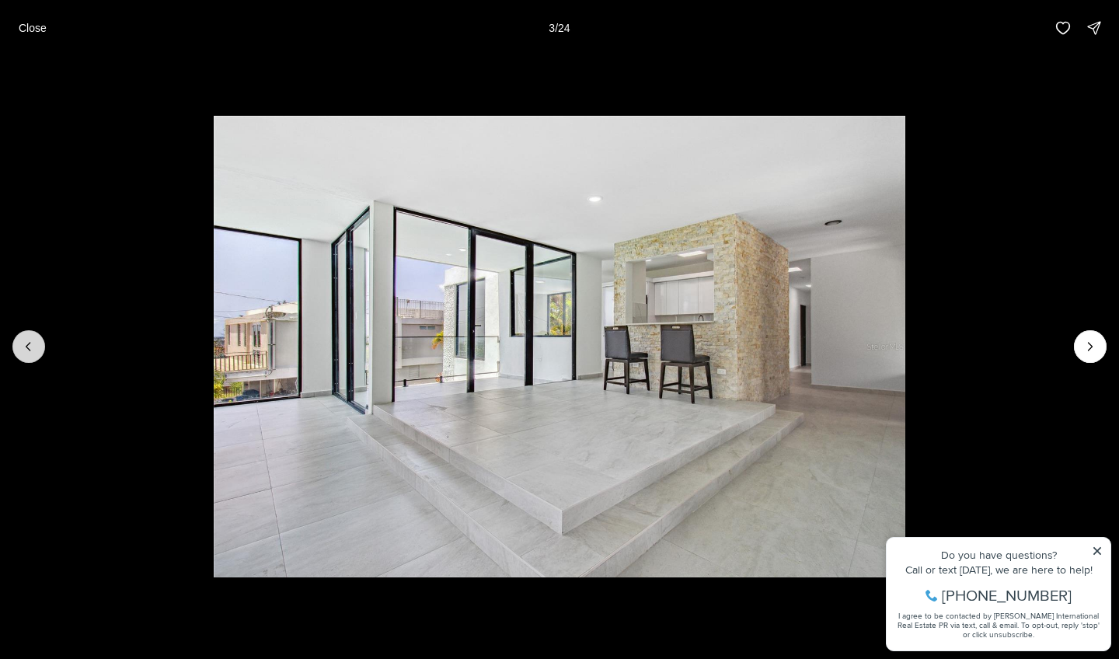
click at [26, 357] on button "Previous slide" at bounding box center [28, 346] width 33 height 33
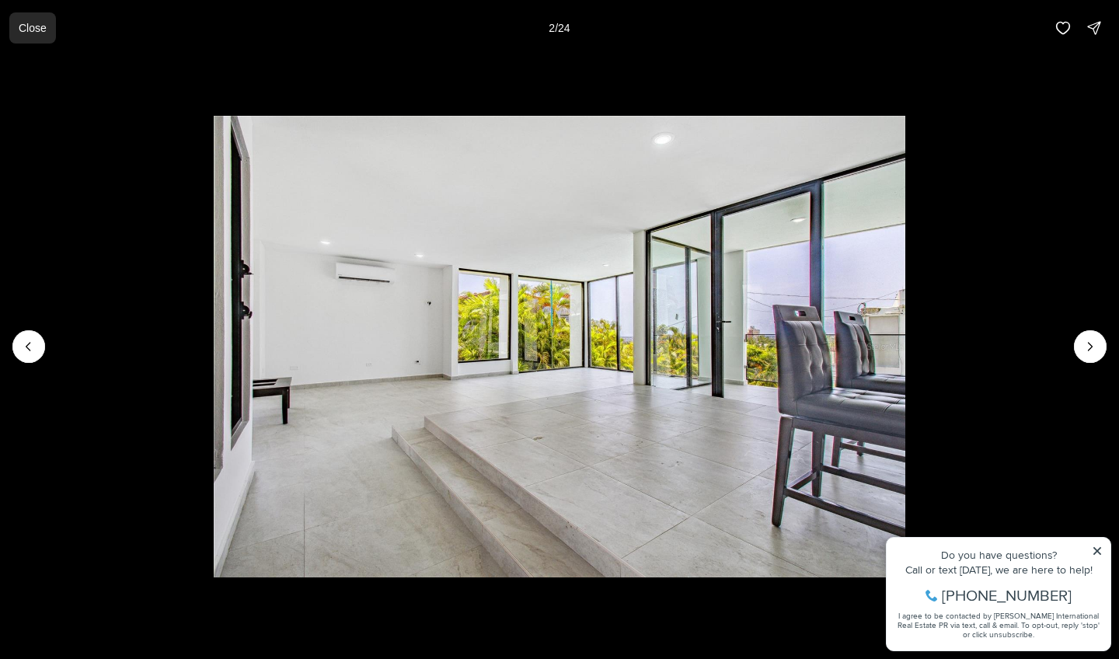
click at [37, 35] on button "Close" at bounding box center [32, 27] width 47 height 31
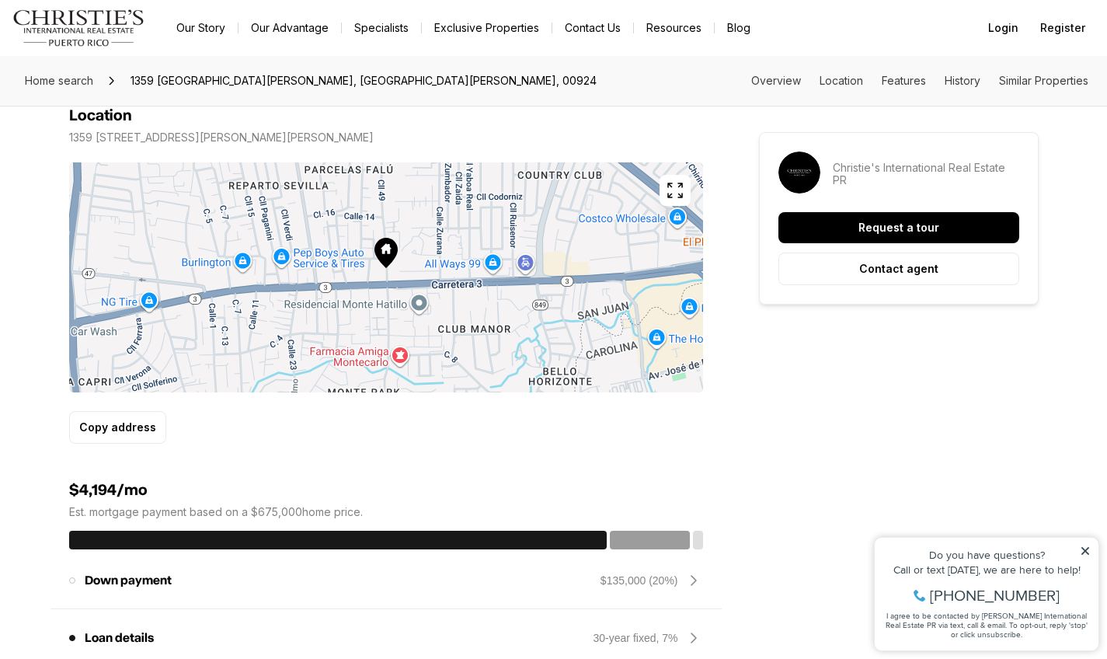
drag, startPoint x: 487, startPoint y: 358, endPoint x: 354, endPoint y: 311, distance: 141.1
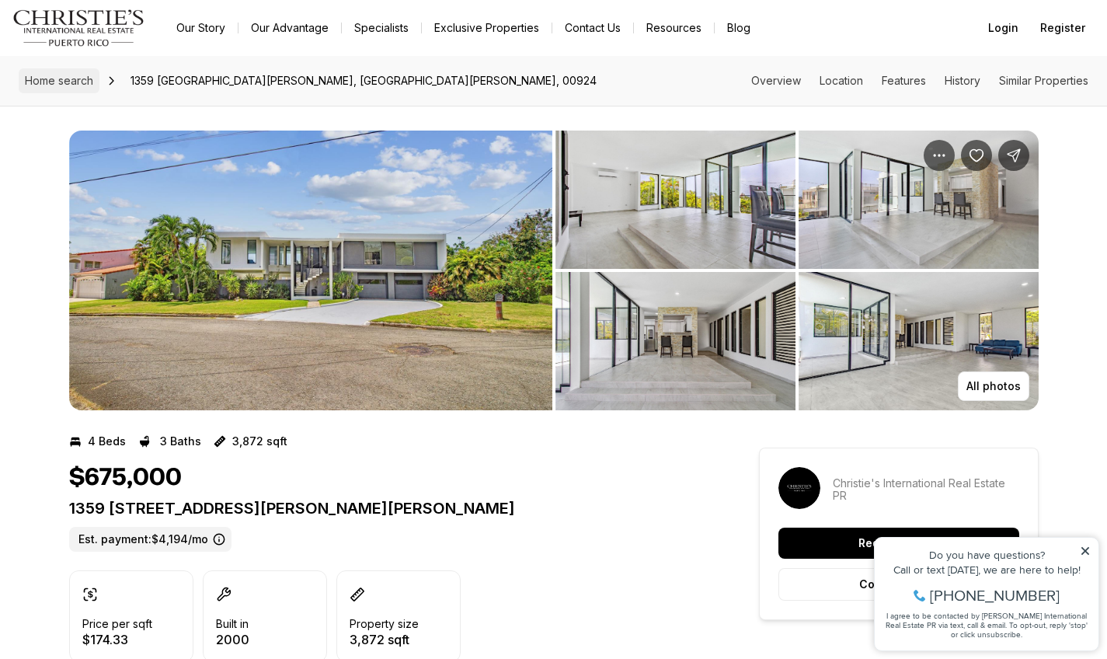
click at [77, 78] on span "Home search" at bounding box center [59, 80] width 68 height 13
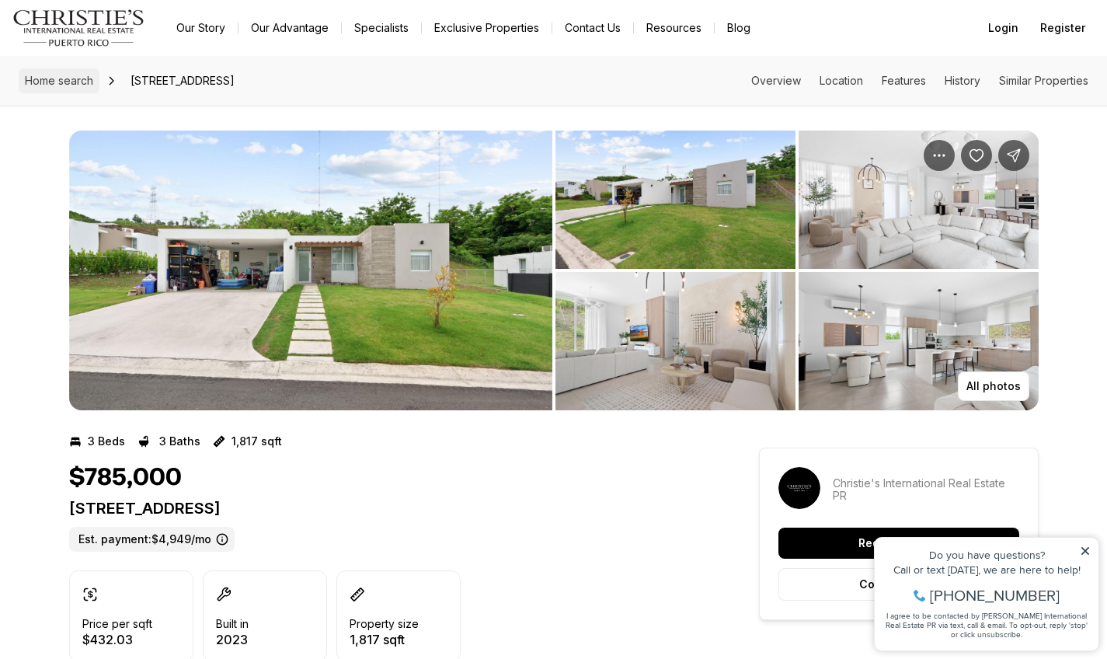
click at [78, 82] on span "Home search" at bounding box center [59, 80] width 68 height 13
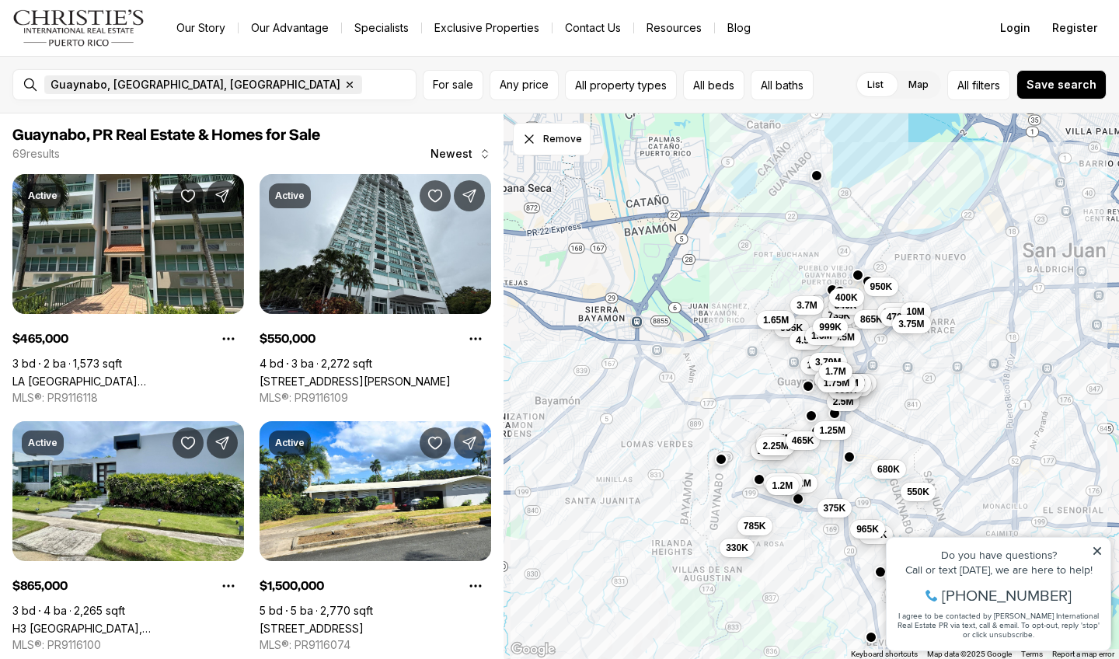
click at [347, 87] on icon "button" at bounding box center [349, 84] width 5 height 5
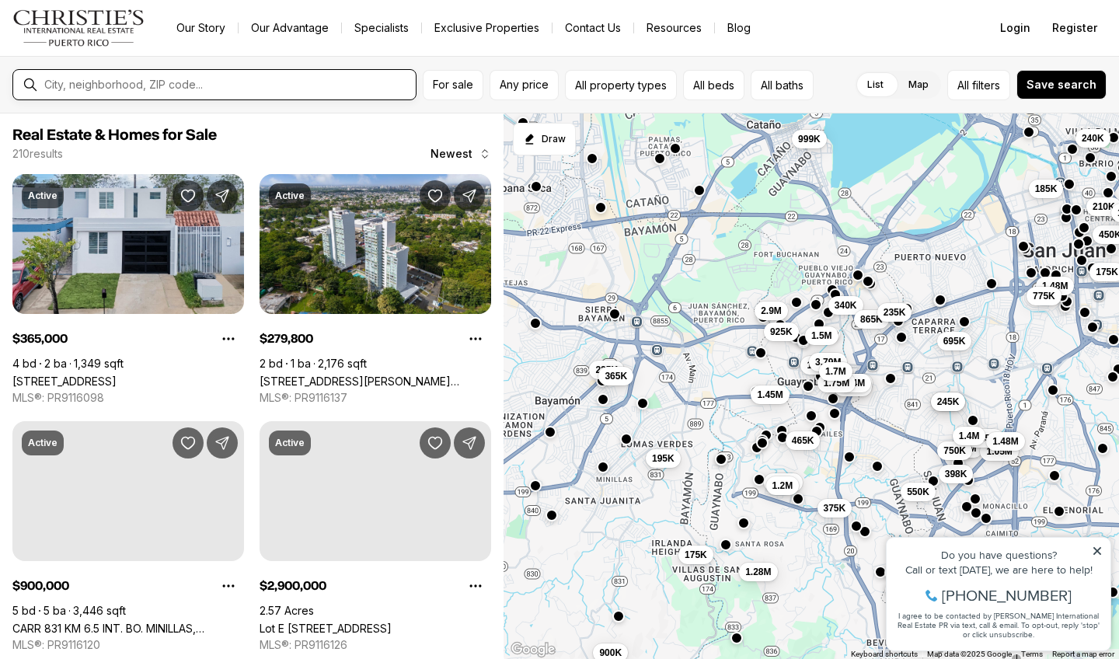
click at [161, 87] on input "text" at bounding box center [226, 85] width 365 height 14
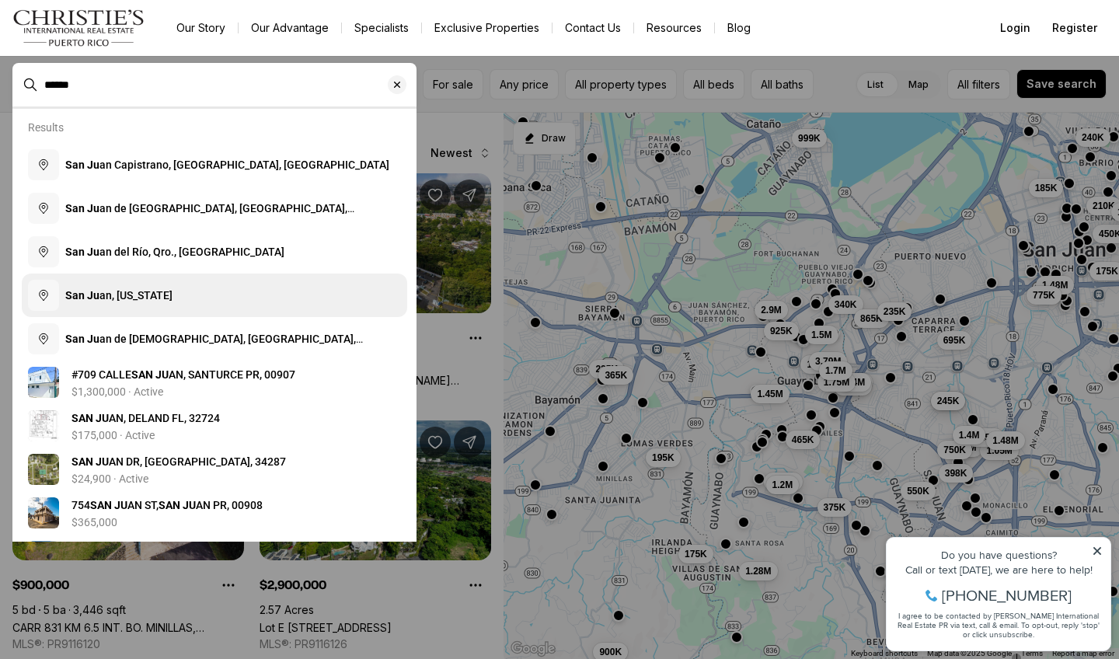
type input "******"
click at [180, 292] on button "San Ju an, Puerto Rico" at bounding box center [214, 296] width 385 height 44
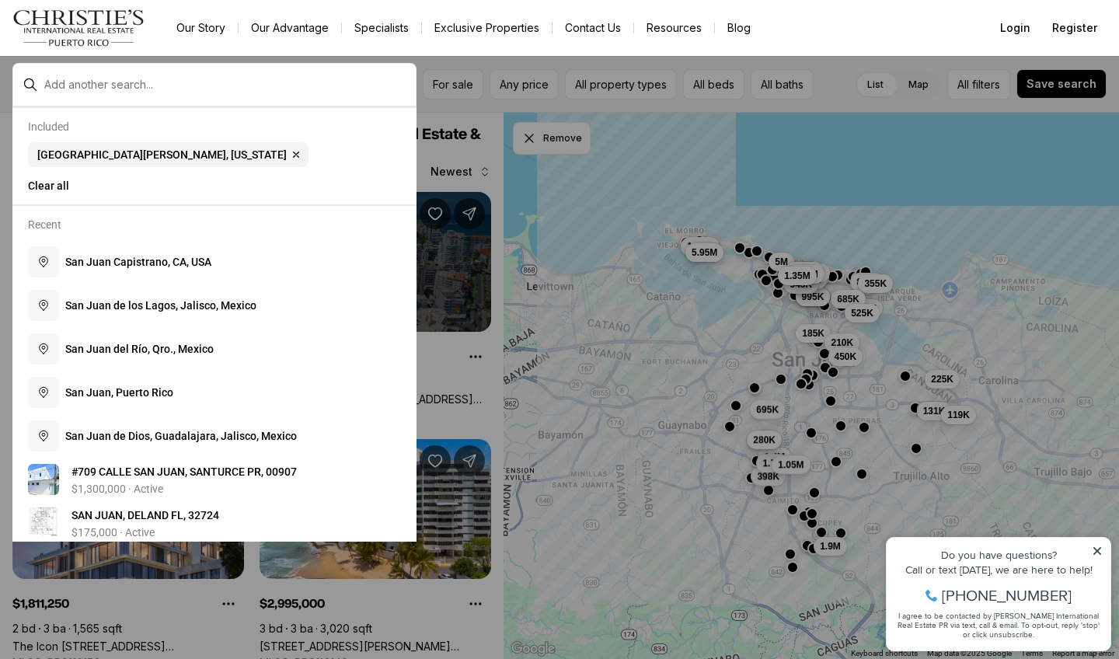
click at [1095, 552] on icon at bounding box center [1097, 551] width 11 height 11
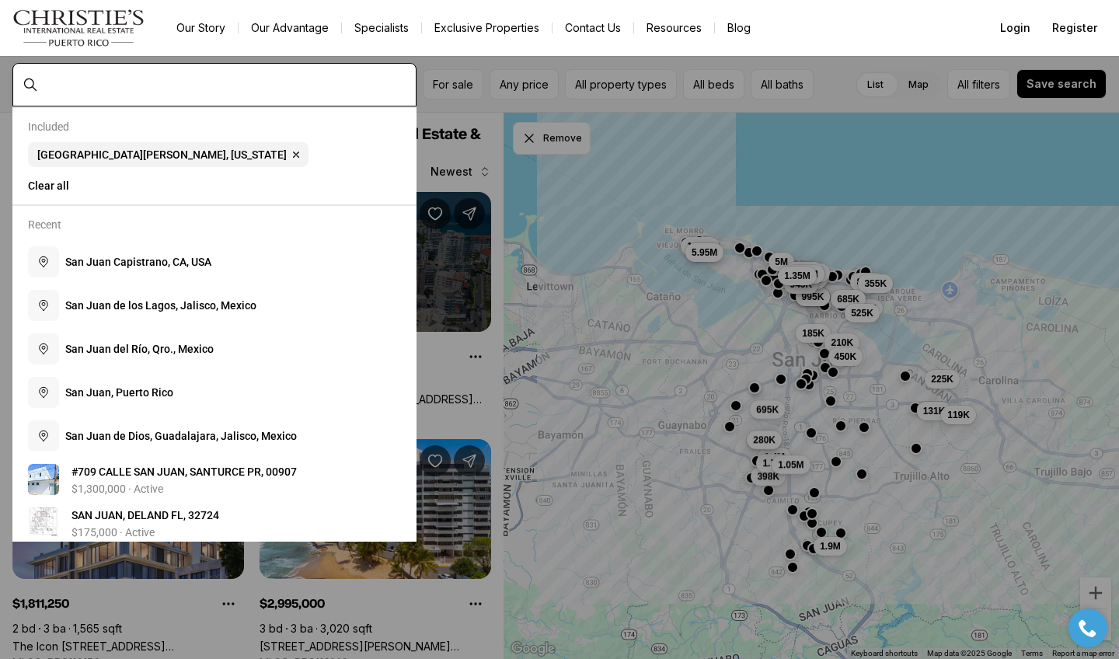
click at [140, 82] on input "text" at bounding box center [226, 85] width 365 height 14
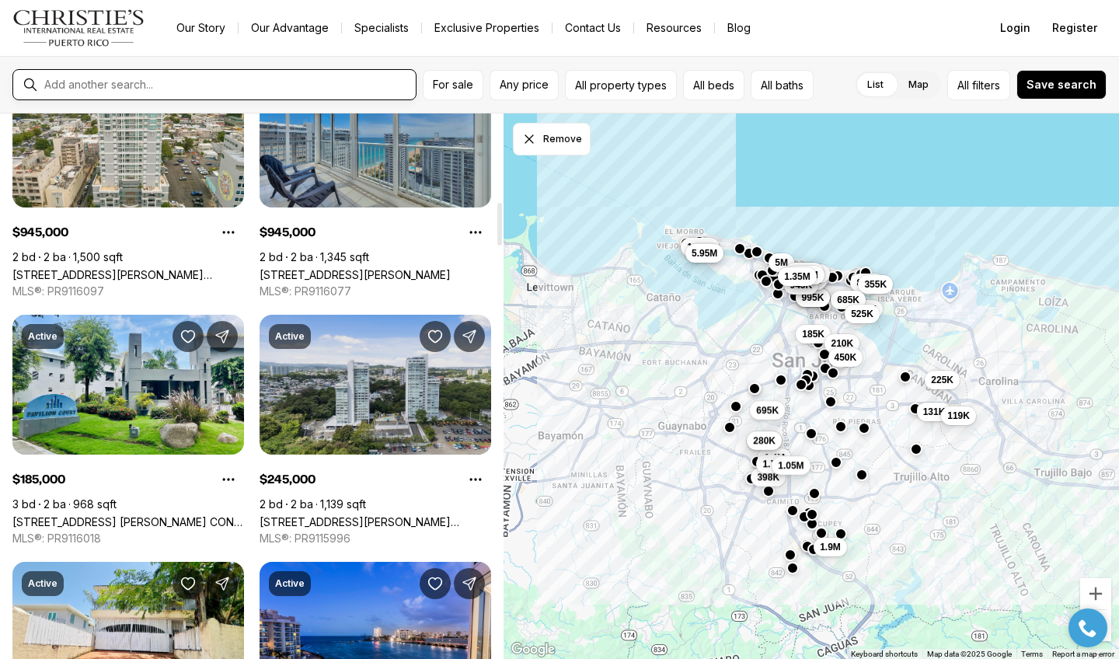
scroll to position [1112, 0]
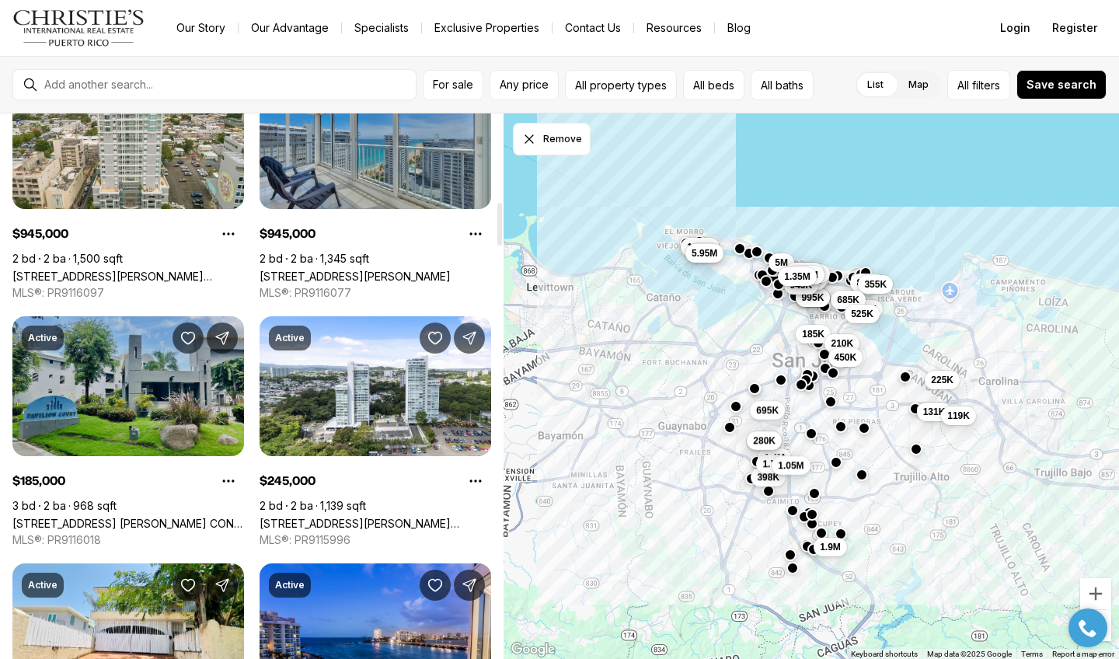
click at [159, 517] on link "161 AVE. CESAR GONZALEZ COND. PAVILLION COURT #10B, SAN JUAN PR, 00918" at bounding box center [128, 523] width 232 height 13
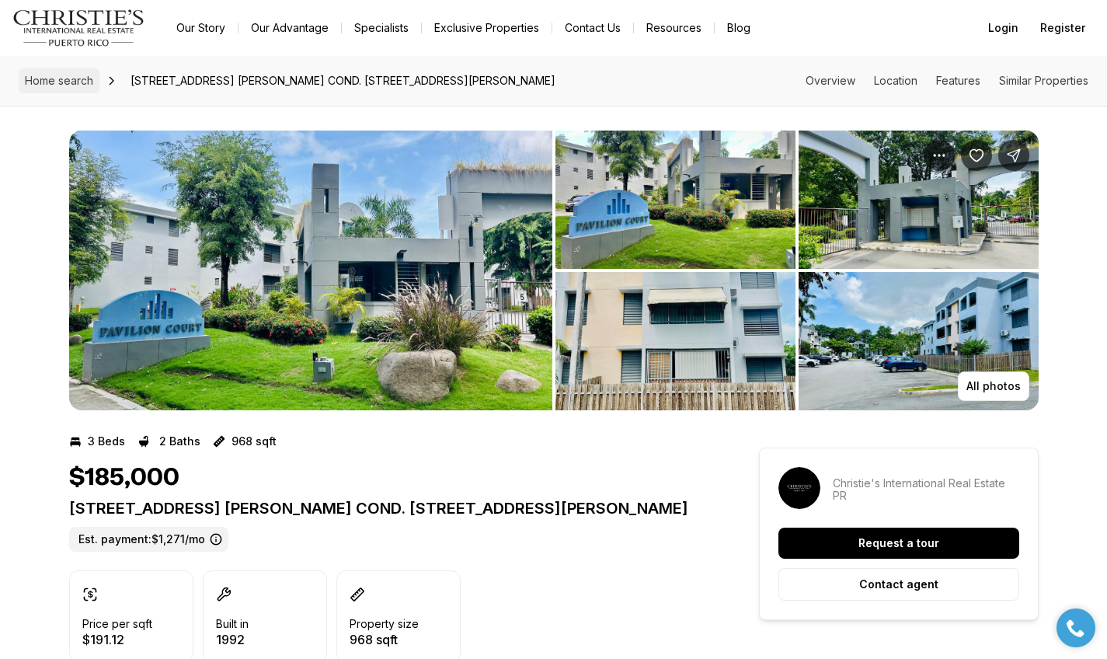
click at [67, 82] on span "Home search" at bounding box center [59, 80] width 68 height 13
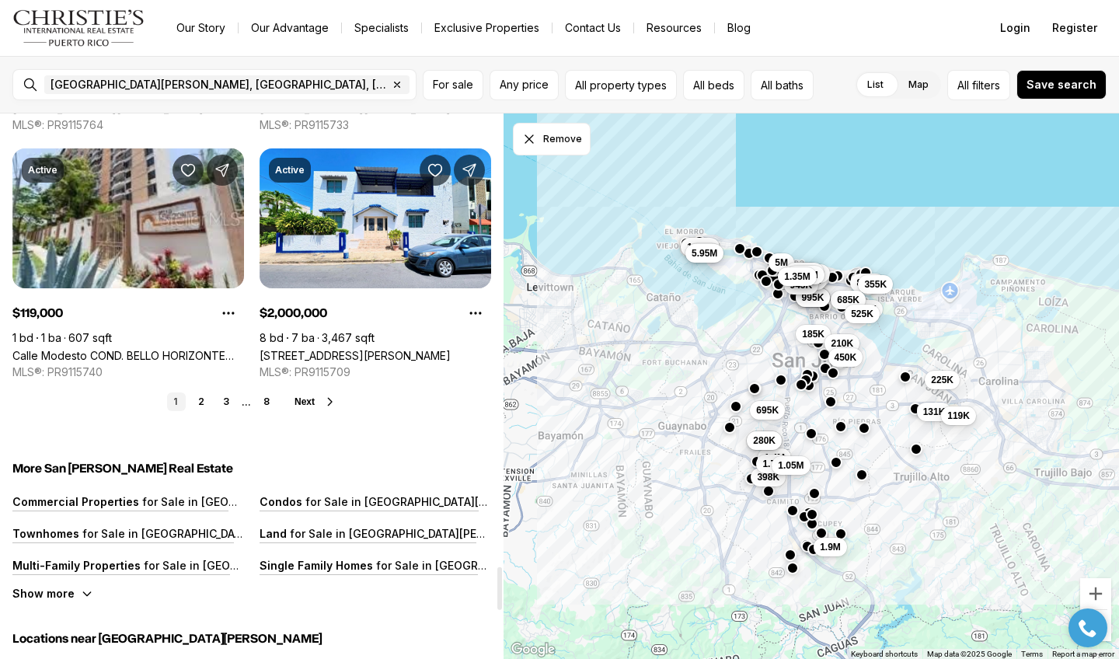
scroll to position [5729, 0]
click at [318, 395] on button "Next" at bounding box center [316, 401] width 42 height 12
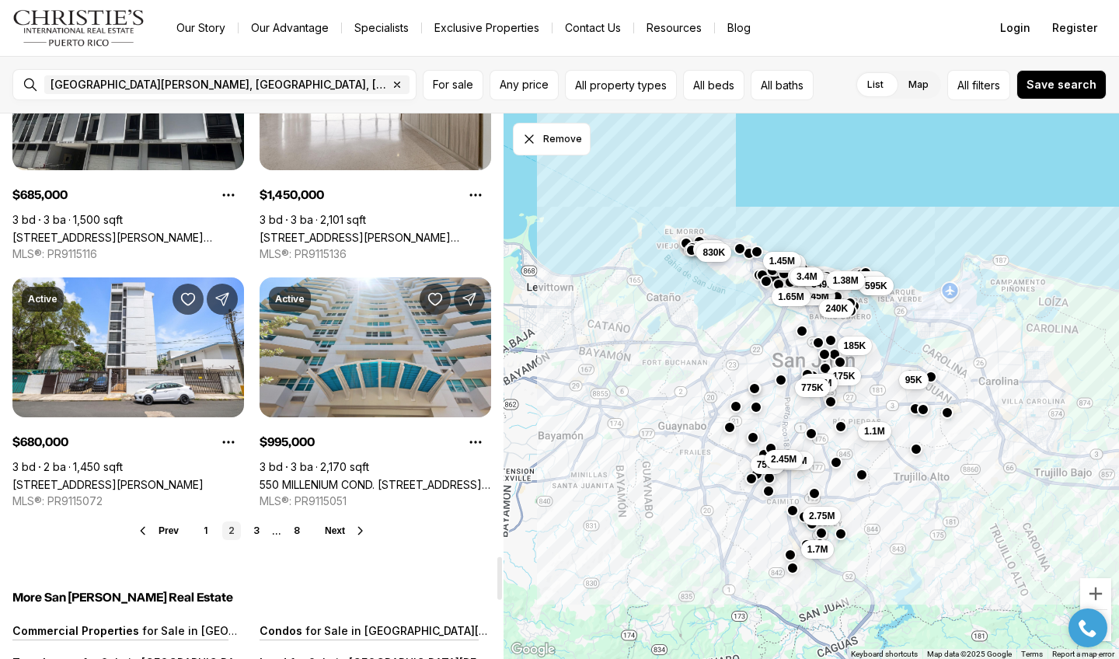
scroll to position [5600, 0]
click at [261, 521] on link "3" at bounding box center [256, 530] width 19 height 19
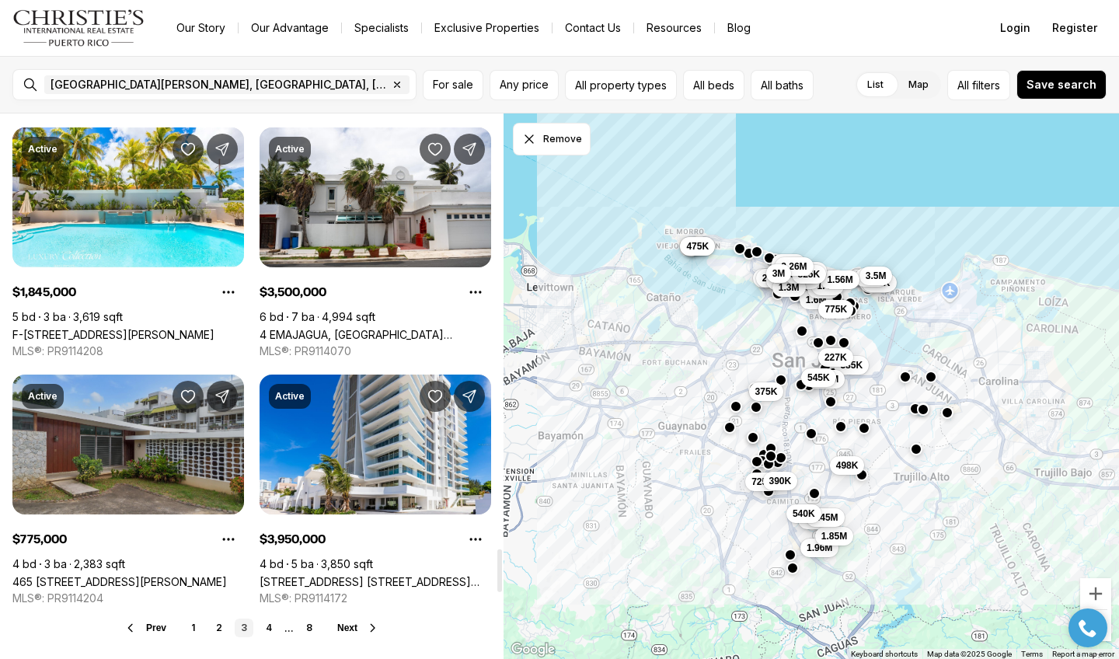
scroll to position [5549, 0]
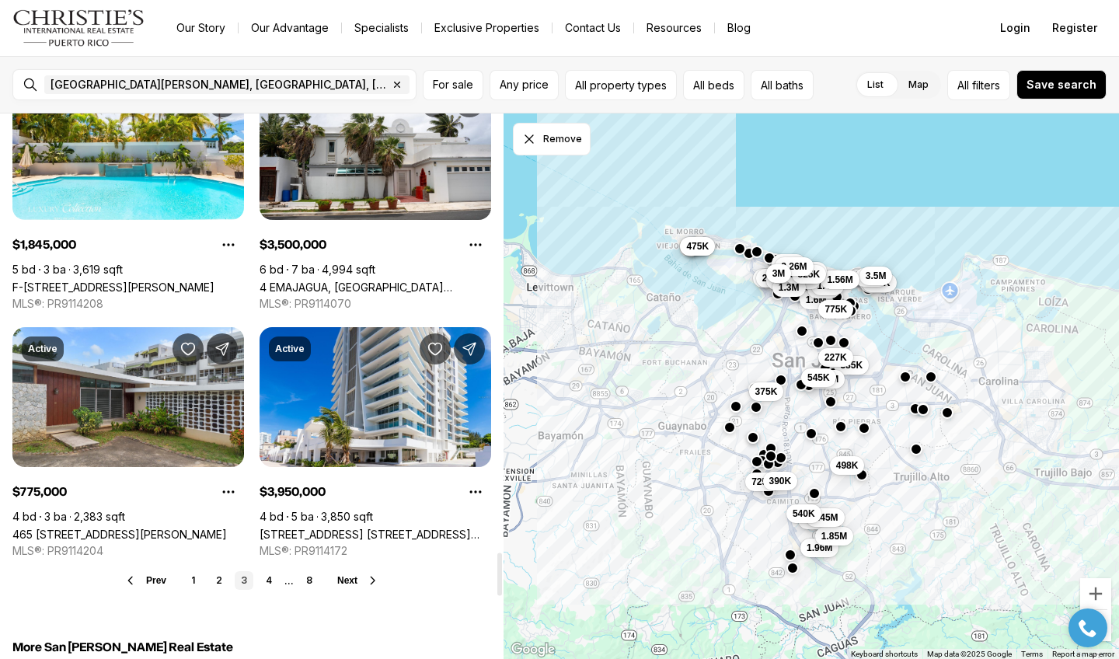
click at [342, 575] on span "Next" at bounding box center [347, 580] width 20 height 11
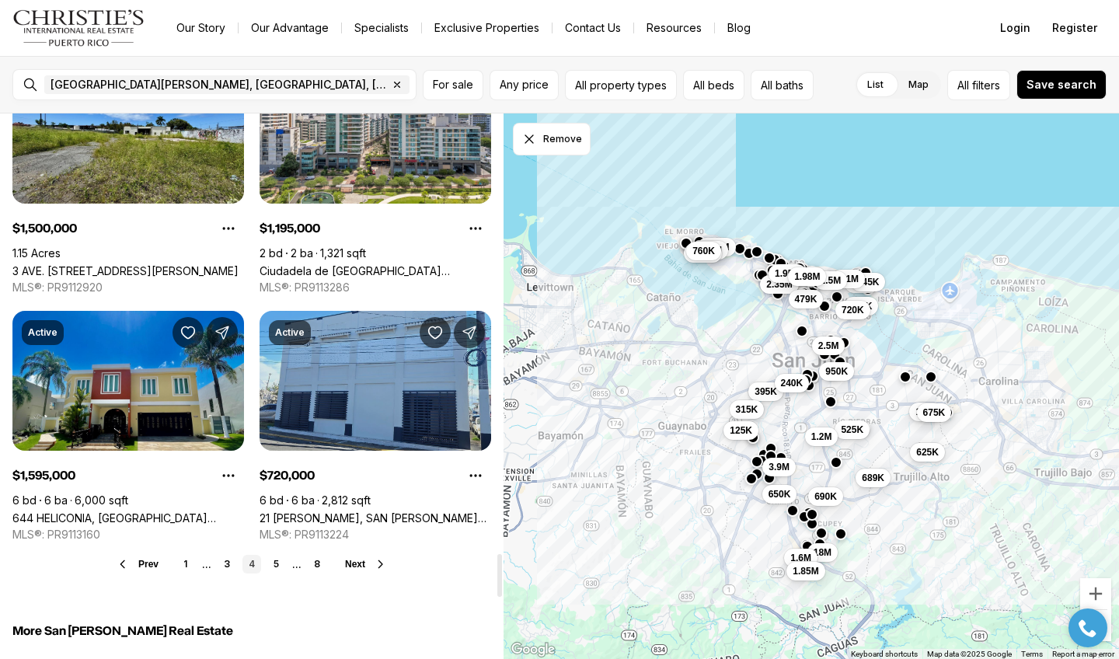
scroll to position [5566, 0]
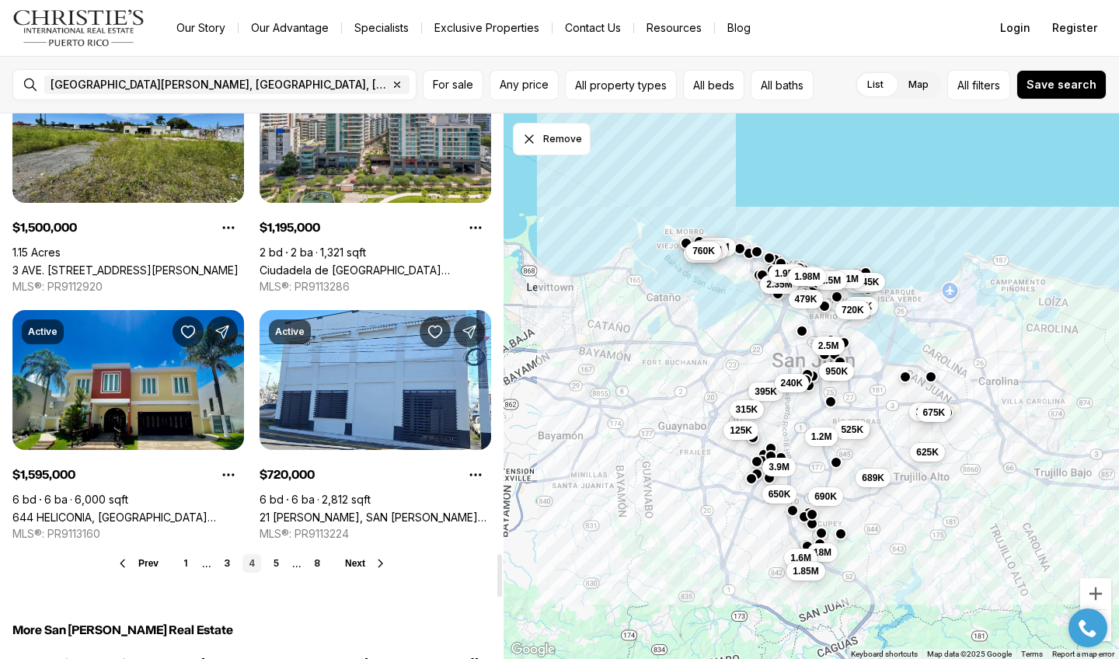
click at [357, 558] on span "Next" at bounding box center [355, 563] width 20 height 11
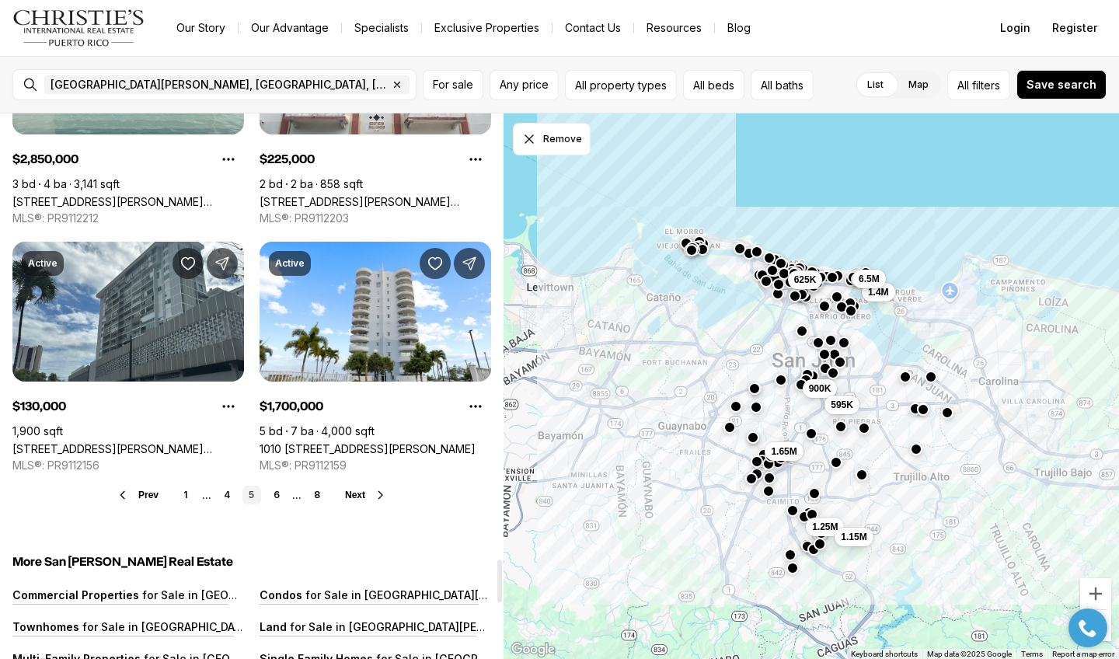
scroll to position [5636, 0]
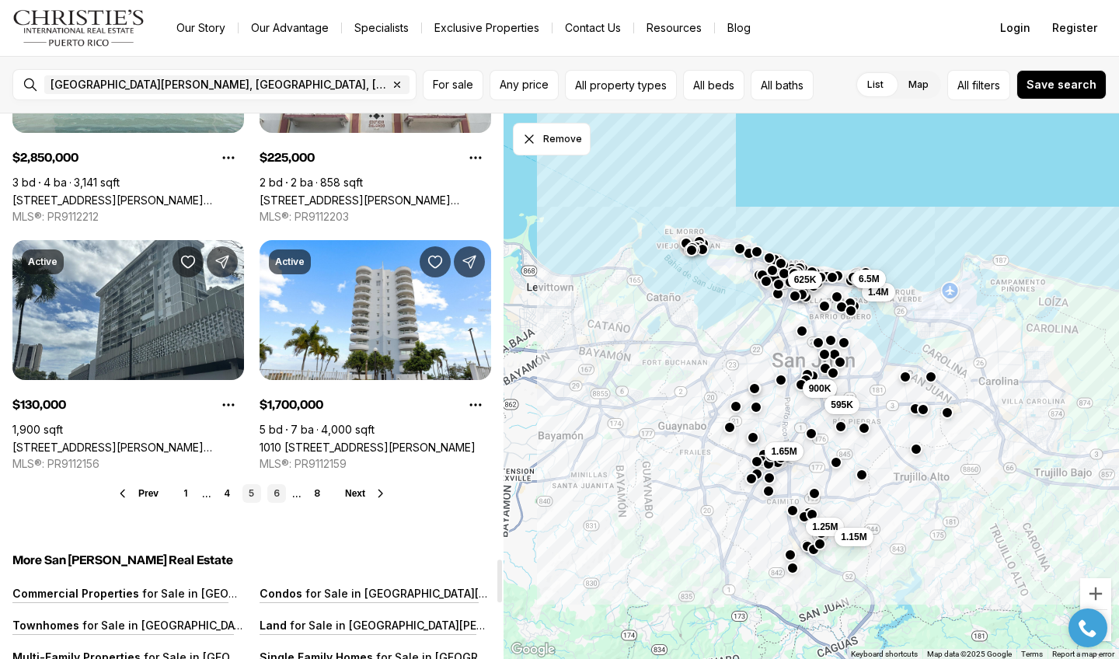
click at [274, 484] on link "6" at bounding box center [276, 493] width 19 height 19
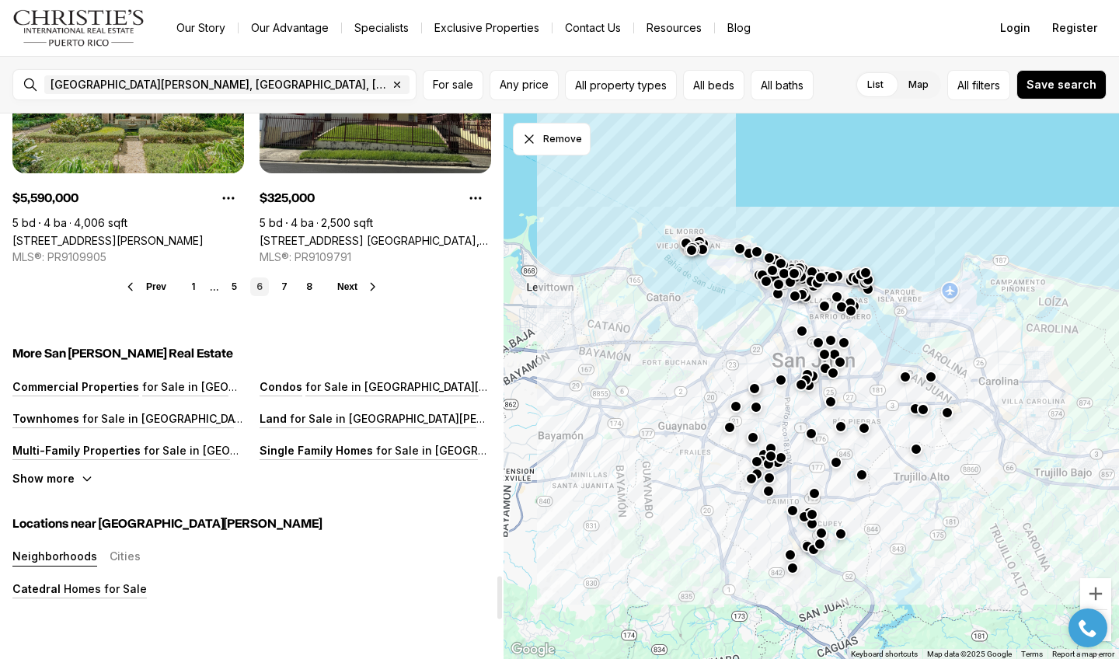
scroll to position [5847, 0]
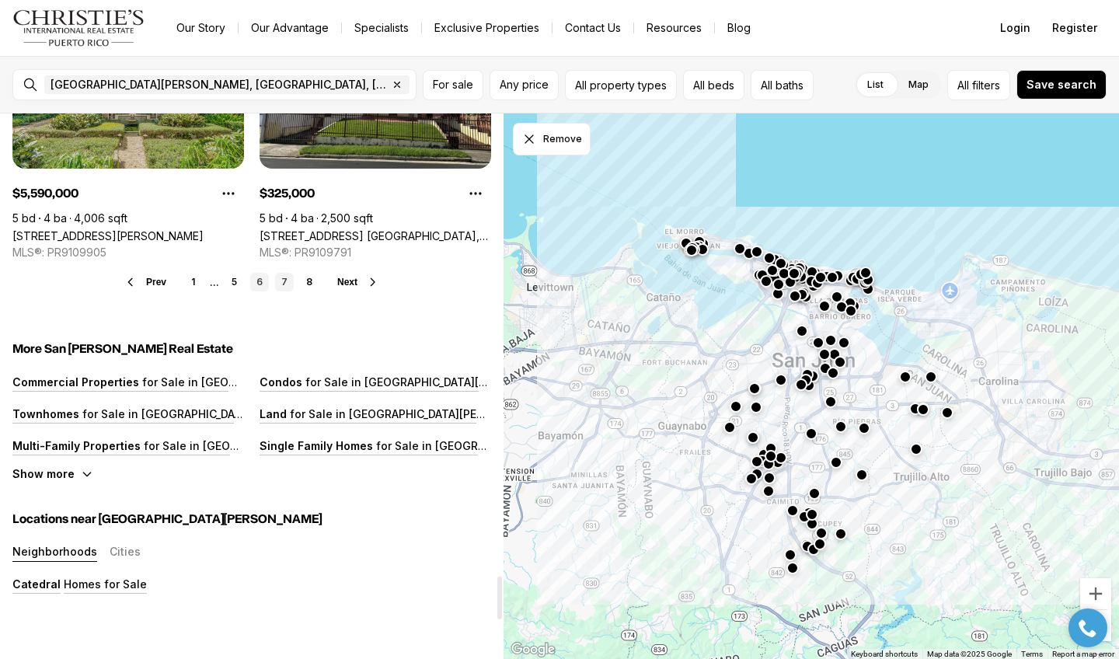
click at [288, 273] on link "7" at bounding box center [284, 282] width 19 height 19
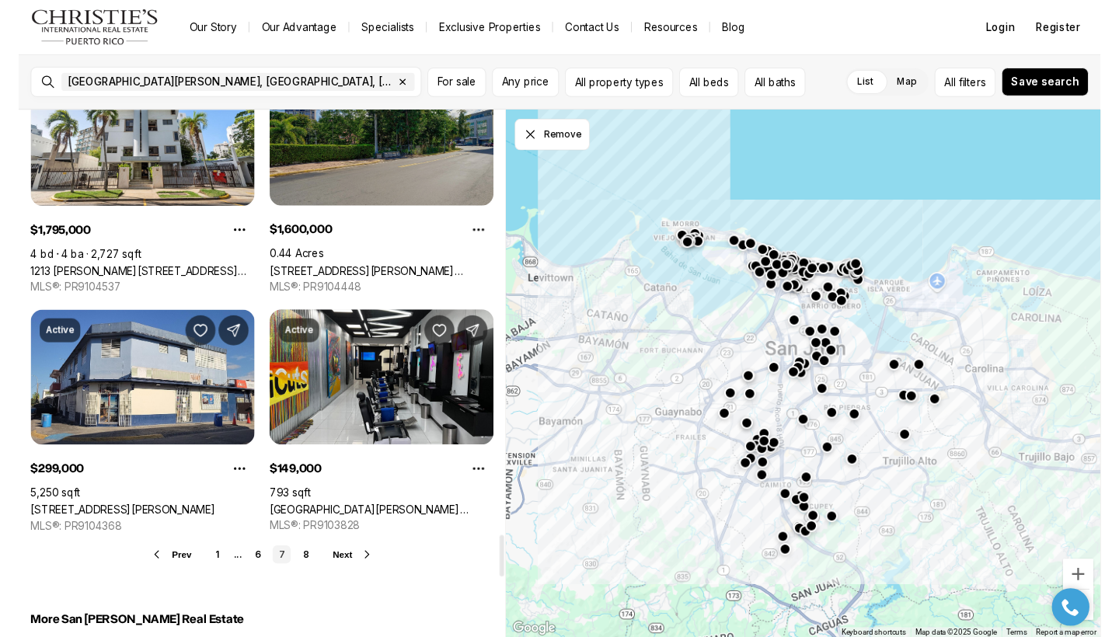
scroll to position [5571, 0]
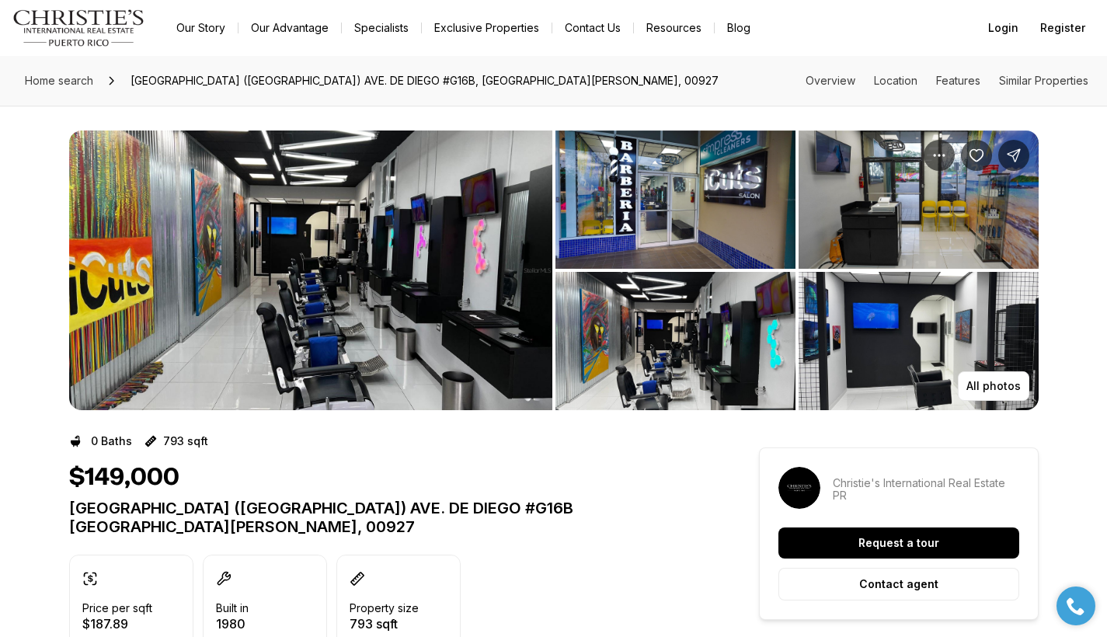
click at [411, 264] on img "View image gallery" at bounding box center [310, 271] width 483 height 280
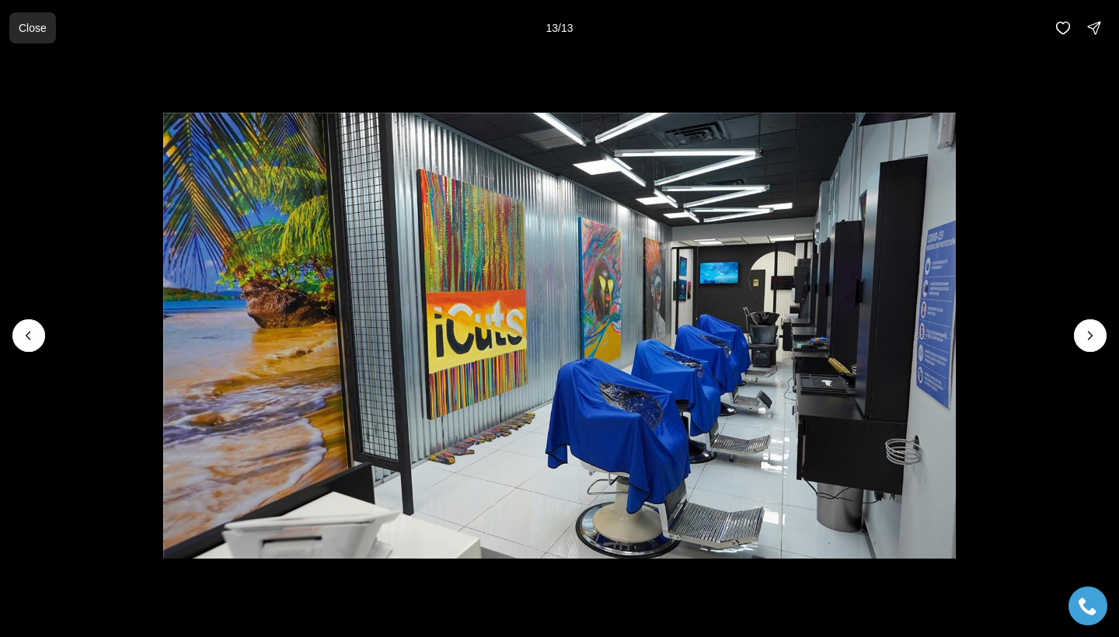
click at [33, 27] on p "Close" at bounding box center [33, 28] width 28 height 12
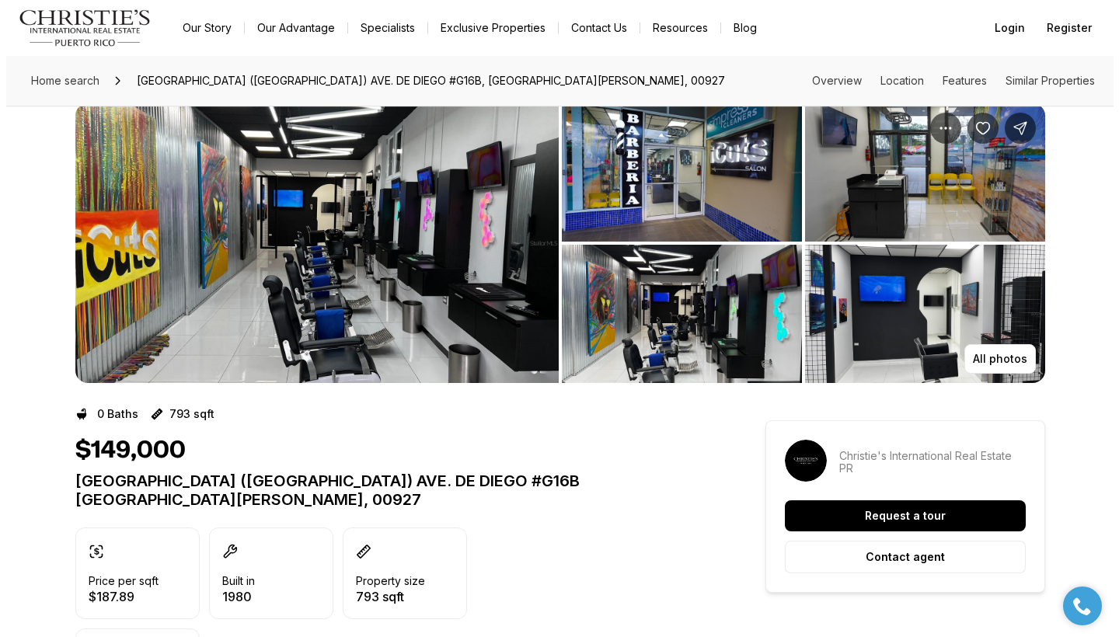
scroll to position [19, 0]
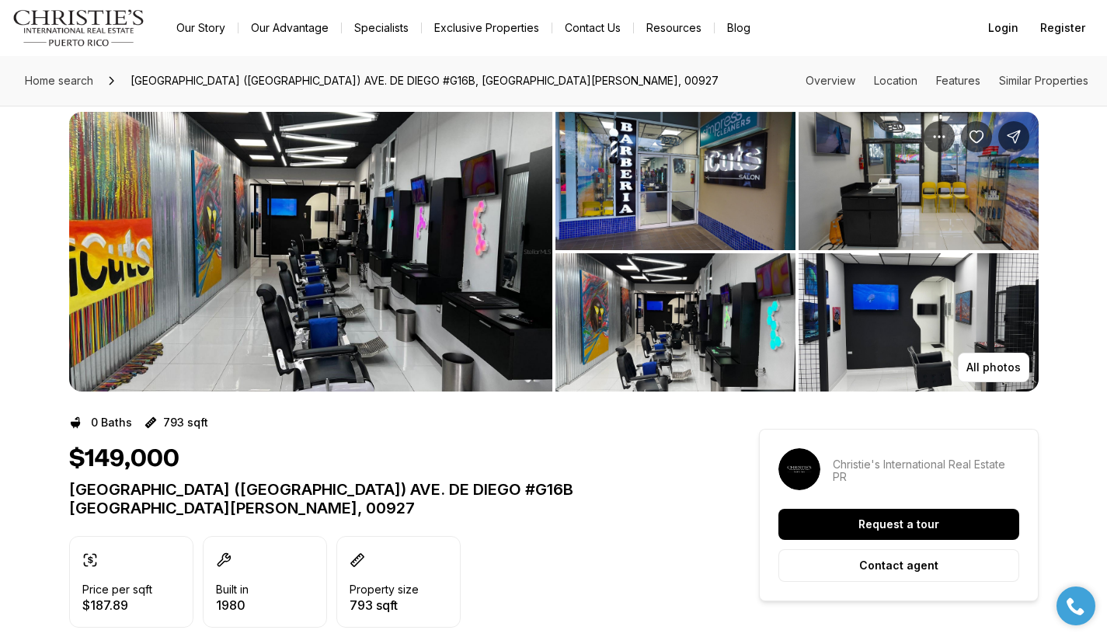
click at [233, 245] on img "View image gallery" at bounding box center [310, 252] width 483 height 280
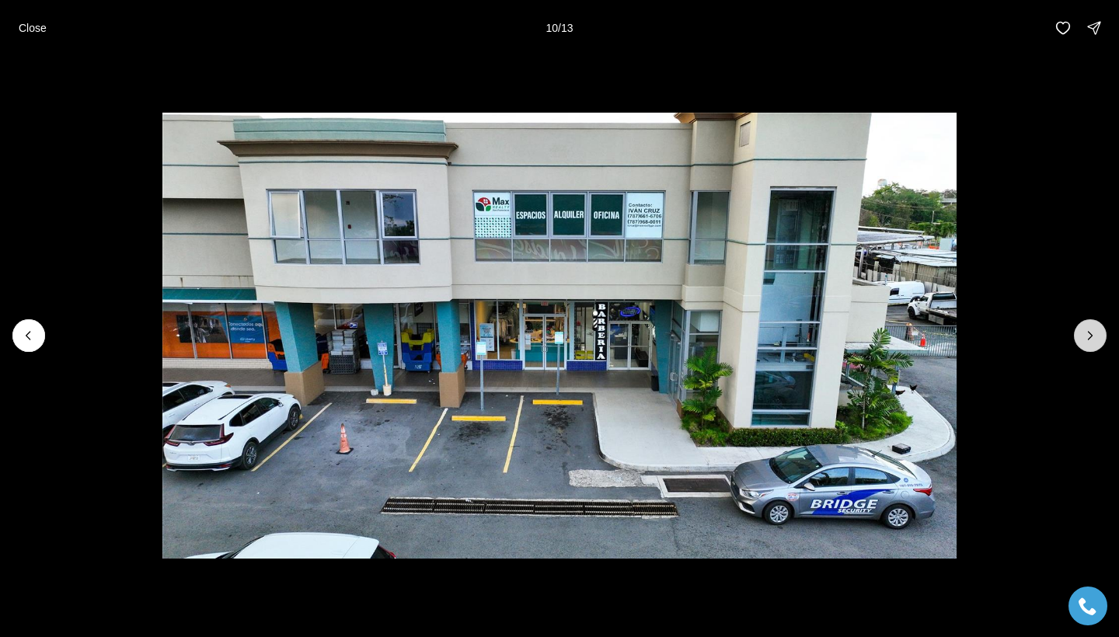
click at [1089, 338] on icon "Next slide" at bounding box center [1091, 336] width 4 height 8
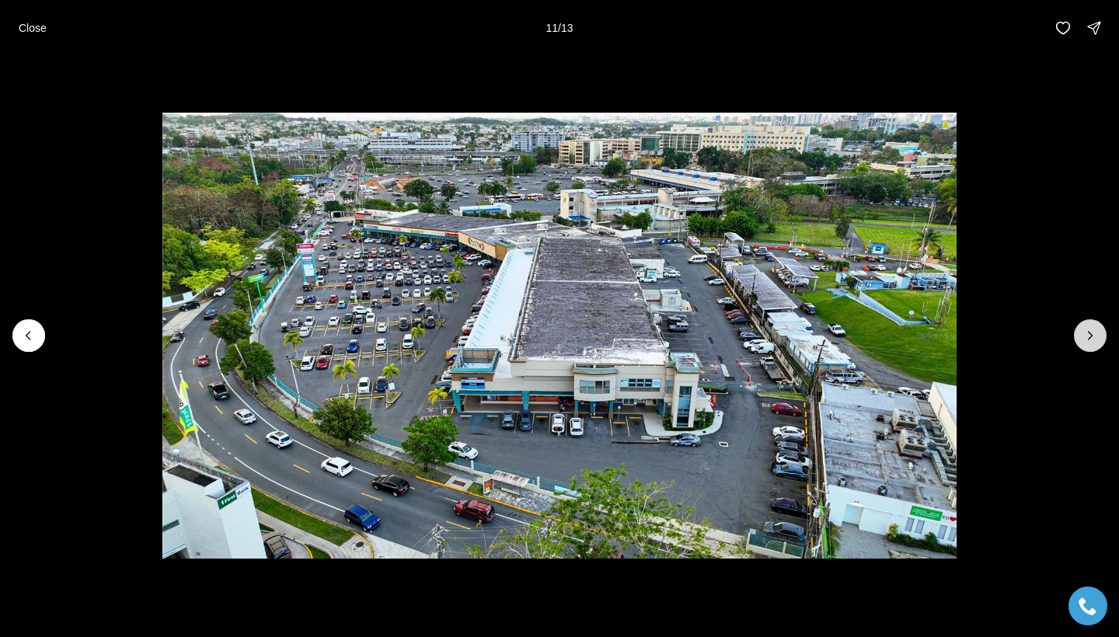
click at [1089, 338] on icon "Next slide" at bounding box center [1091, 336] width 4 height 8
